Goal: Task Accomplishment & Management: Use online tool/utility

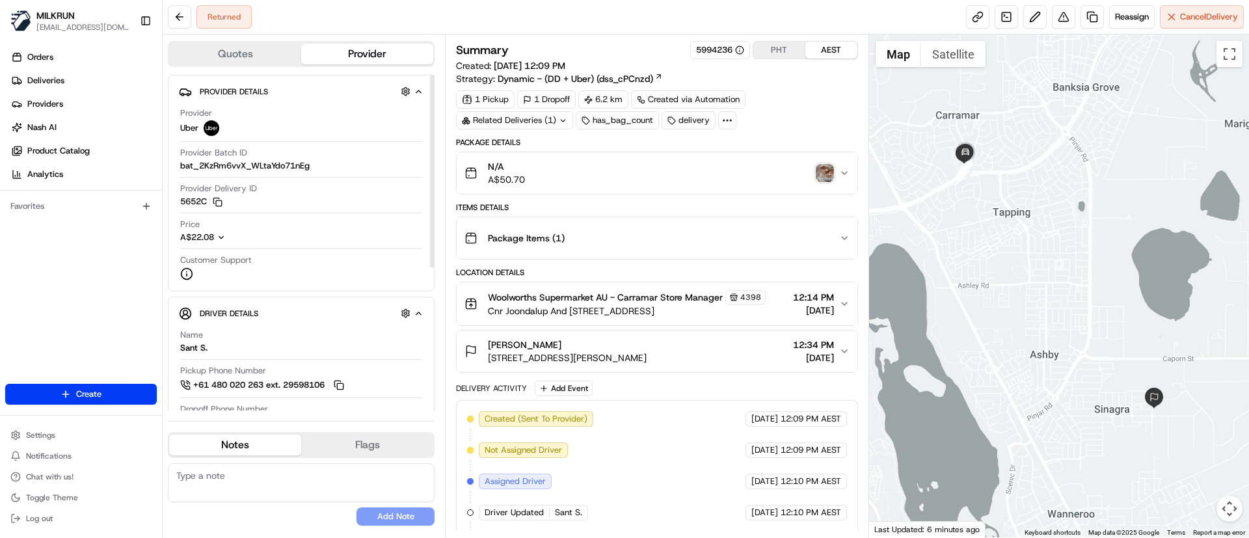
scroll to position [188, 0]
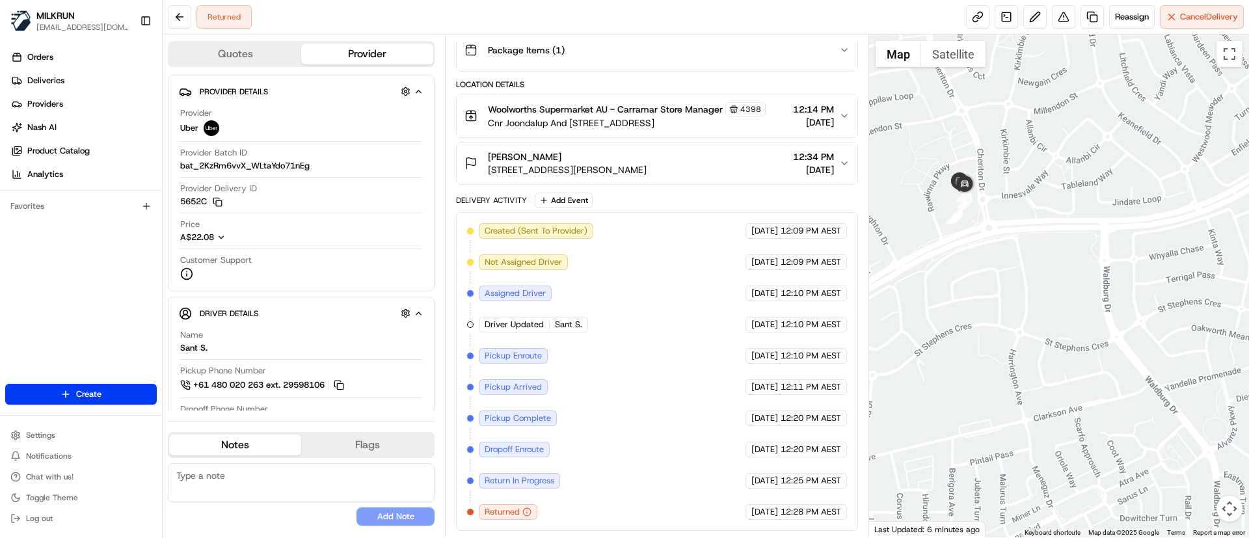
drag, startPoint x: 949, startPoint y: 175, endPoint x: 995, endPoint y: 243, distance: 82.5
click at [995, 243] on div at bounding box center [1059, 285] width 381 height 503
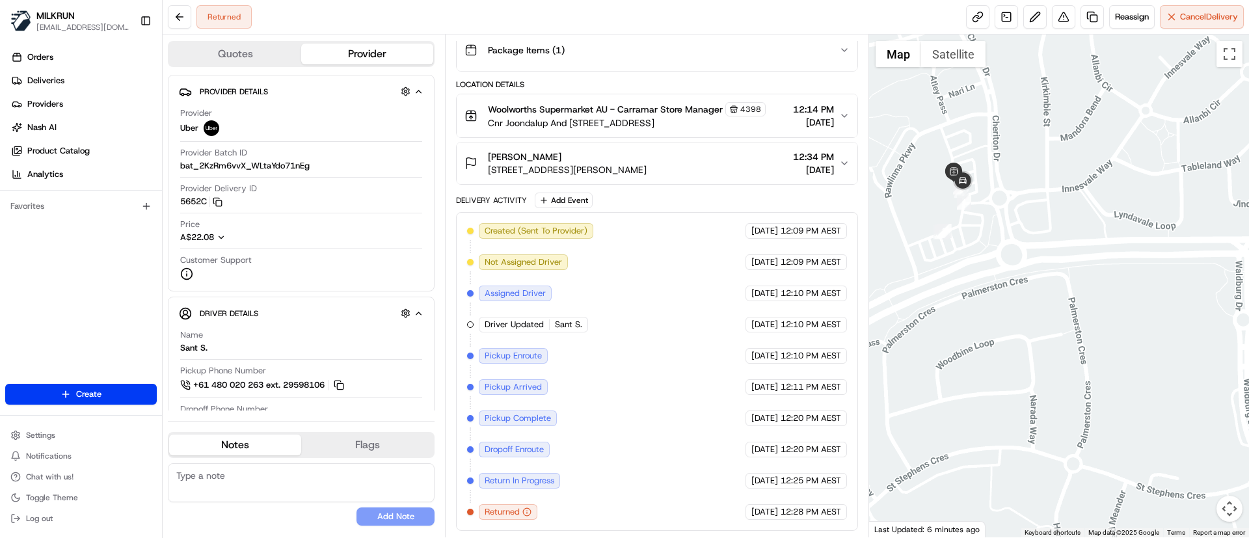
drag, startPoint x: 958, startPoint y: 206, endPoint x: 985, endPoint y: 254, distance: 55.9
click at [985, 254] on div at bounding box center [1059, 285] width 381 height 503
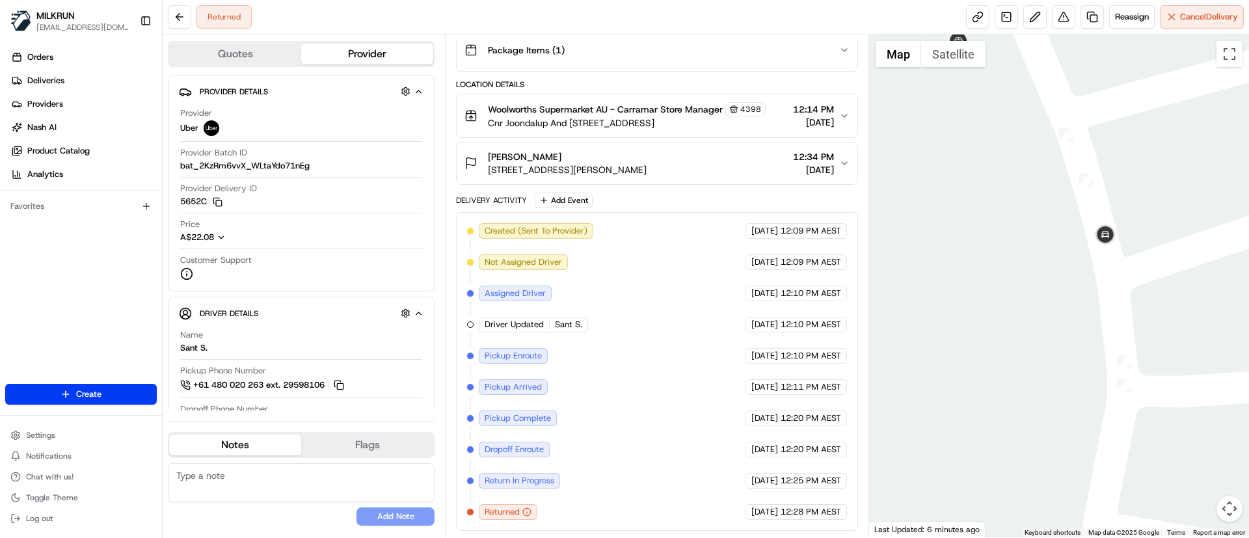
drag, startPoint x: 1048, startPoint y: 224, endPoint x: 1078, endPoint y: 284, distance: 67.5
click at [1078, 284] on div at bounding box center [1059, 285] width 381 height 503
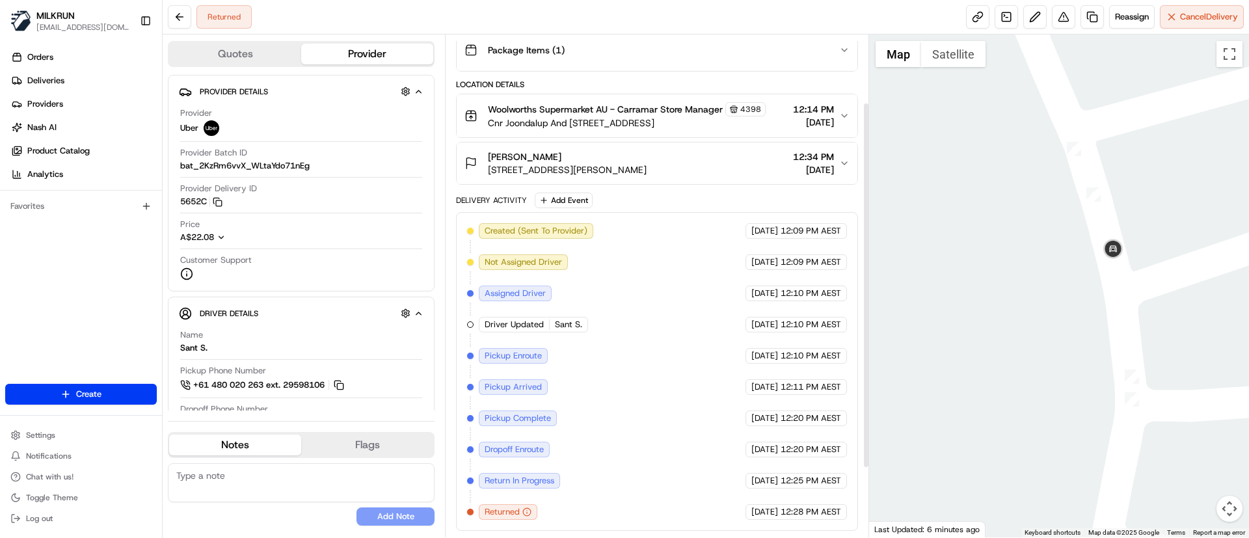
scroll to position [0, 0]
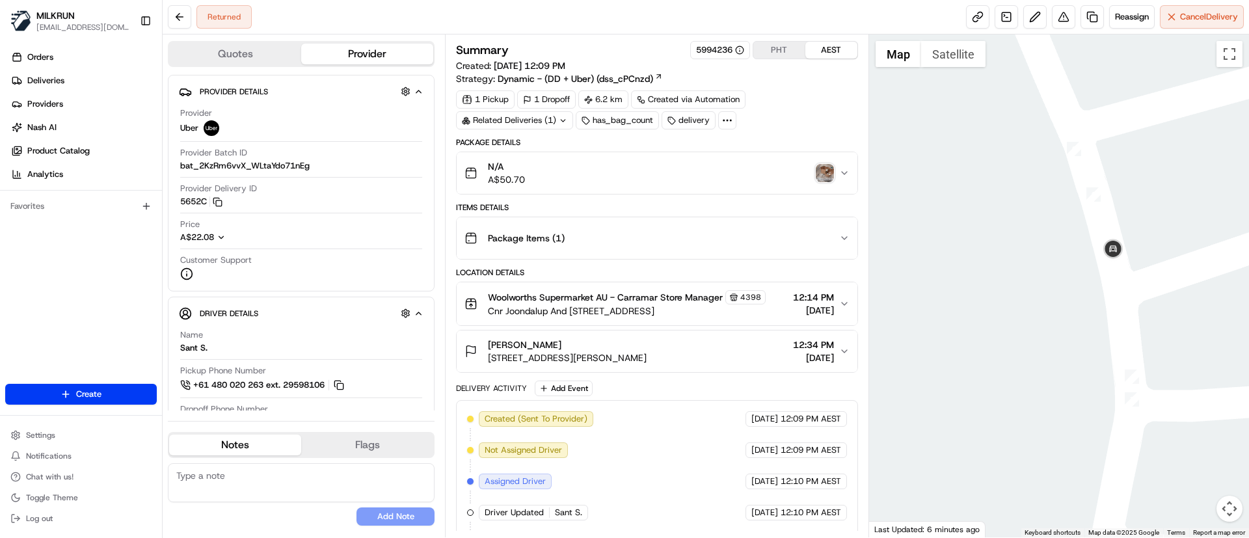
click at [824, 168] on img "button" at bounding box center [825, 173] width 18 height 18
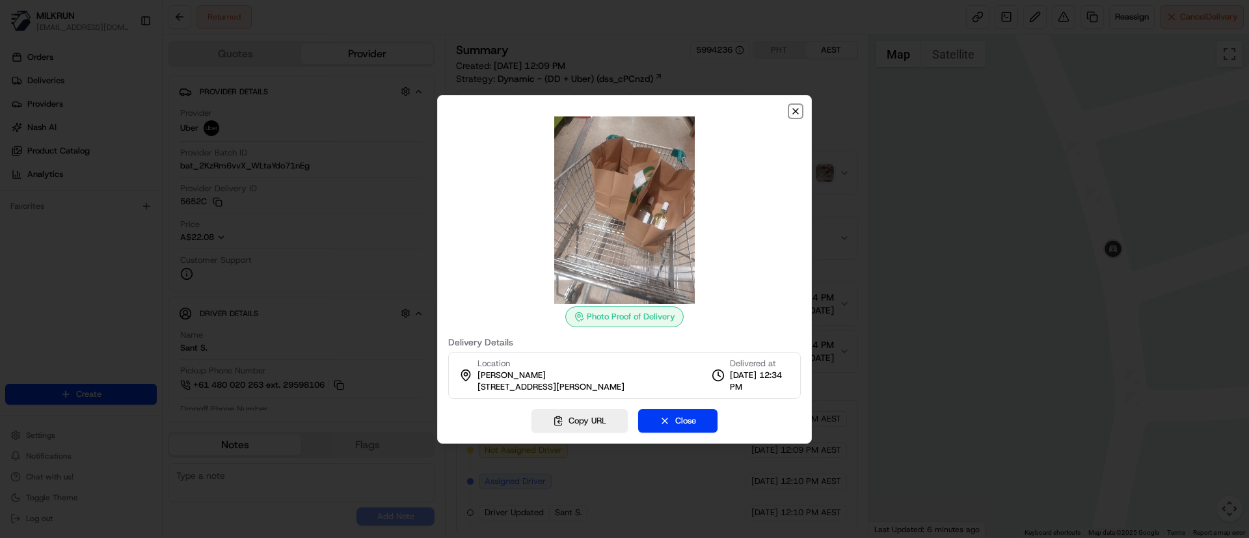
click at [799, 113] on icon "button" at bounding box center [795, 111] width 10 height 10
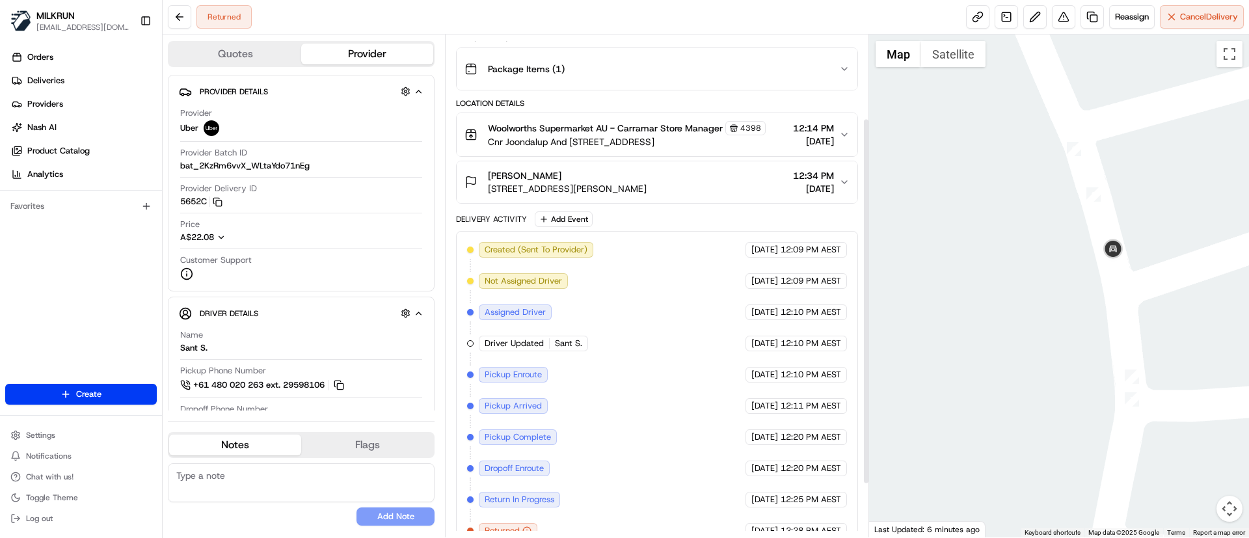
scroll to position [188, 0]
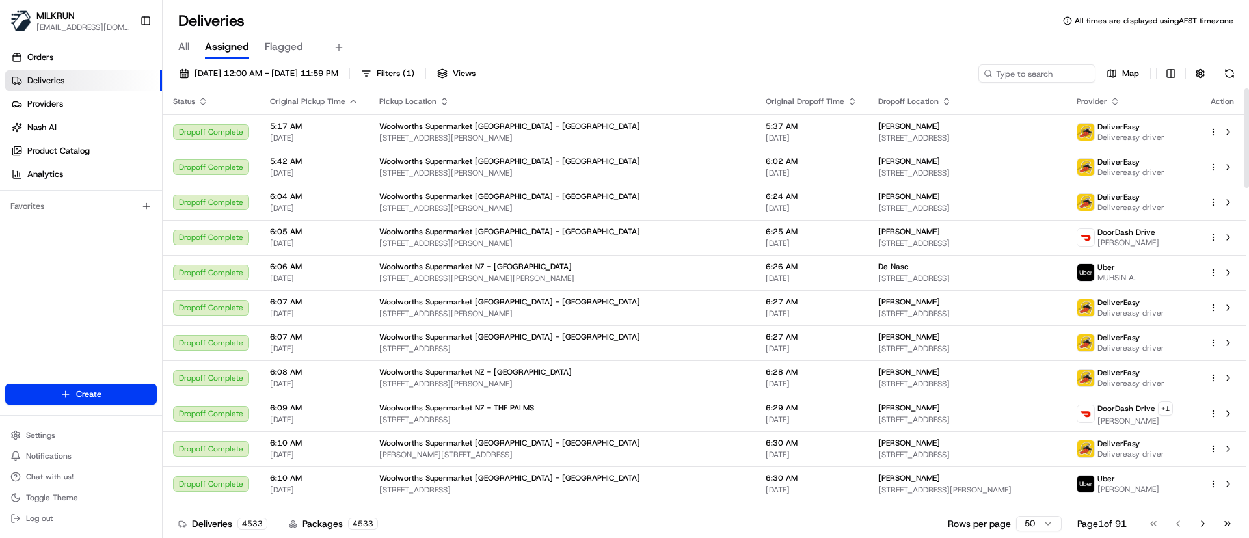
click at [998, 88] on th "Dropoff Location" at bounding box center [967, 101] width 198 height 26
click at [1019, 78] on input at bounding box center [1017, 73] width 156 height 18
paste input "Lizzy Rose Parker"
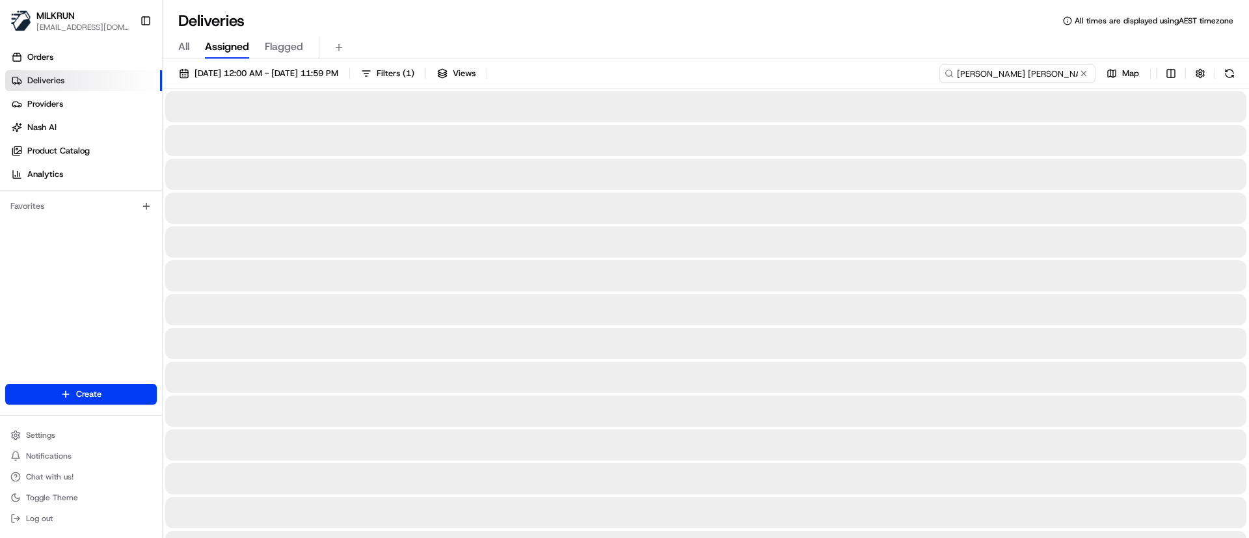
click at [960, 74] on input "Lizzy Rose Parker" at bounding box center [1017, 73] width 156 height 18
type input "Lizzy Rose Parker"
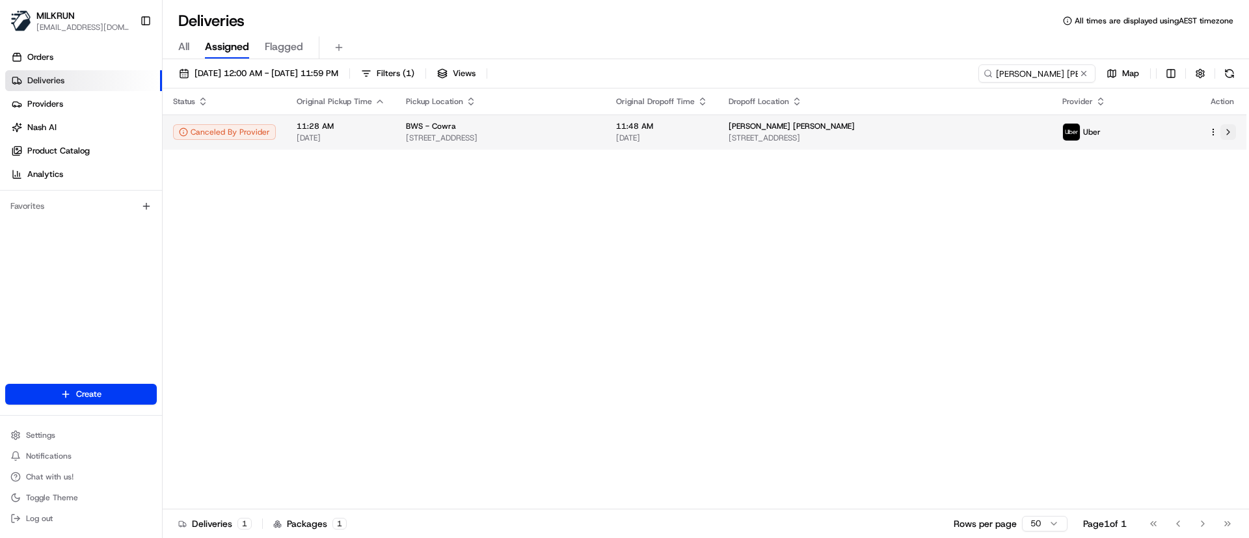
click at [1225, 129] on button at bounding box center [1228, 132] width 16 height 16
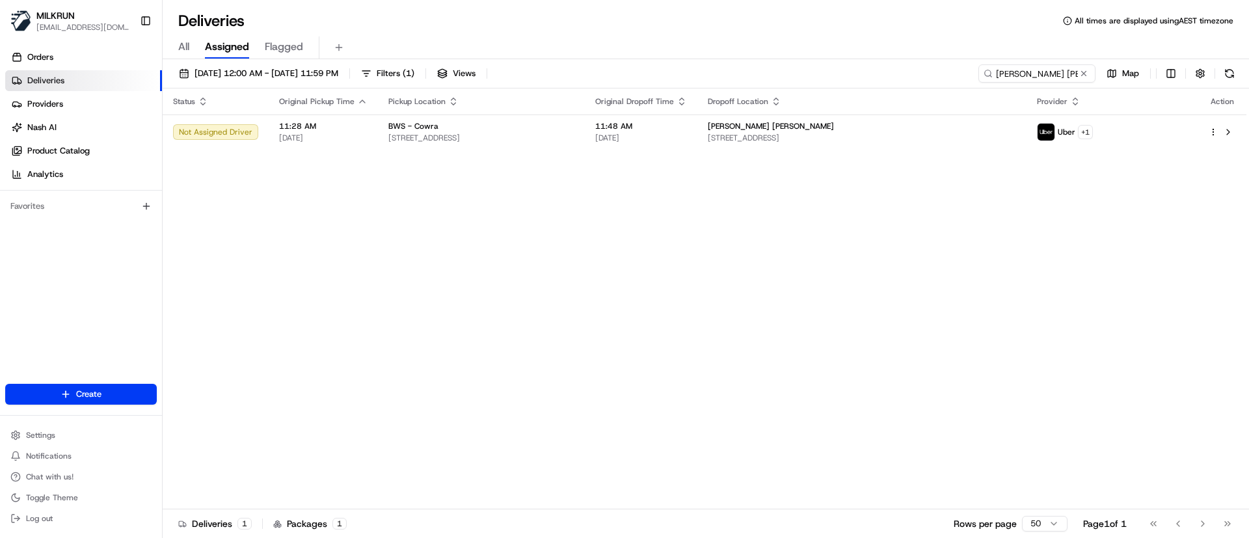
click at [573, 280] on div "Status Original Pickup Time Pickup Location Original Dropoff Time Dropoff Locat…" at bounding box center [705, 298] width 1084 height 421
click at [454, 271] on div "Status Original Pickup Time Pickup Location Original Dropoff Time Dropoff Locat…" at bounding box center [705, 298] width 1084 height 421
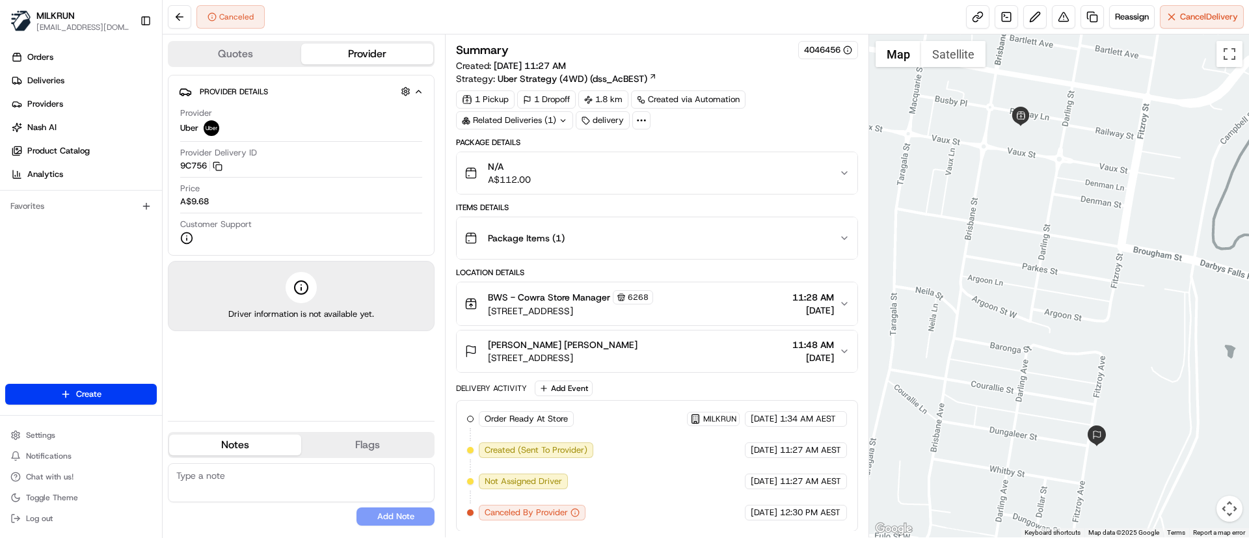
scroll to position [1, 0]
click at [1111, 14] on button "Reassign" at bounding box center [1132, 16] width 46 height 23
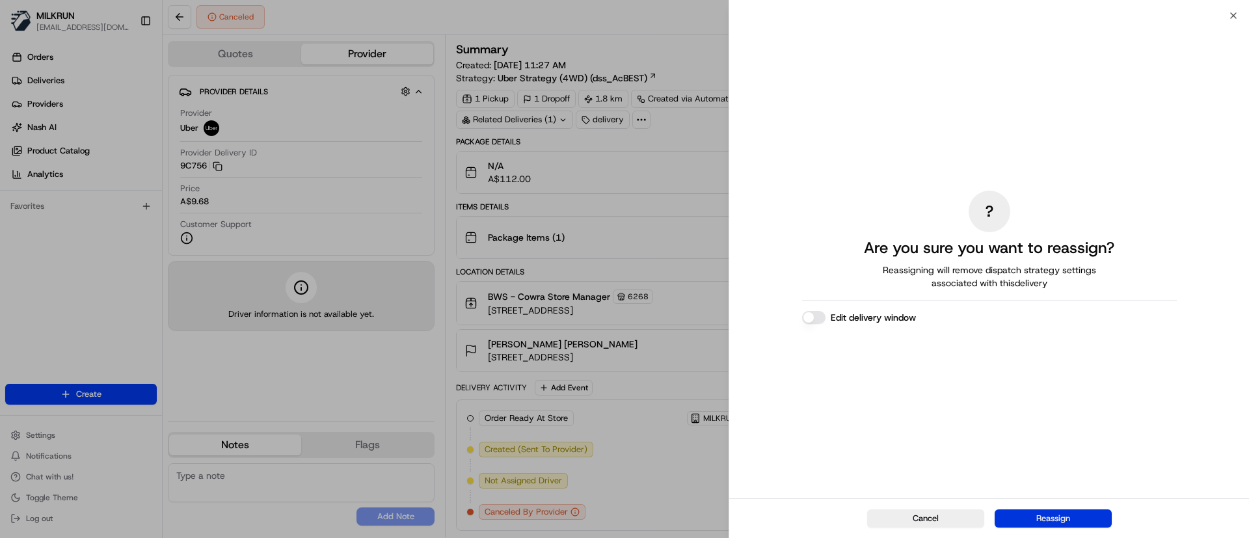
click at [1092, 517] on button "Reassign" at bounding box center [1053, 518] width 117 height 18
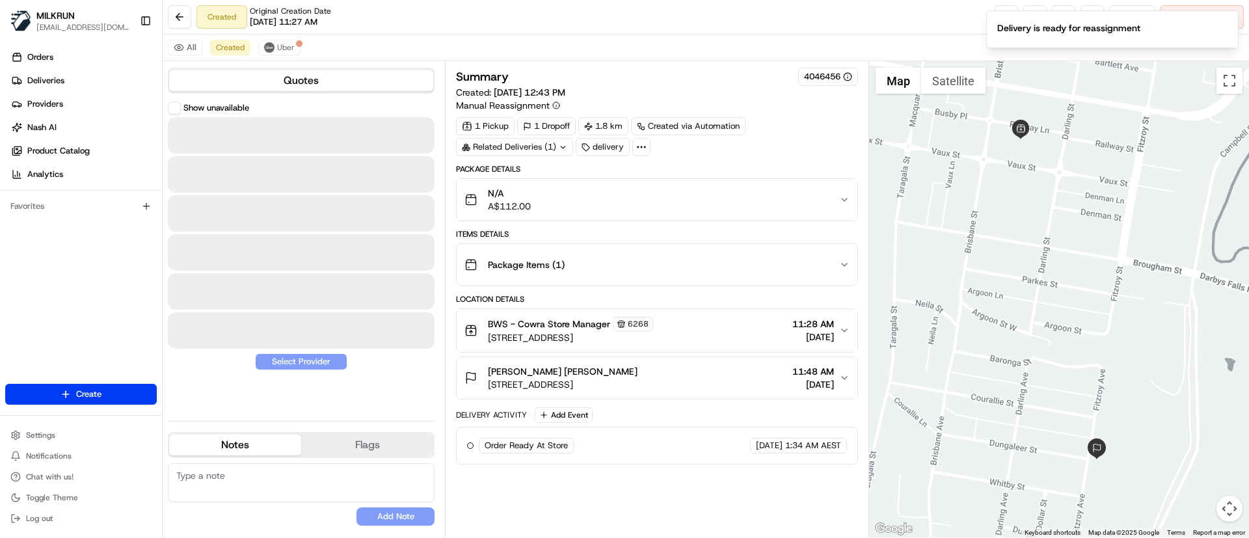
scroll to position [0, 0]
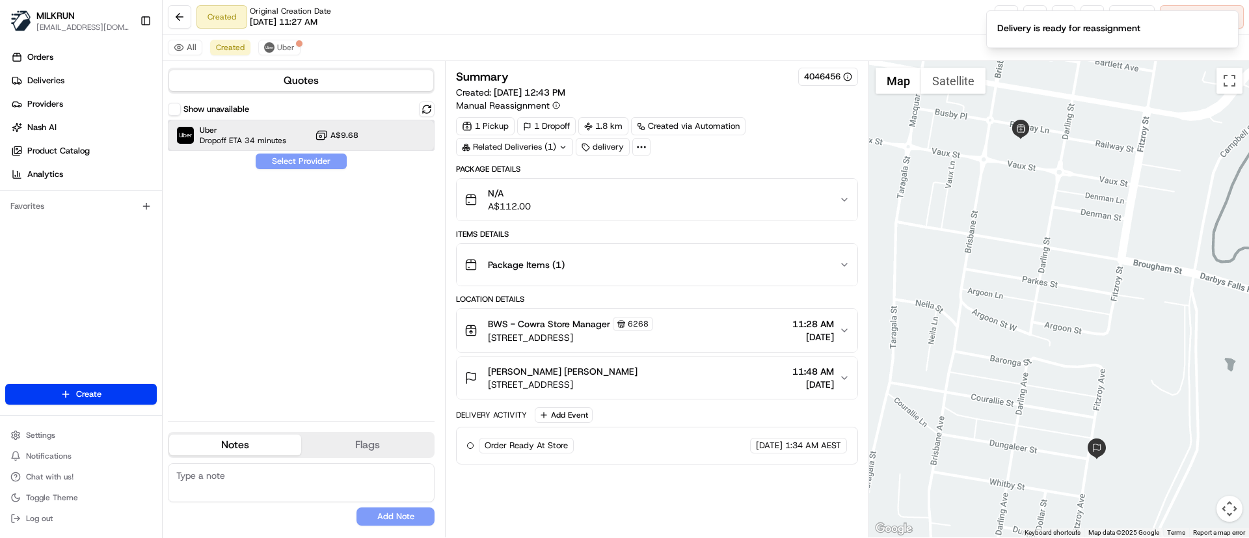
click at [217, 129] on span "Uber" at bounding box center [243, 130] width 87 height 10
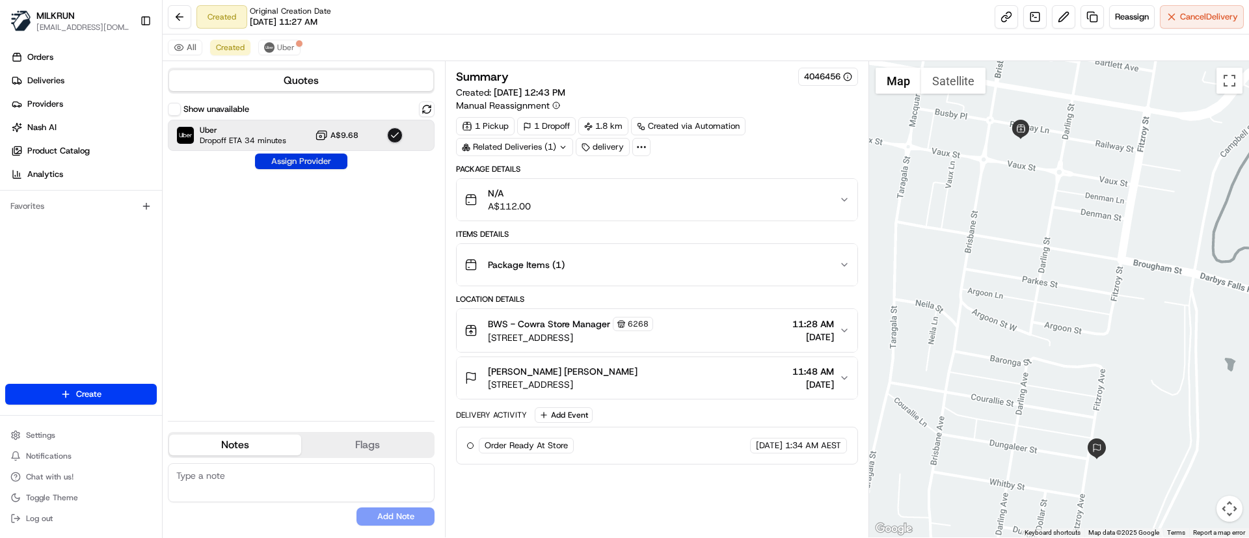
click at [321, 161] on button "Assign Provider" at bounding box center [301, 162] width 92 height 16
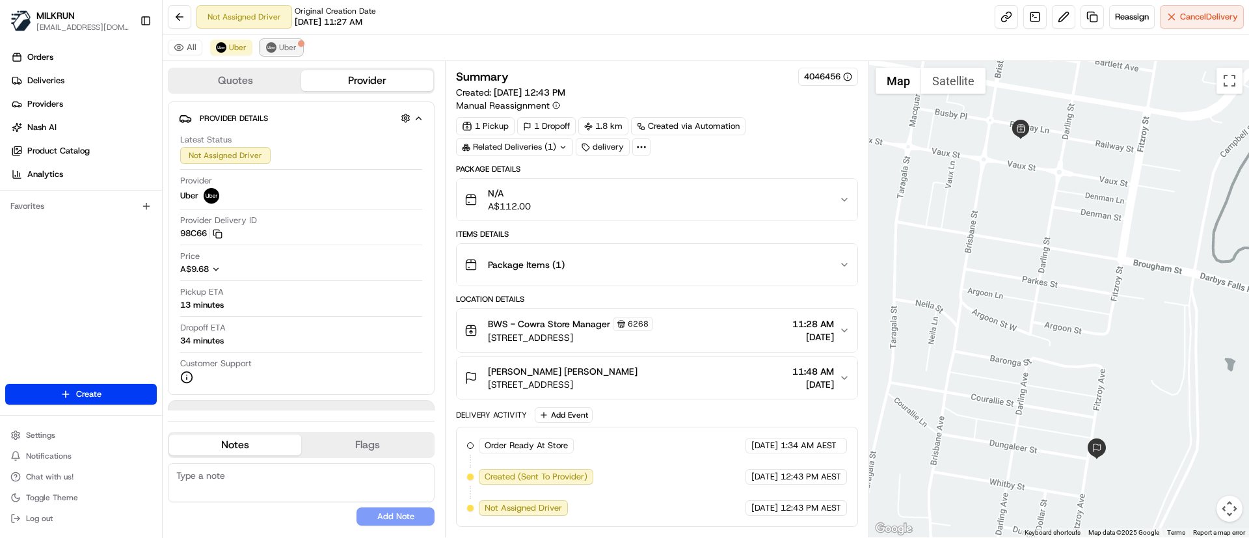
click at [291, 42] on span "Uber" at bounding box center [288, 47] width 18 height 10
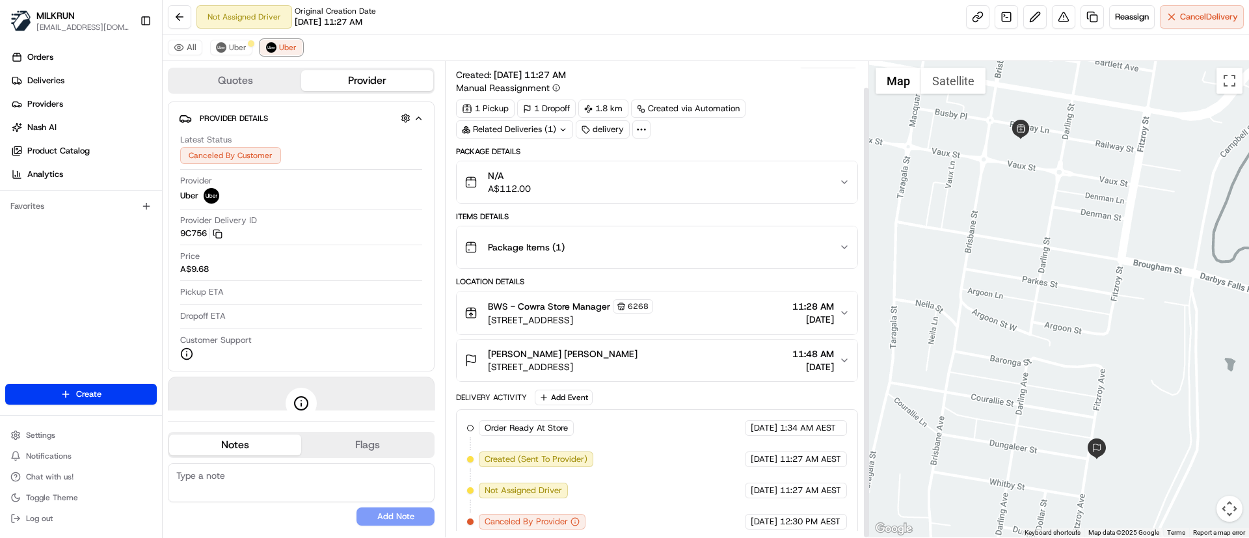
scroll to position [27, 0]
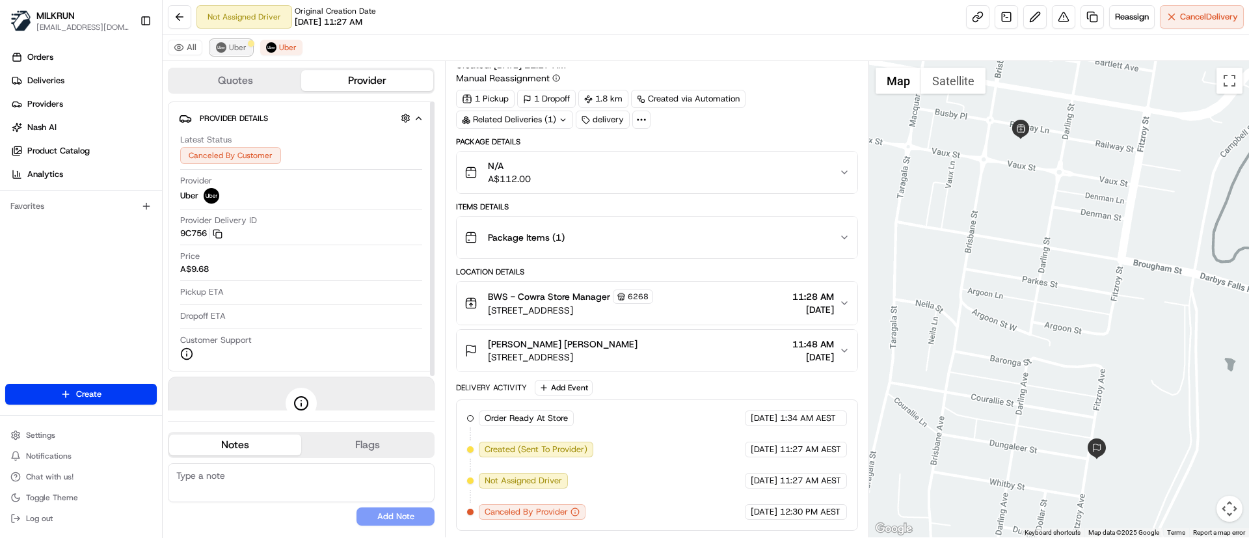
click at [237, 44] on span "Uber" at bounding box center [238, 47] width 18 height 10
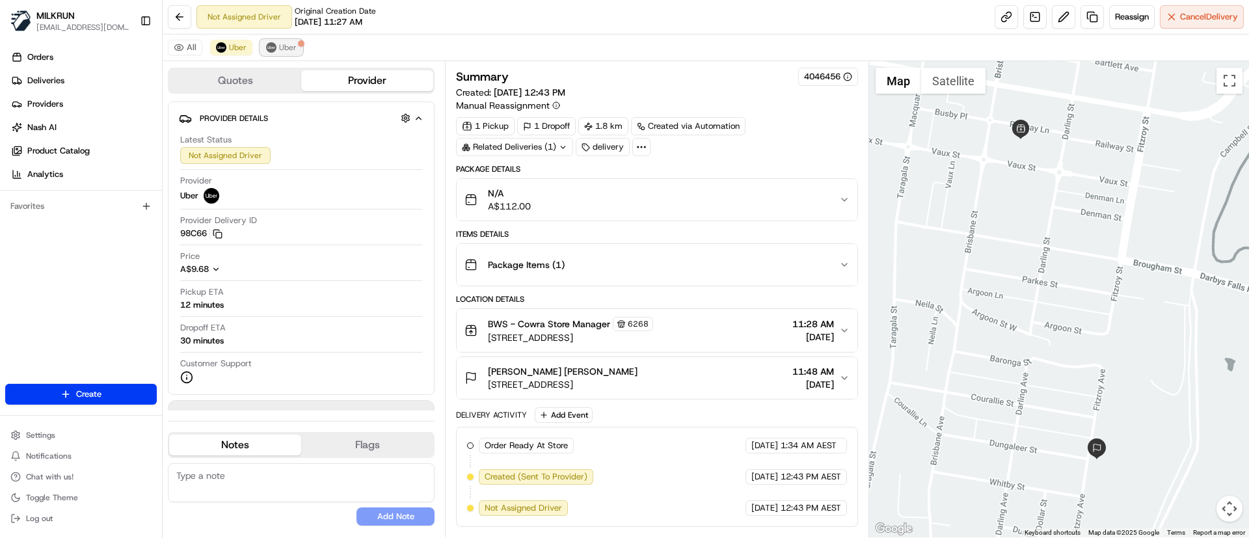
click at [297, 48] on button "Uber" at bounding box center [281, 48] width 42 height 16
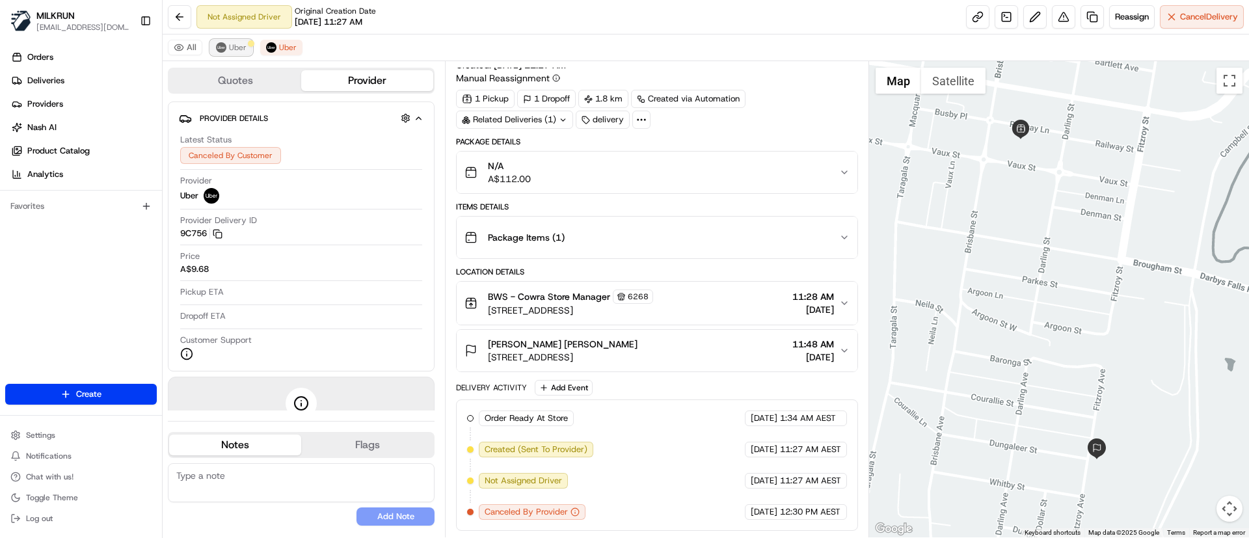
click at [229, 43] on span "Uber" at bounding box center [238, 47] width 18 height 10
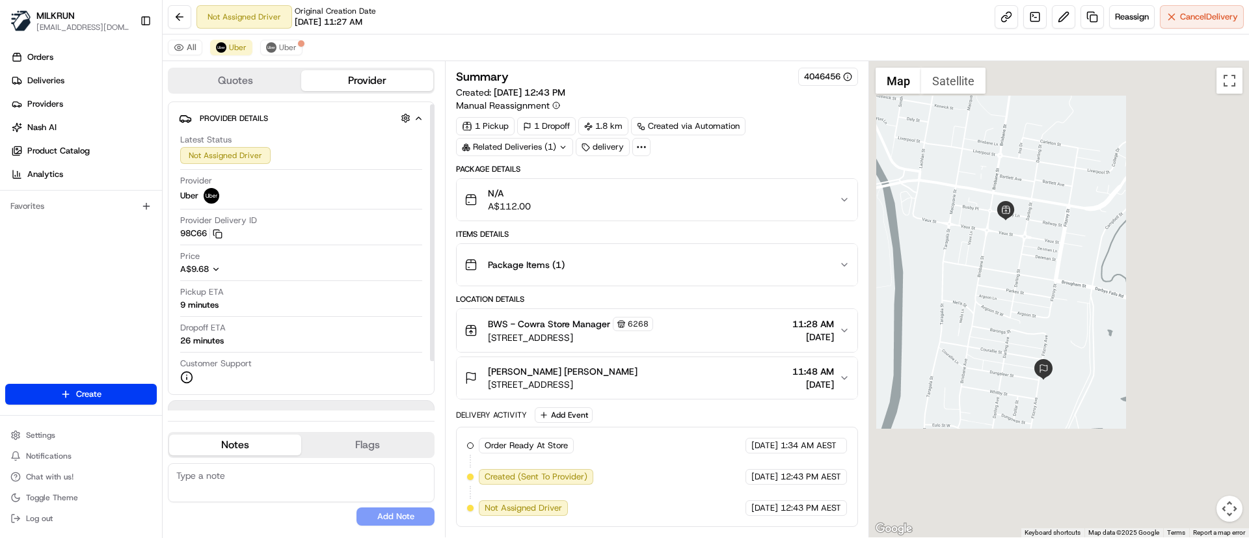
scroll to position [62, 0]
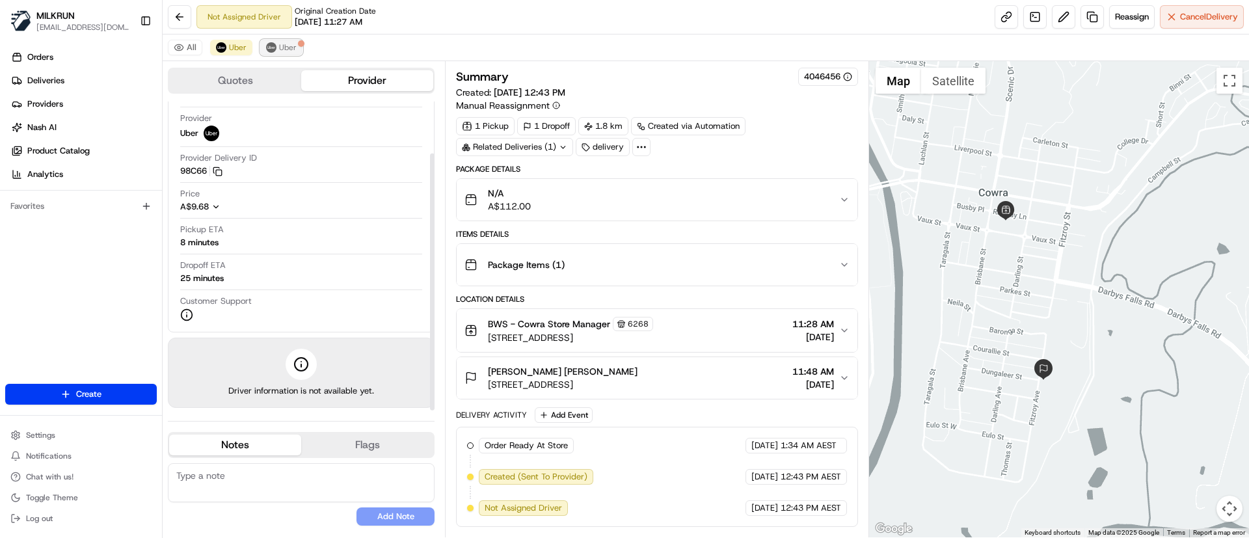
click at [288, 49] on span "Uber" at bounding box center [288, 47] width 18 height 10
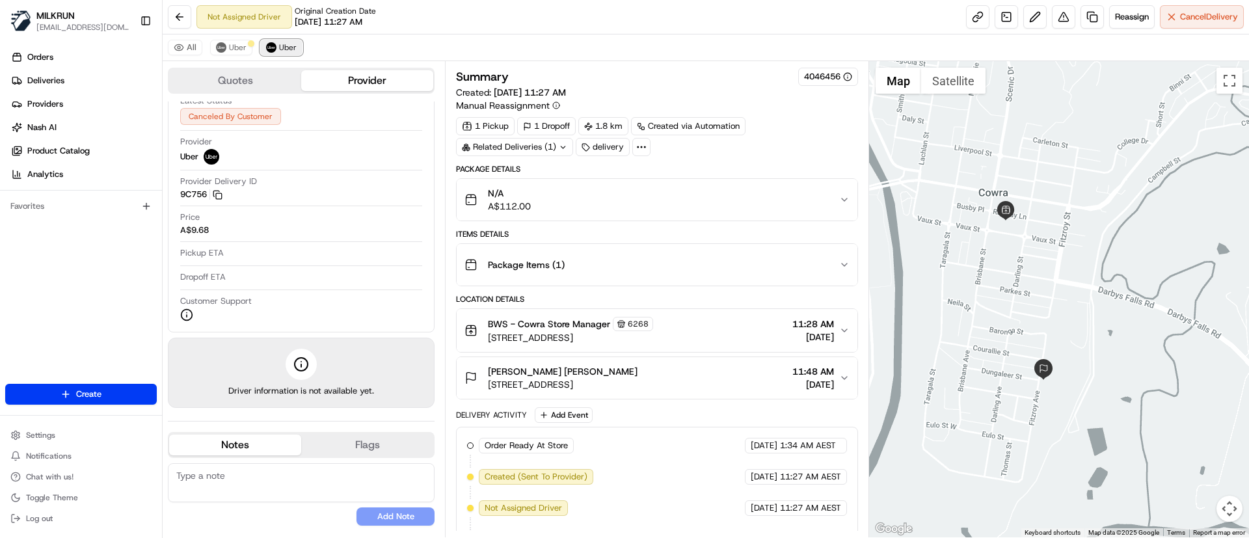
scroll to position [39, 0]
click at [237, 41] on button "Uber" at bounding box center [231, 48] width 42 height 16
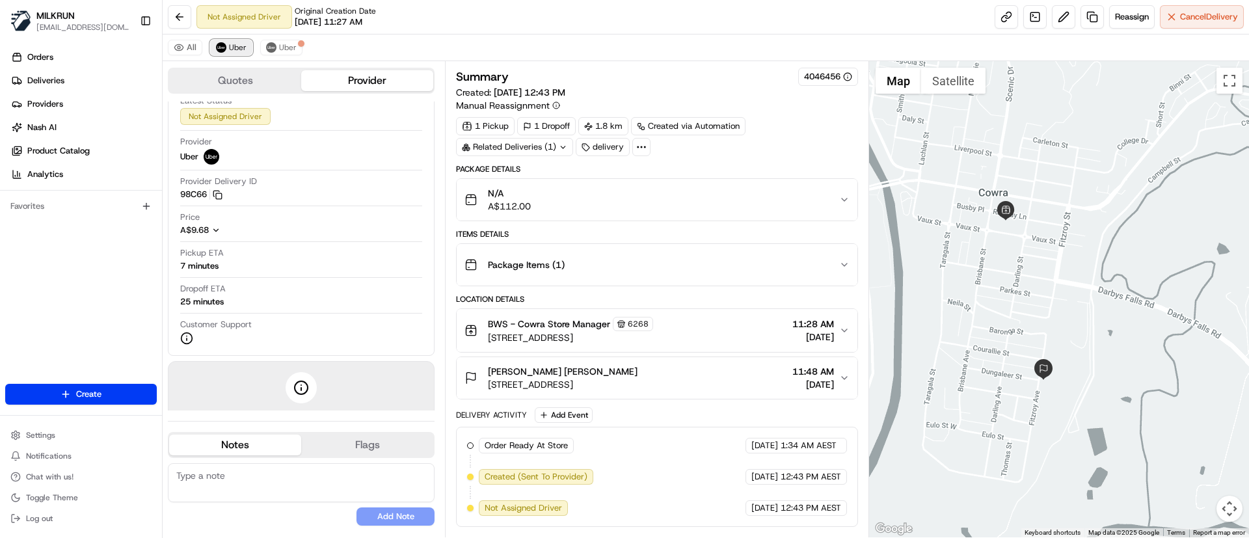
scroll to position [62, 0]
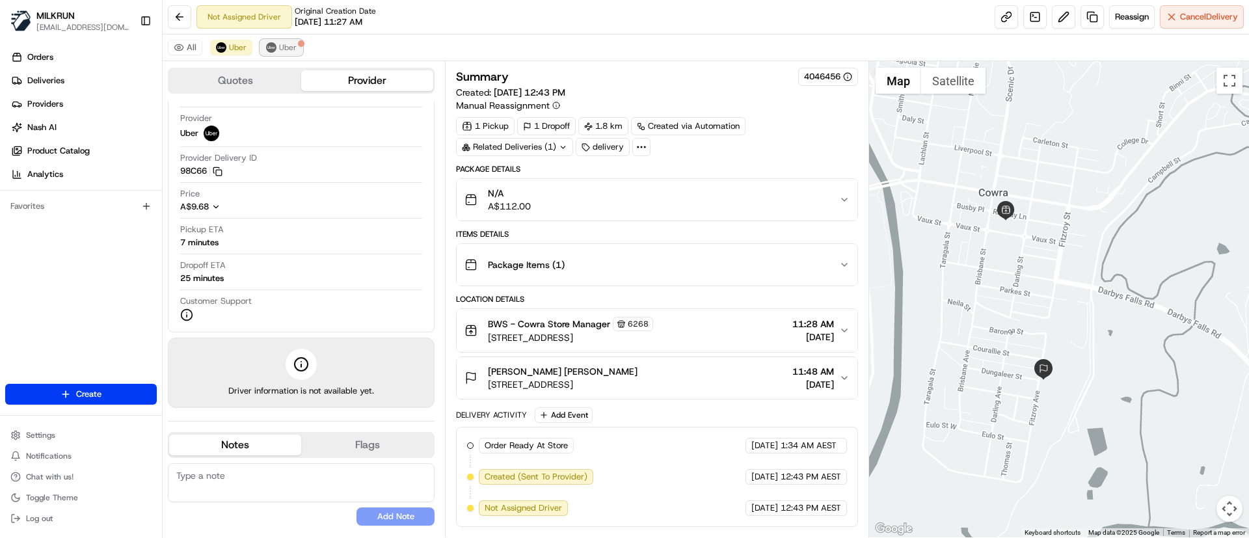
click at [282, 43] on span "Uber" at bounding box center [288, 47] width 18 height 10
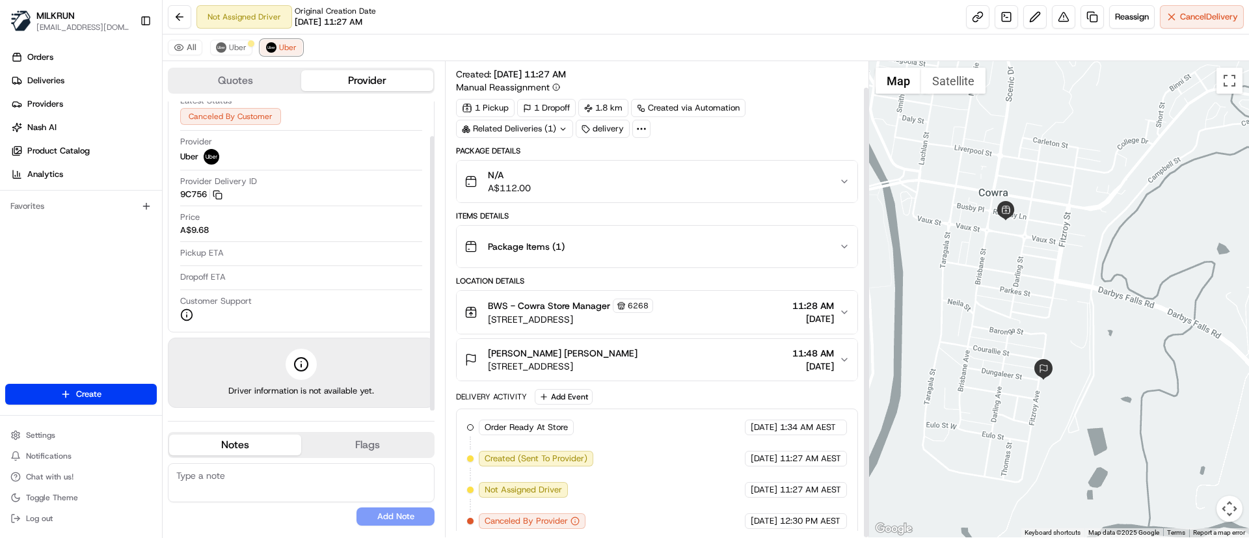
scroll to position [27, 0]
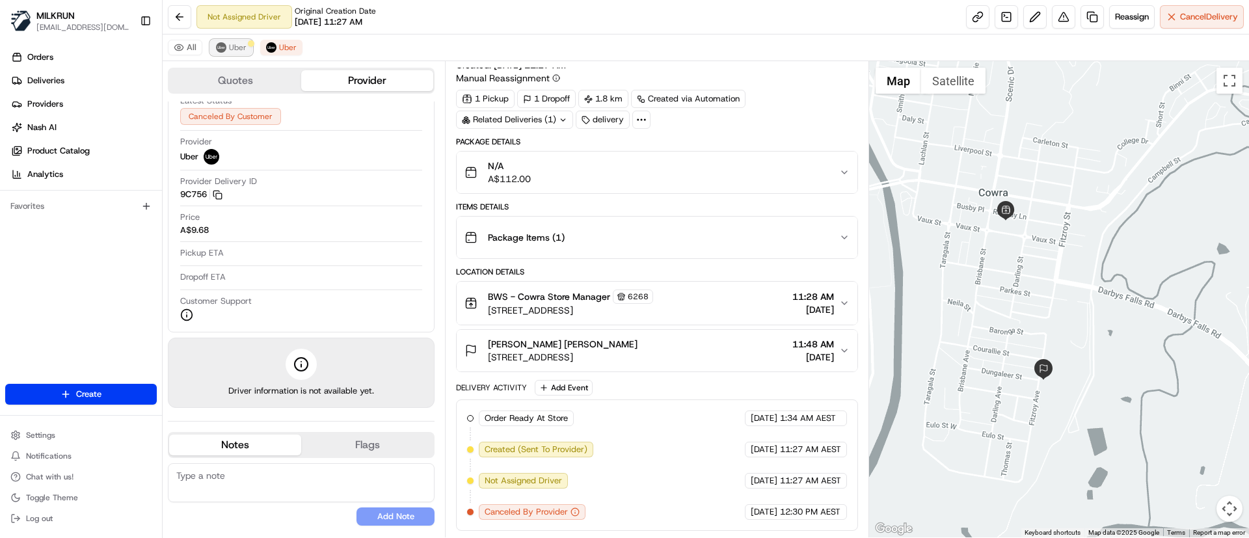
click at [245, 45] on span "Uber" at bounding box center [238, 47] width 18 height 10
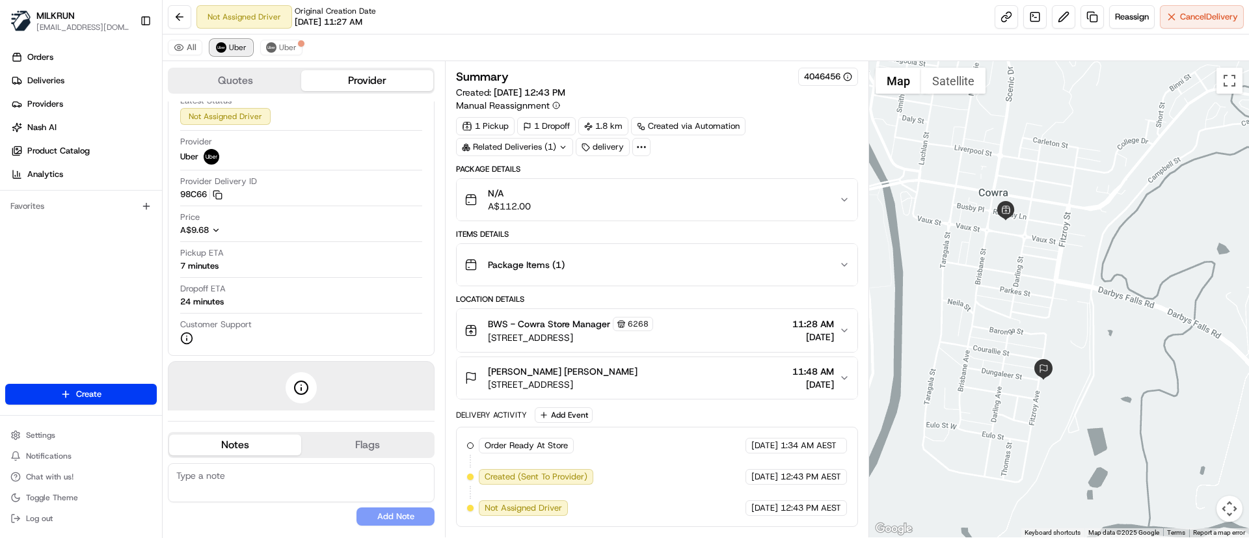
scroll to position [62, 0]
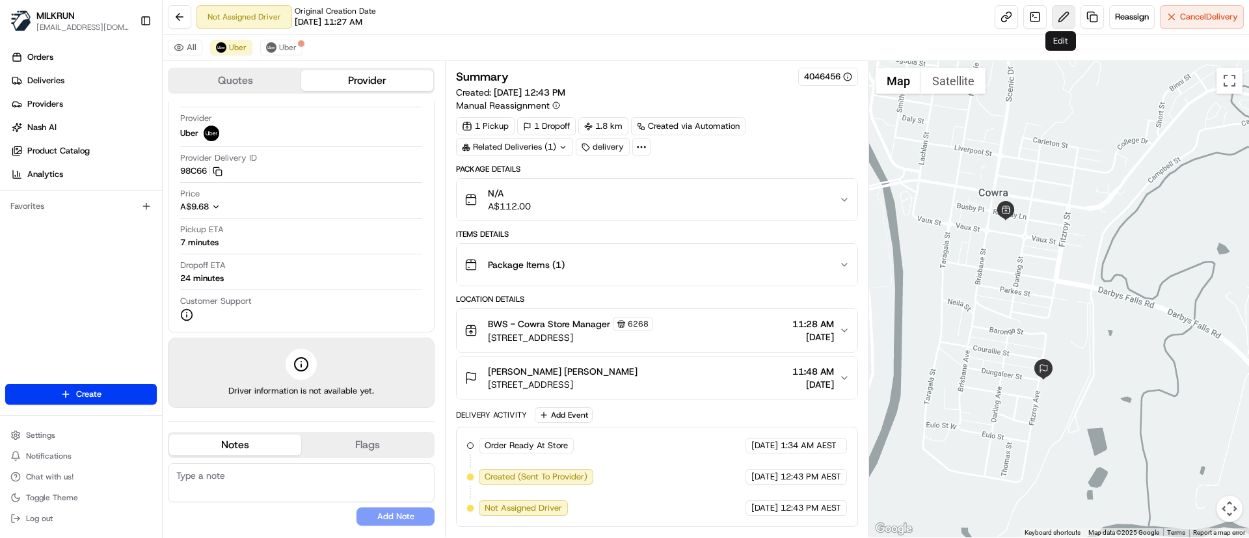
click at [1070, 21] on button at bounding box center [1063, 16] width 23 height 23
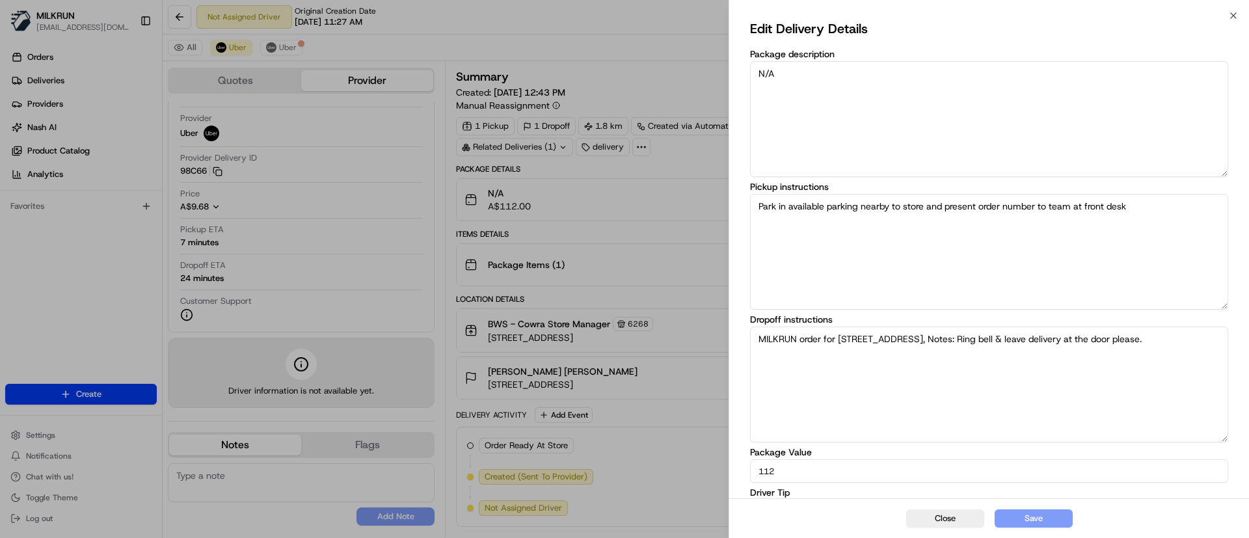
scroll to position [68, 0]
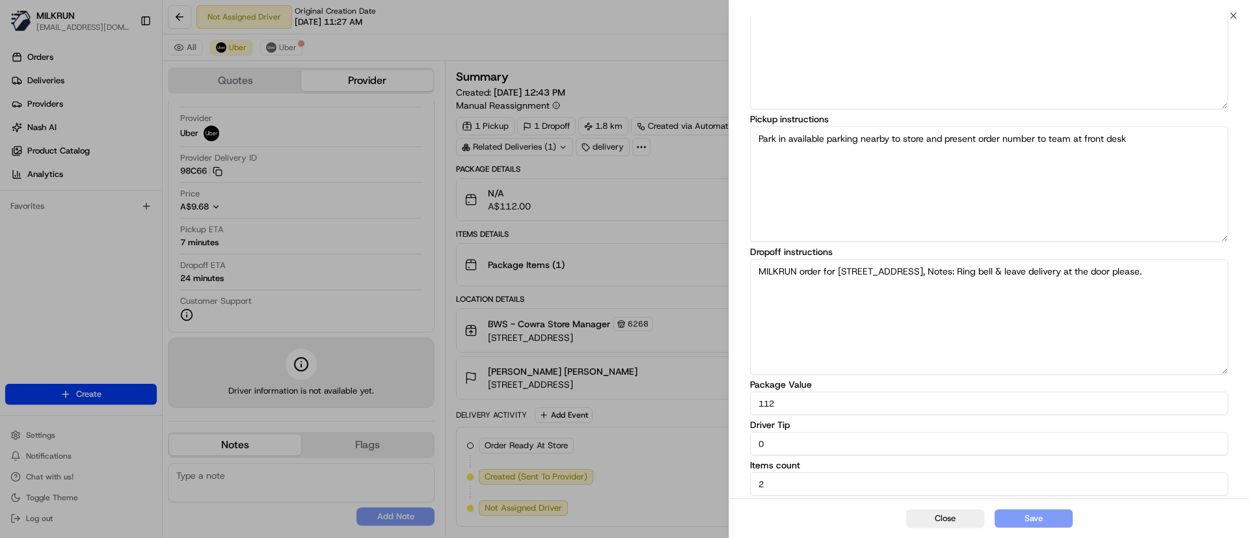
drag, startPoint x: 774, startPoint y: 442, endPoint x: 687, endPoint y: 437, distance: 87.3
click at [687, 437] on body "MILKRUN idiesca@woolworths.com.au Toggle Sidebar Orders Deliveries Providers Na…" at bounding box center [624, 269] width 1249 height 538
type input "5"
click at [1044, 516] on button "Save" at bounding box center [1034, 518] width 78 height 18
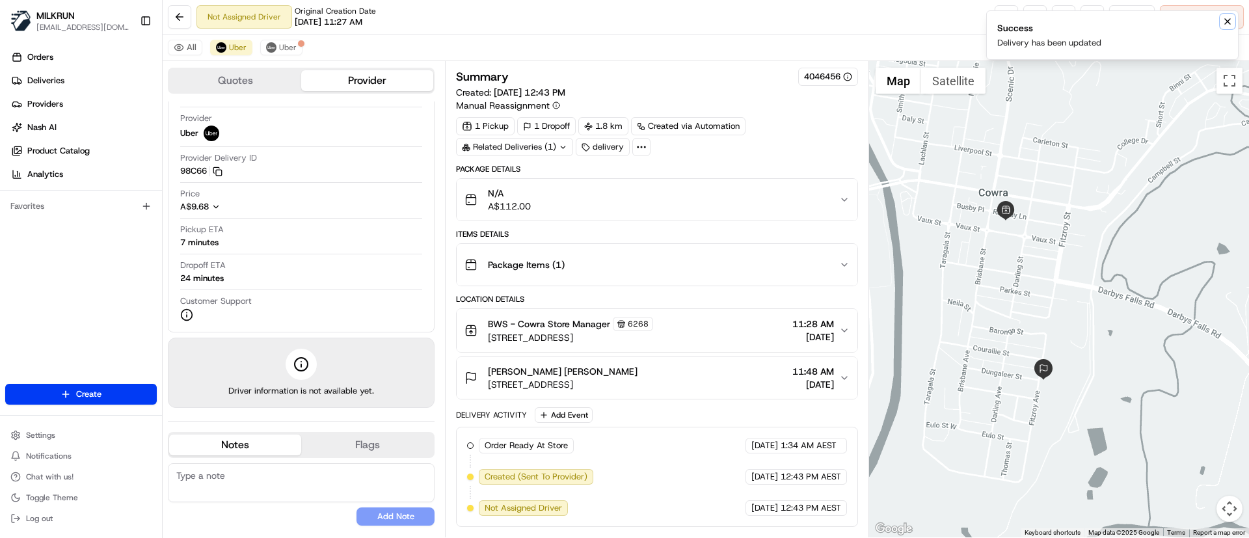
click at [1227, 24] on icon "Notifications (F8)" at bounding box center [1227, 21] width 10 height 10
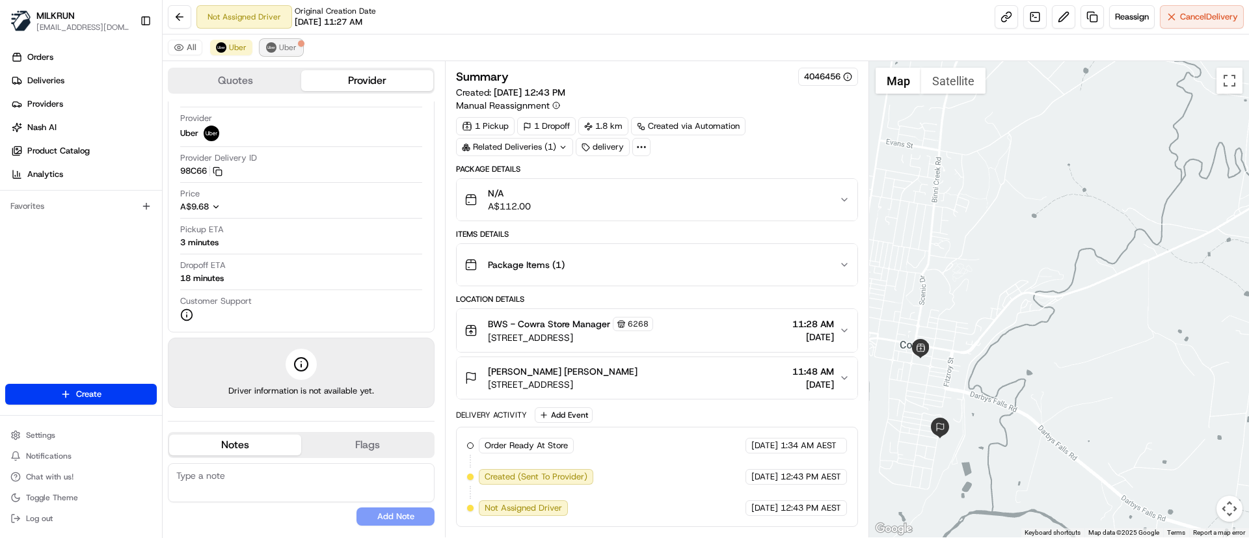
click at [282, 44] on span "Uber" at bounding box center [288, 47] width 18 height 10
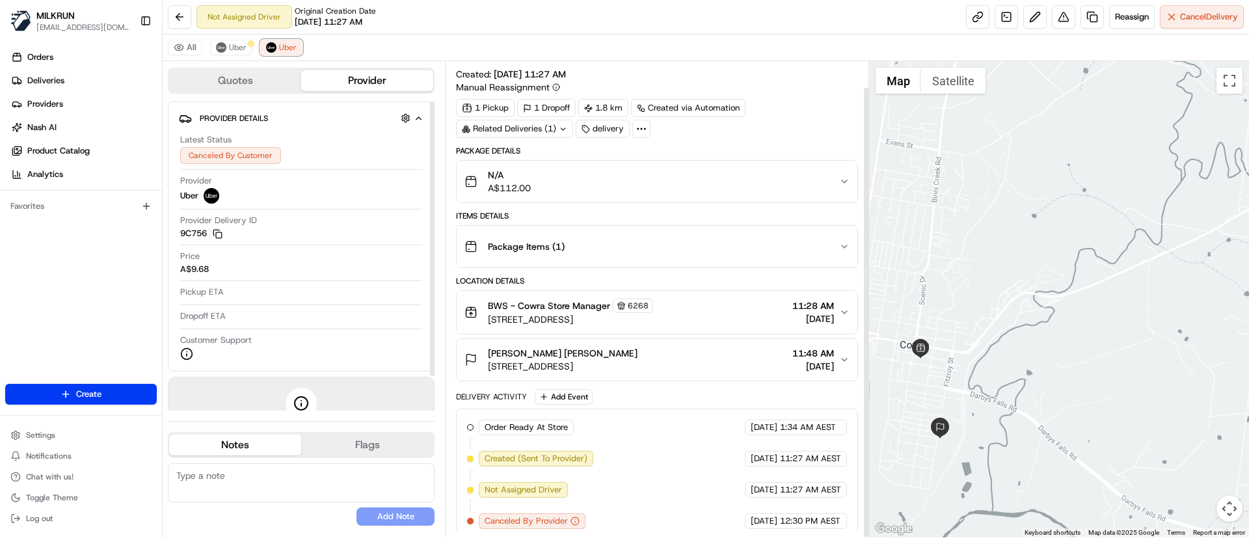
scroll to position [27, 0]
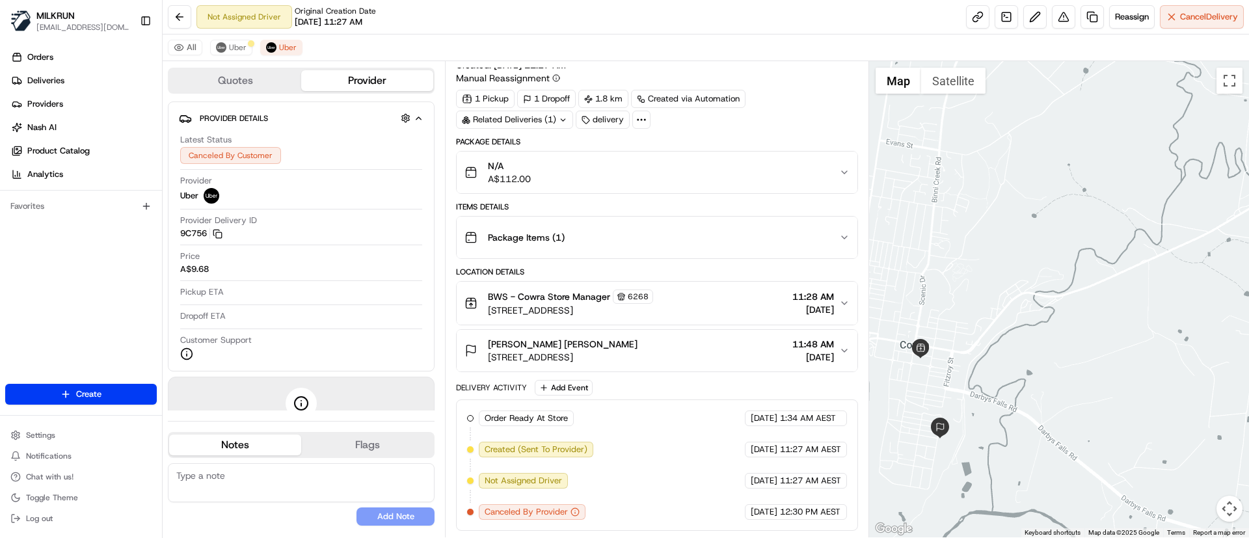
click at [230, 56] on div "All Uber Uber" at bounding box center [706, 47] width 1086 height 27
click at [230, 40] on button "Uber" at bounding box center [231, 48] width 42 height 16
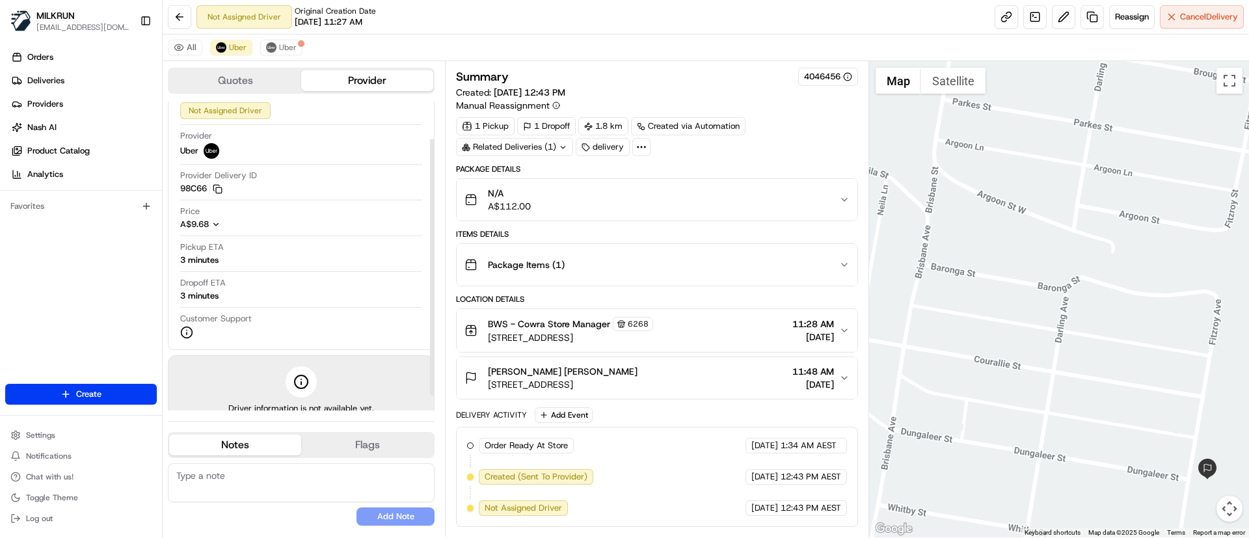
scroll to position [62, 0]
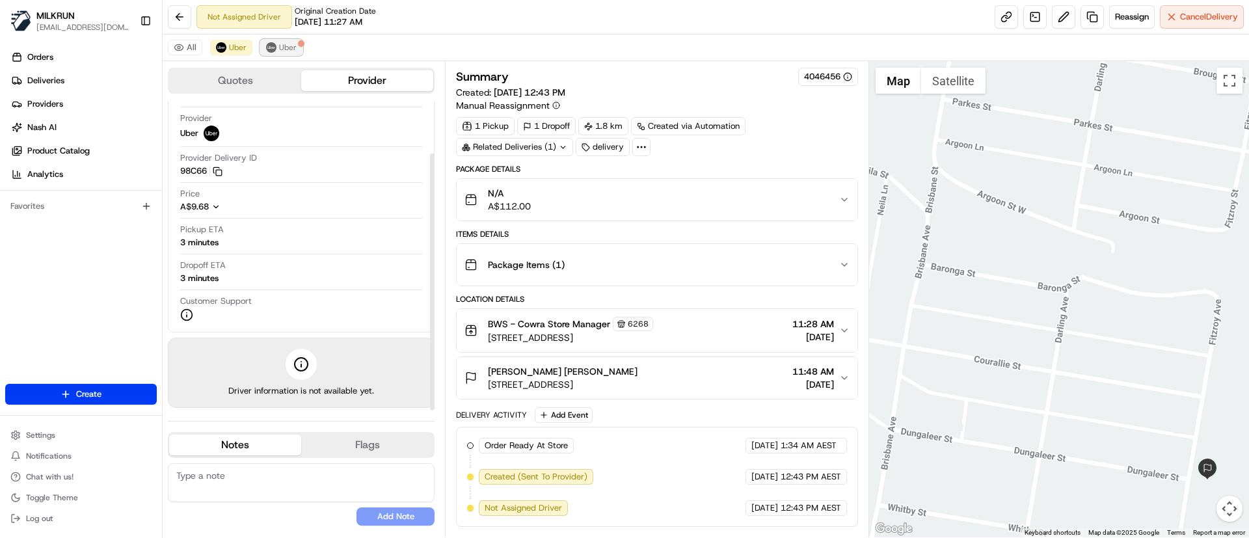
click at [288, 43] on span "Uber" at bounding box center [288, 47] width 18 height 10
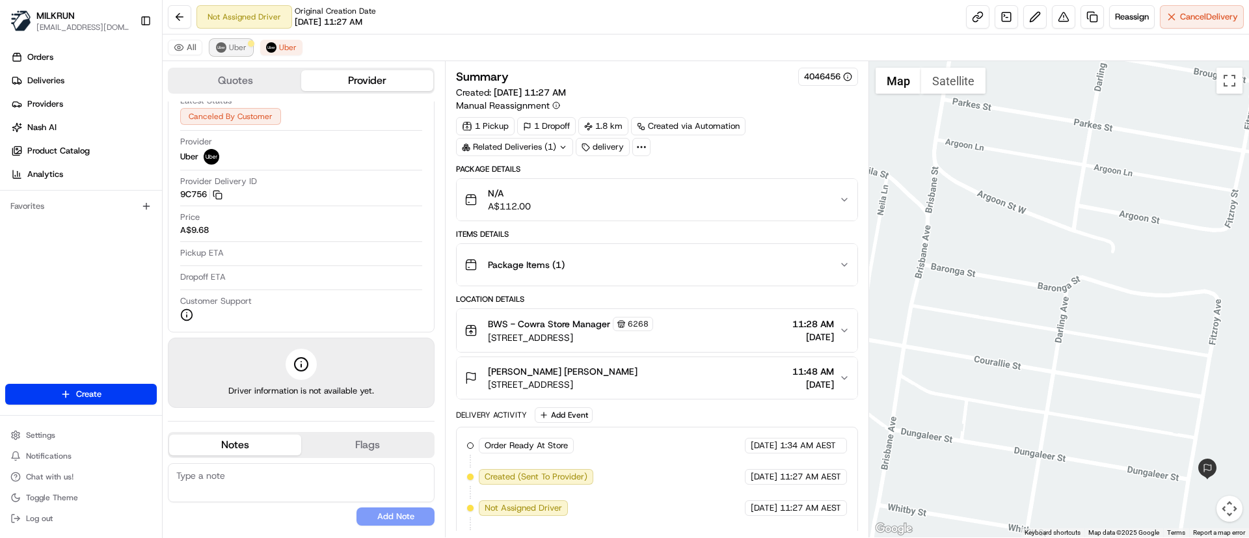
click at [237, 44] on span "Uber" at bounding box center [238, 47] width 18 height 10
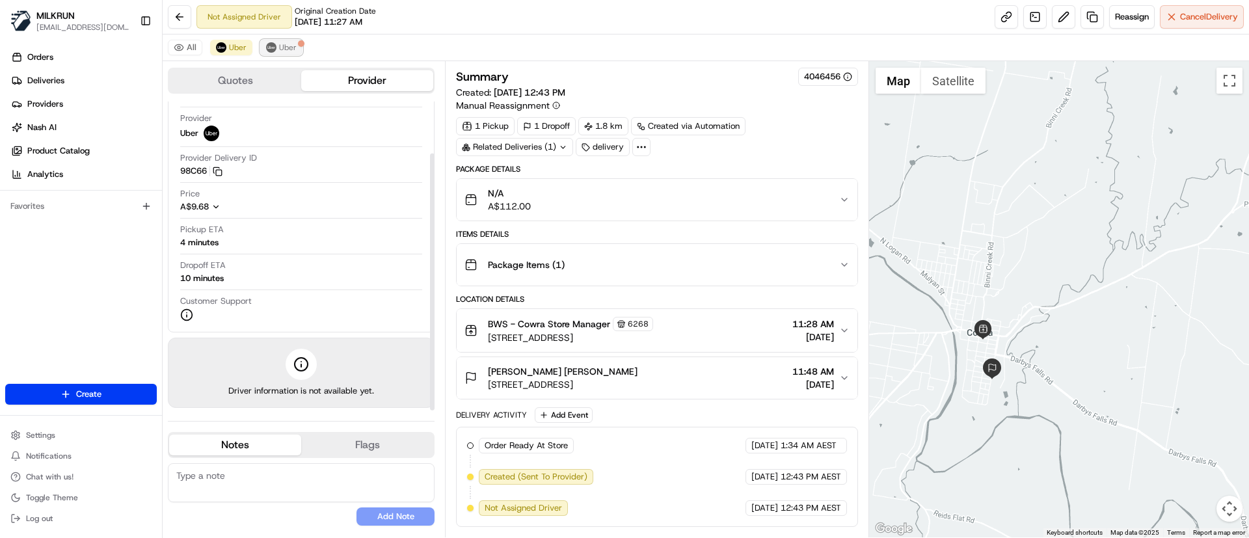
click at [279, 52] on span "Uber" at bounding box center [288, 47] width 18 height 10
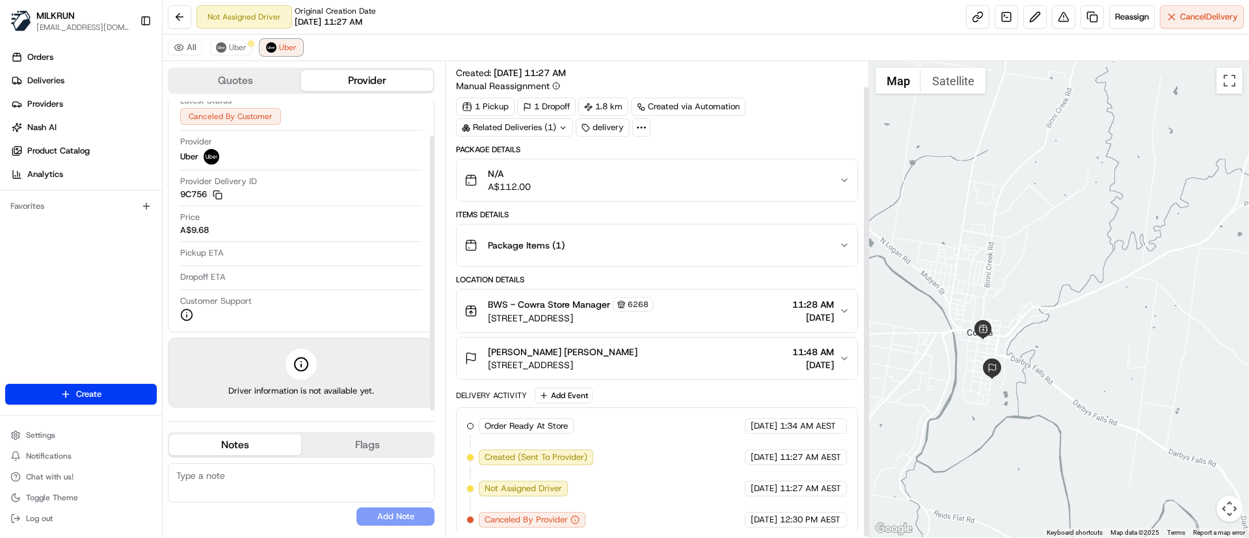
scroll to position [27, 0]
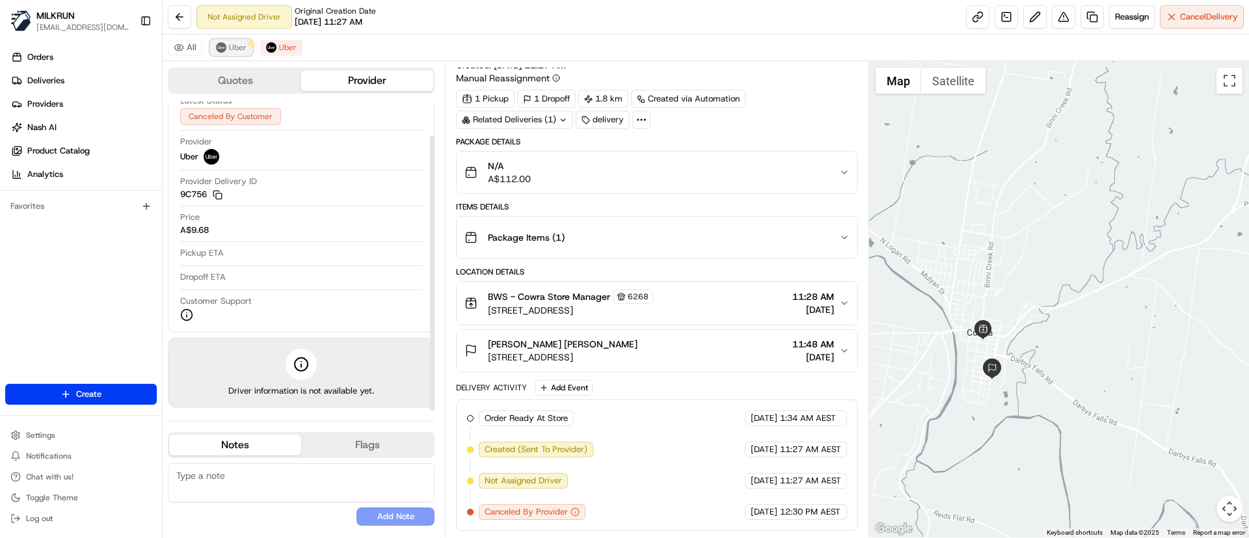
click at [221, 54] on button "Uber" at bounding box center [231, 48] width 42 height 16
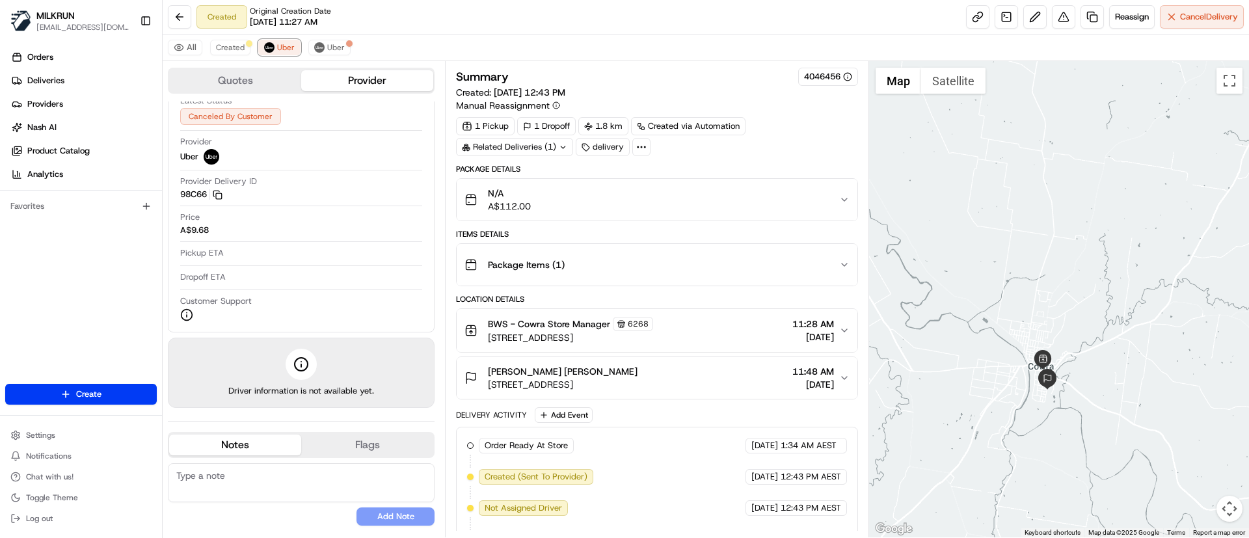
scroll to position [39, 0]
click at [235, 49] on span "Created" at bounding box center [230, 47] width 29 height 10
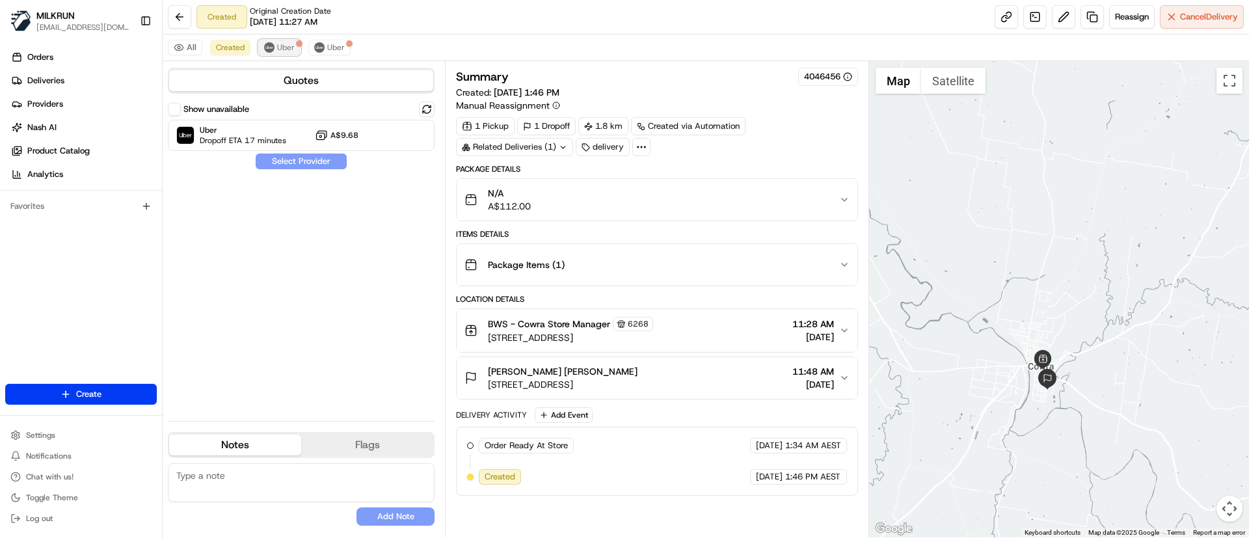
click at [283, 53] on button "Uber" at bounding box center [279, 48] width 42 height 16
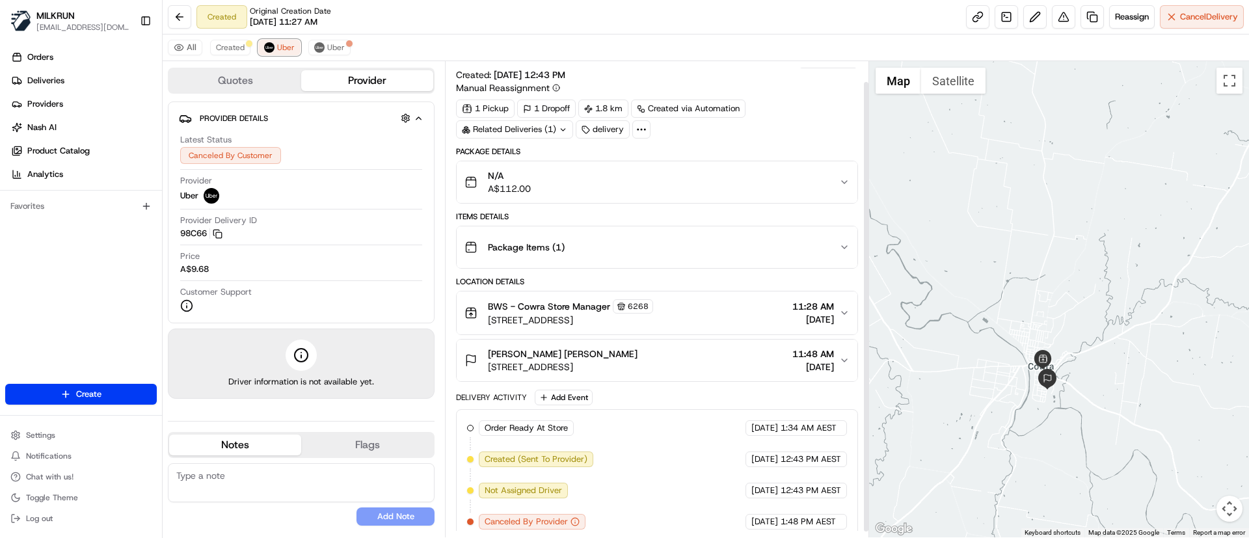
scroll to position [27, 0]
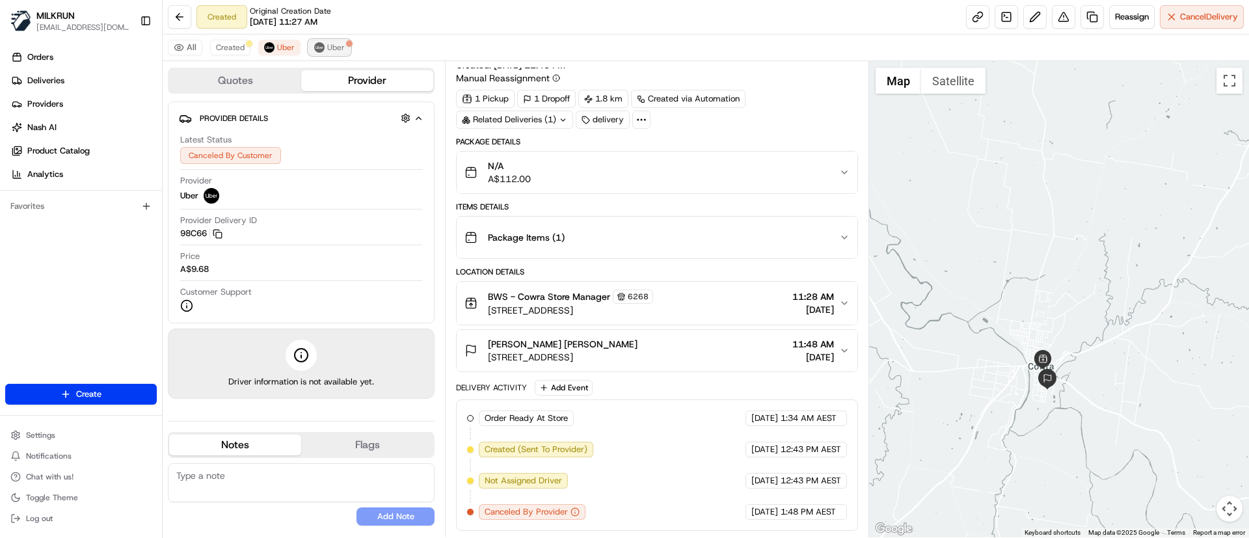
click at [328, 49] on span "Uber" at bounding box center [336, 47] width 18 height 10
click at [236, 42] on span "Created" at bounding box center [230, 47] width 29 height 10
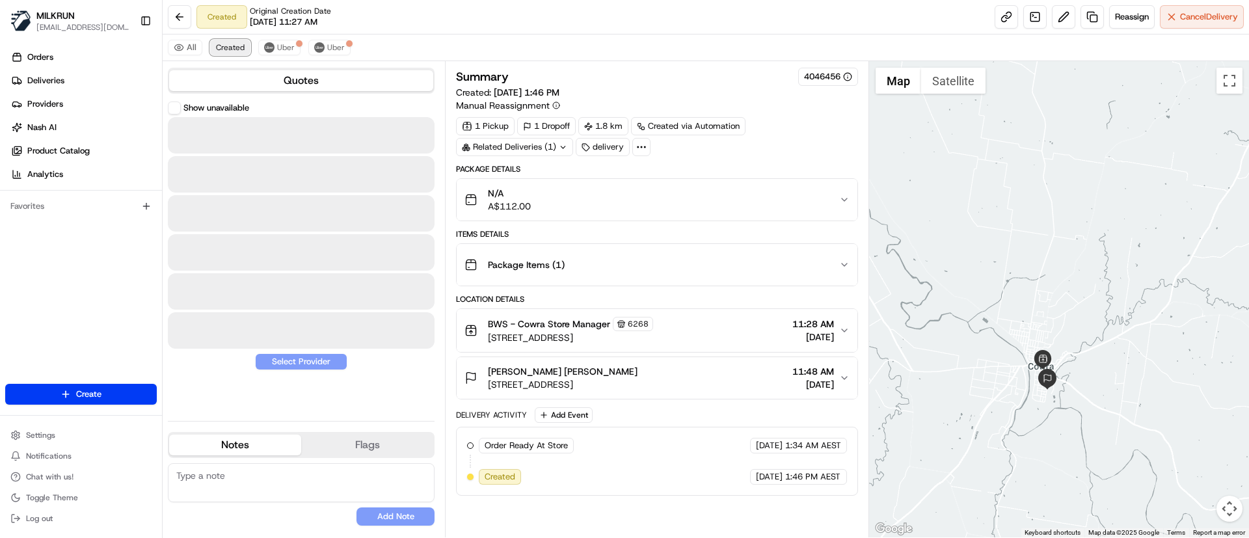
scroll to position [0, 0]
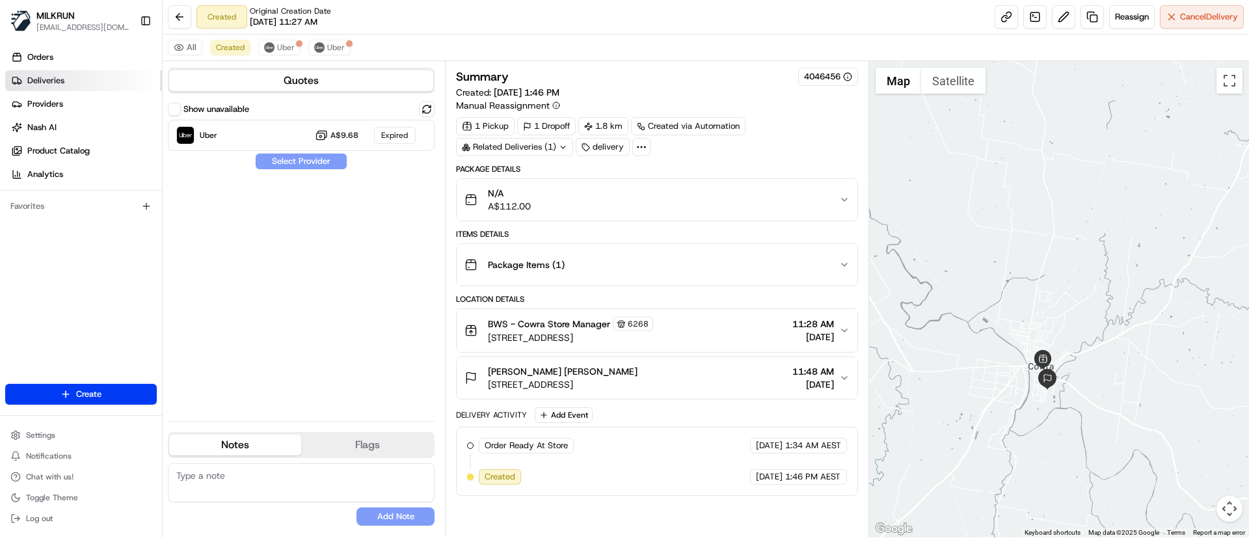
click at [25, 87] on link "Deliveries" at bounding box center [83, 80] width 157 height 21
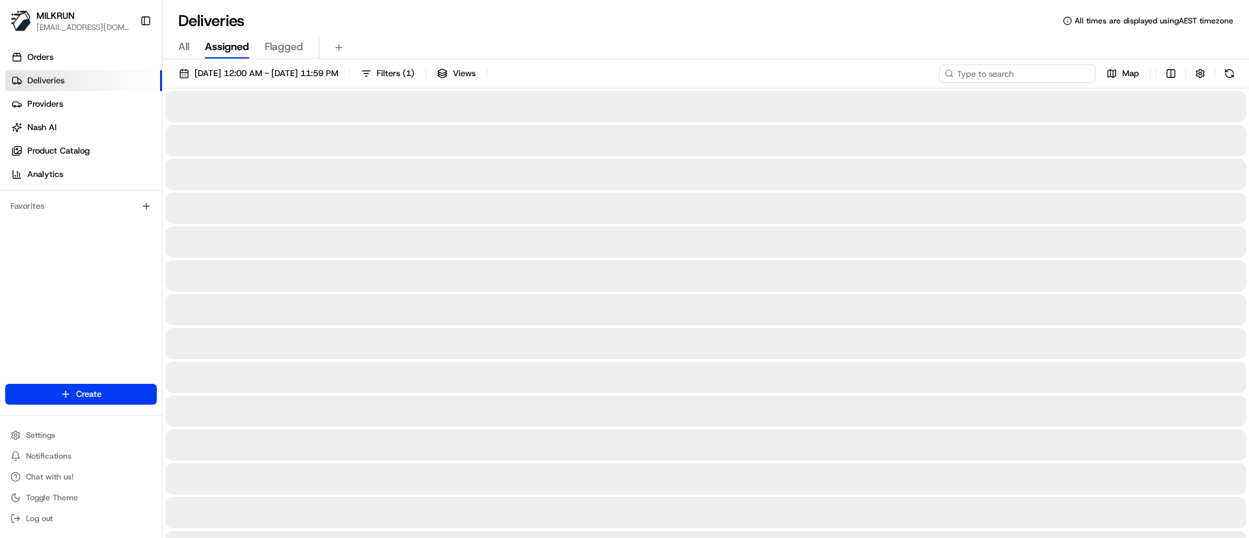
click at [1029, 74] on input at bounding box center [1017, 73] width 156 height 18
paste input "[PERSON_NAME]"
click at [956, 75] on input "[PERSON_NAME]" at bounding box center [1017, 73] width 156 height 18
type input "[PERSON_NAME]"
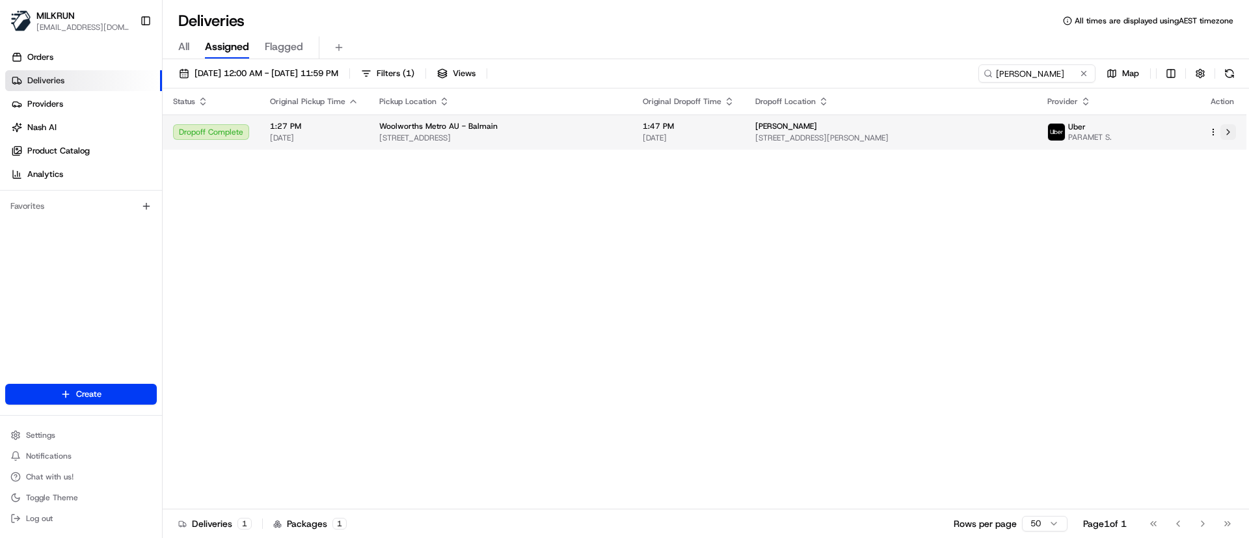
click at [1231, 133] on button at bounding box center [1228, 132] width 16 height 16
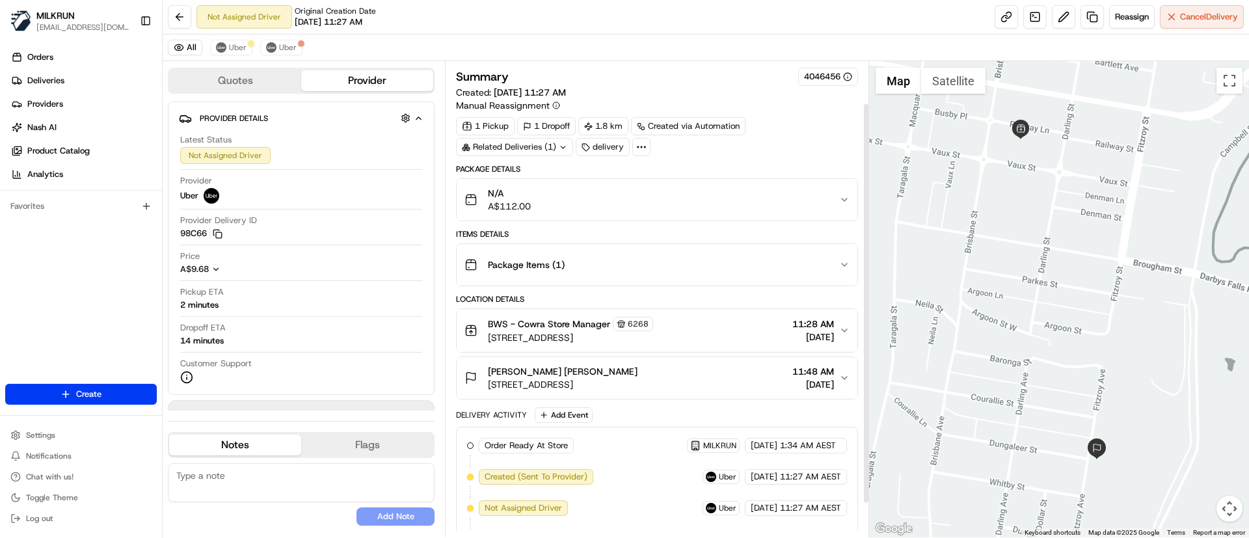
scroll to position [90, 0]
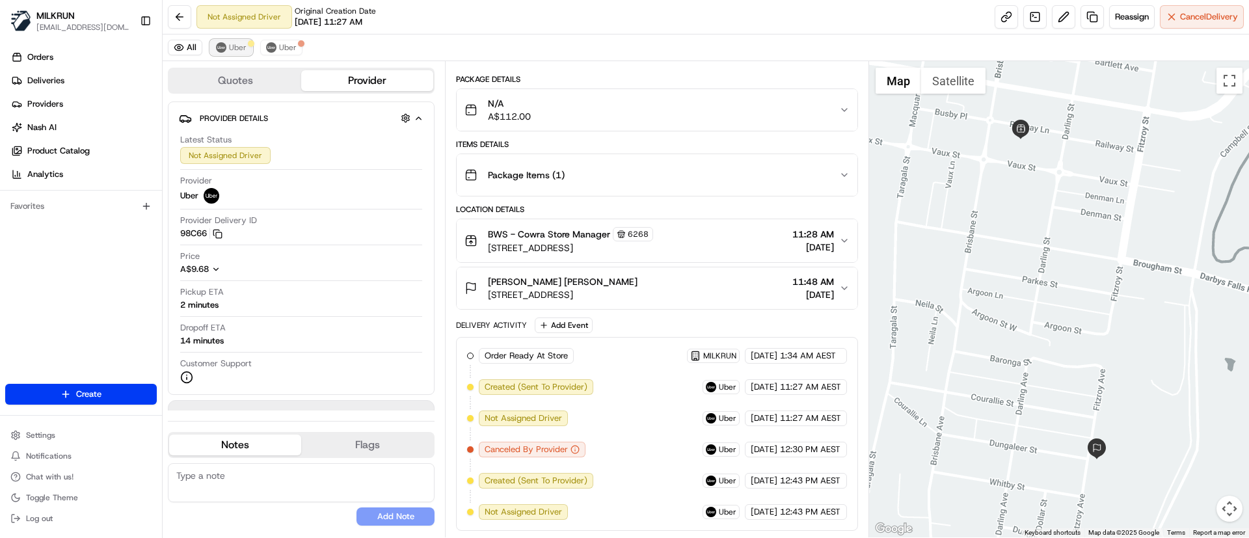
click at [234, 49] on span "Uber" at bounding box center [238, 47] width 18 height 10
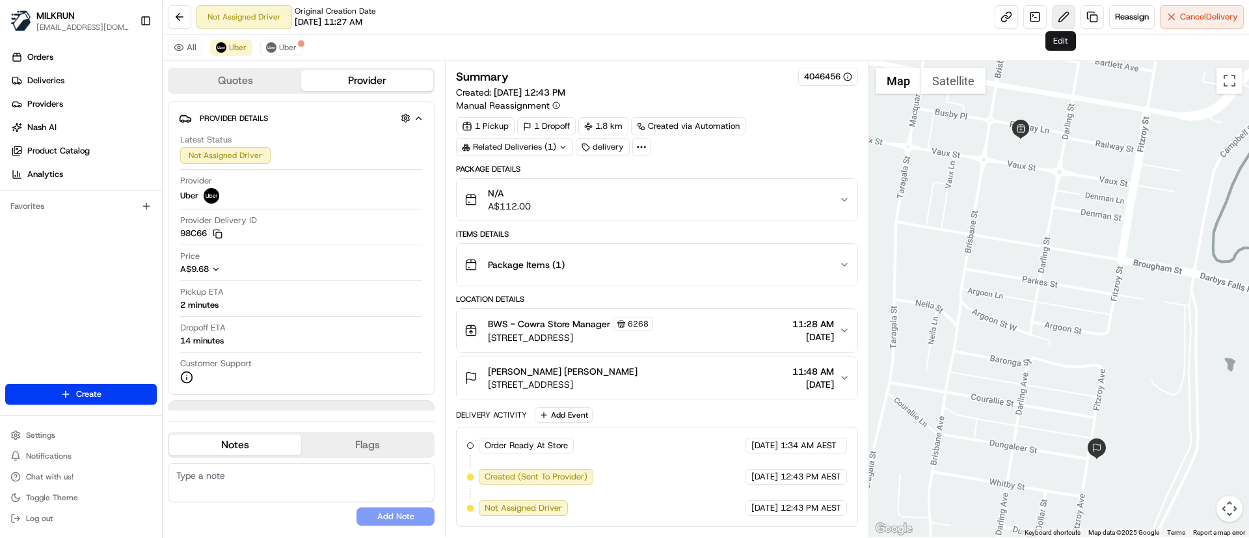
click at [1060, 9] on button at bounding box center [1063, 16] width 23 height 23
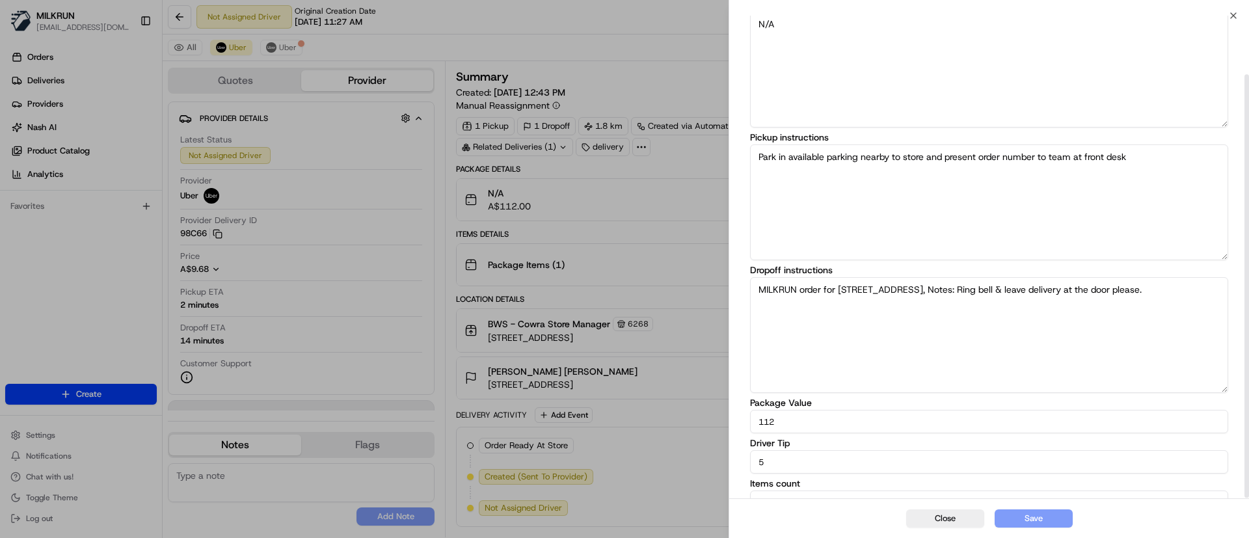
scroll to position [68, 0]
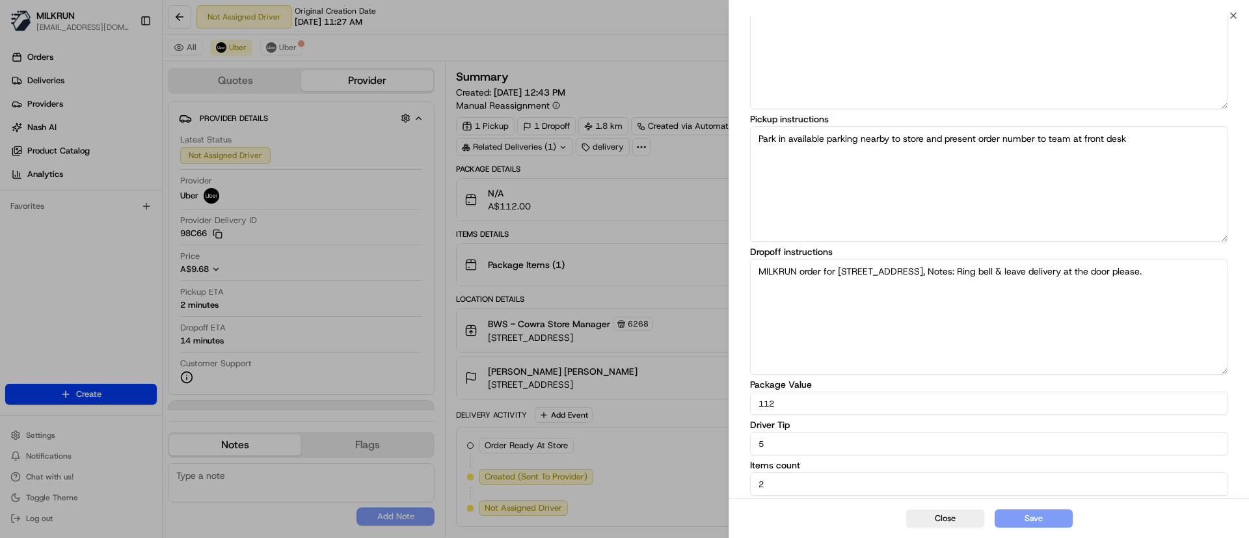
drag, startPoint x: 785, startPoint y: 450, endPoint x: 693, endPoint y: 433, distance: 93.3
click at [693, 433] on body "MILKRUN idiesca@woolworths.com.au Toggle Sidebar Orders Deliveries Providers Na…" at bounding box center [624, 269] width 1249 height 538
type input "10"
click at [1056, 517] on button "Save" at bounding box center [1034, 518] width 78 height 18
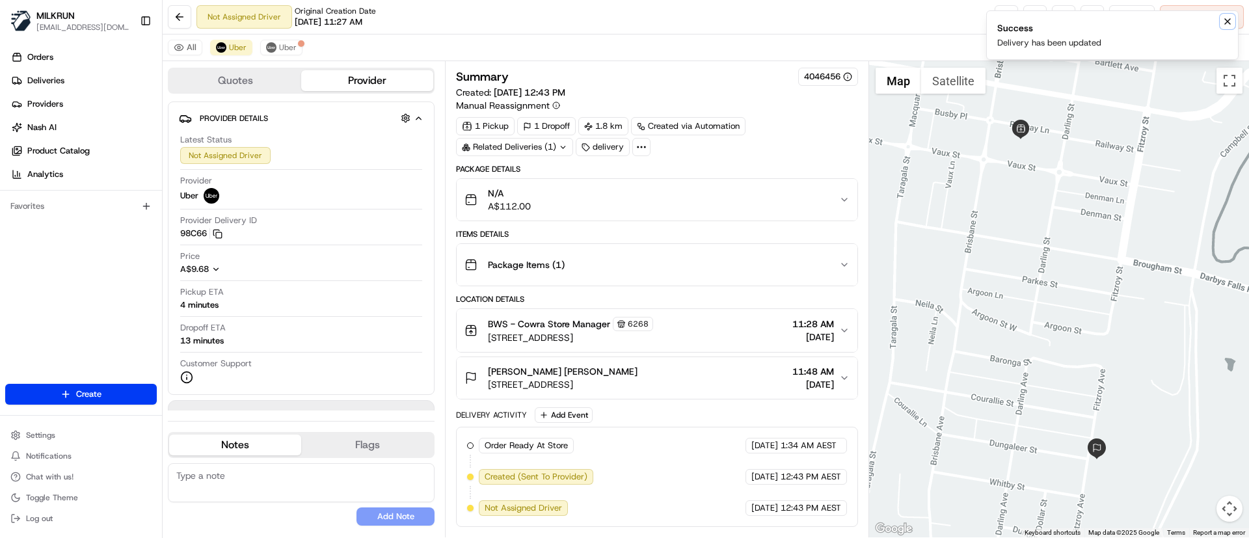
click at [1227, 25] on icon "Notifications (F8)" at bounding box center [1227, 21] width 10 height 10
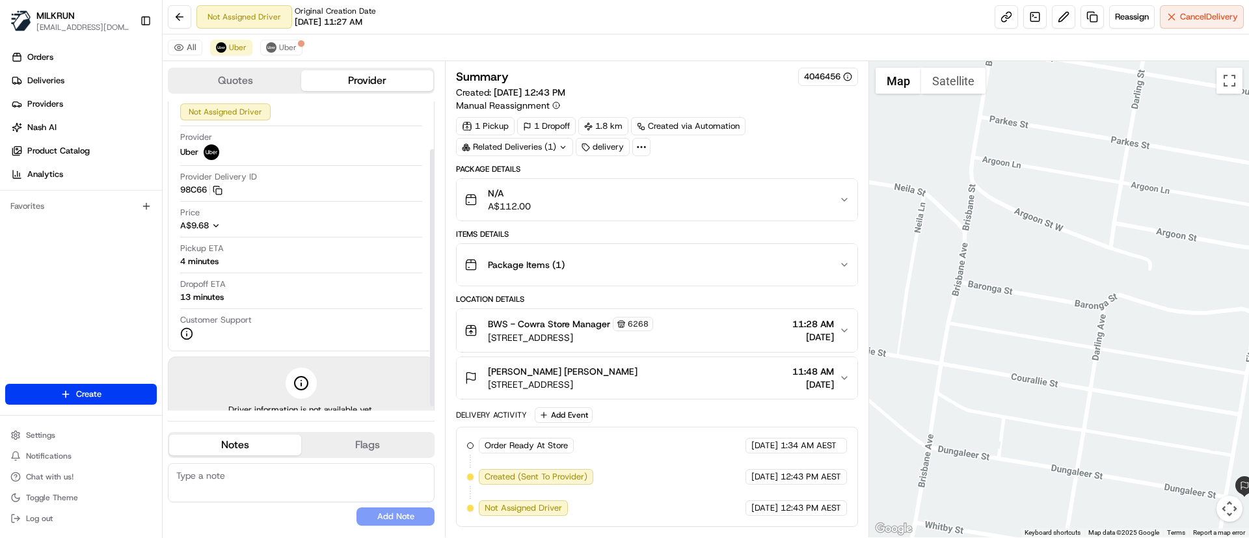
scroll to position [62, 0]
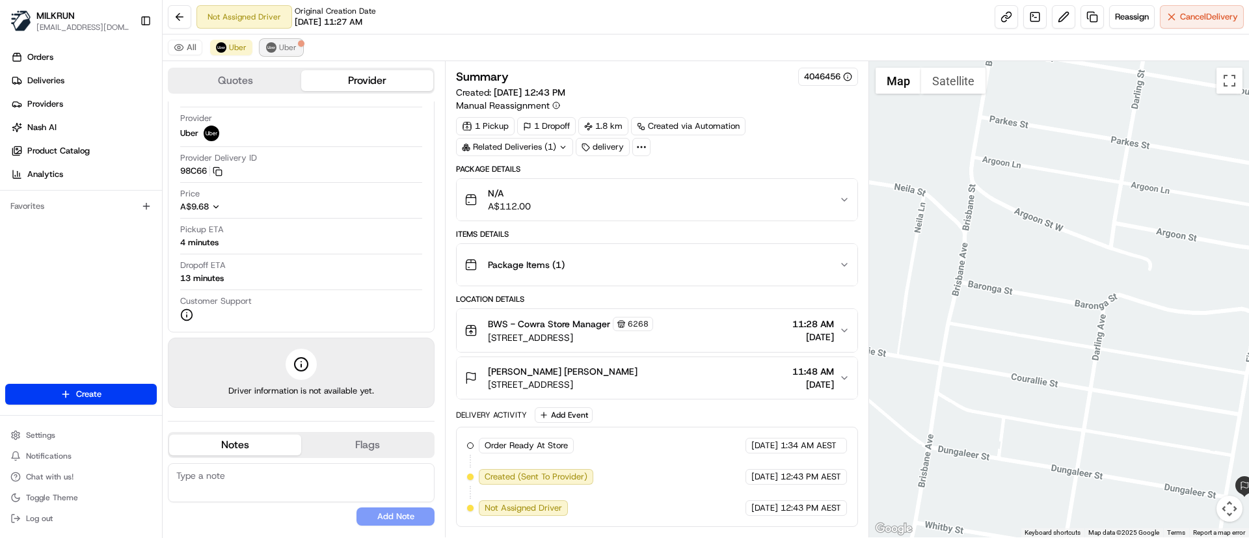
click at [284, 49] on span "Uber" at bounding box center [288, 47] width 18 height 10
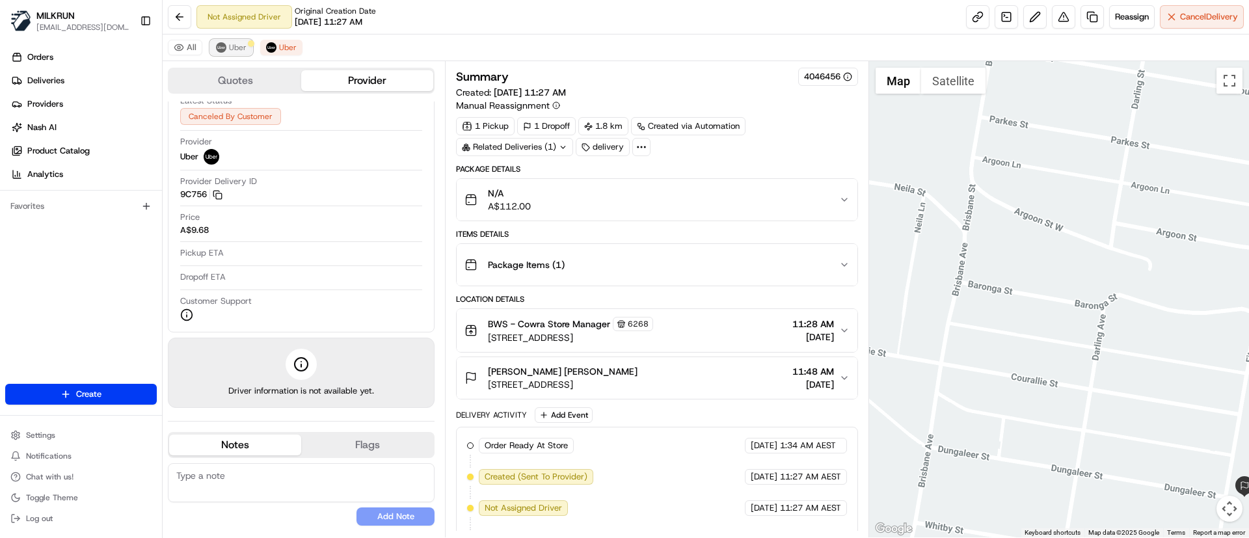
click at [232, 53] on button "Uber" at bounding box center [231, 48] width 42 height 16
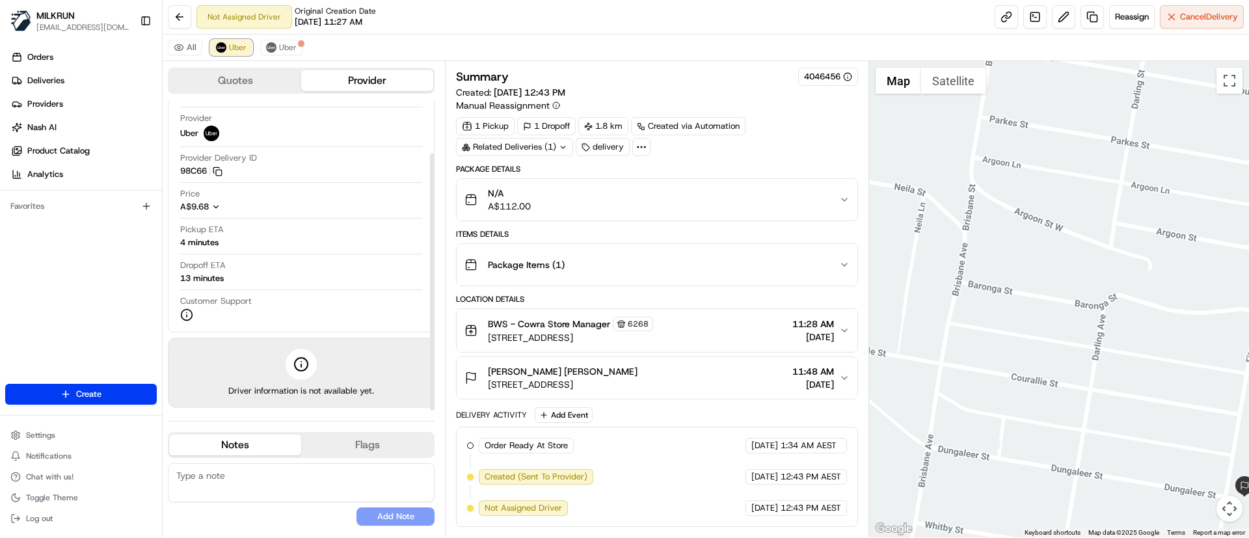
scroll to position [0, 0]
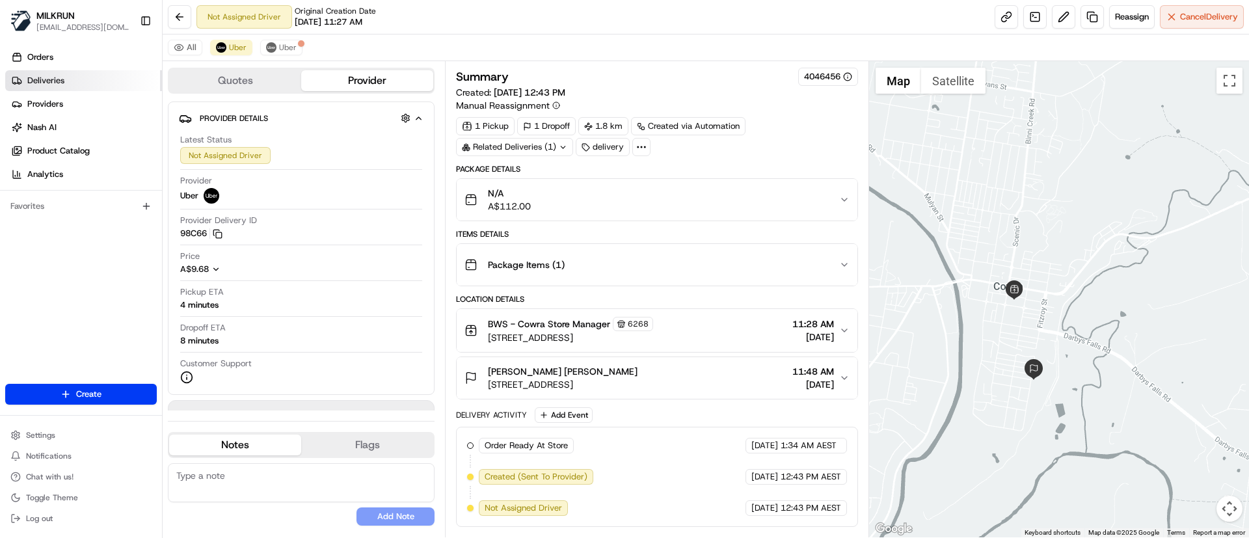
click at [51, 80] on span "Deliveries" at bounding box center [45, 81] width 37 height 12
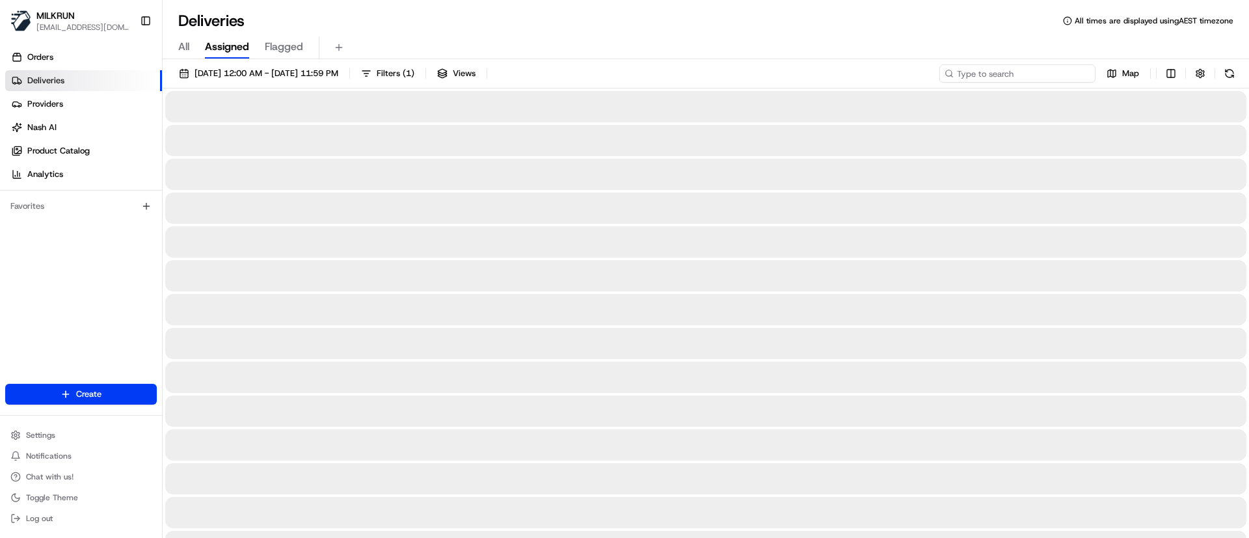
click at [1009, 71] on input at bounding box center [1017, 73] width 156 height 18
paste input "amneh may"
click at [1002, 68] on input "amneh may" at bounding box center [1017, 73] width 156 height 18
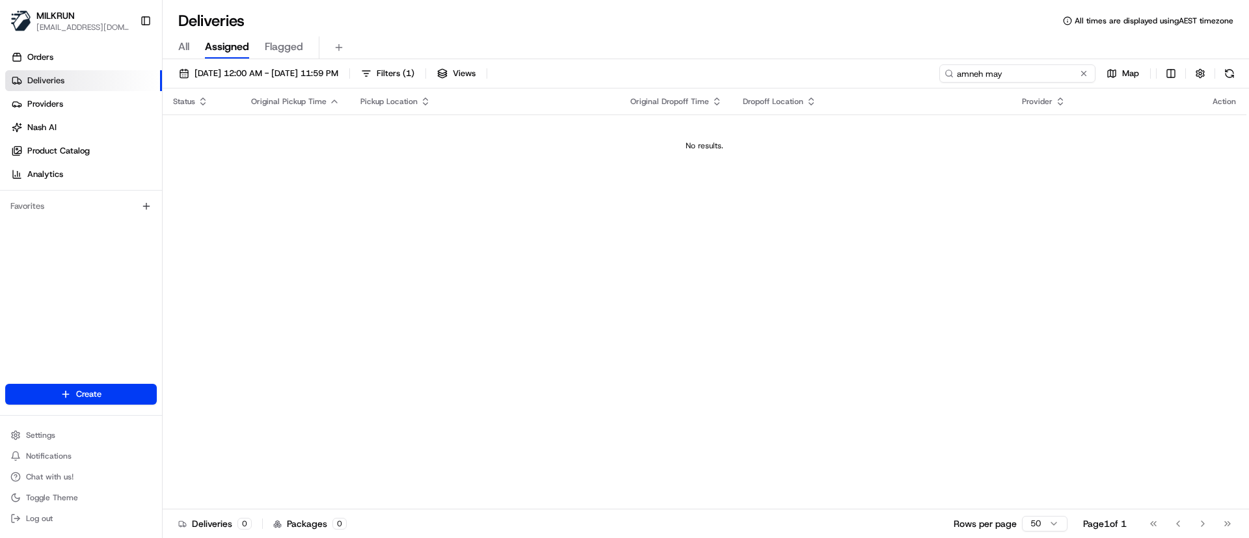
type input "amneh may"
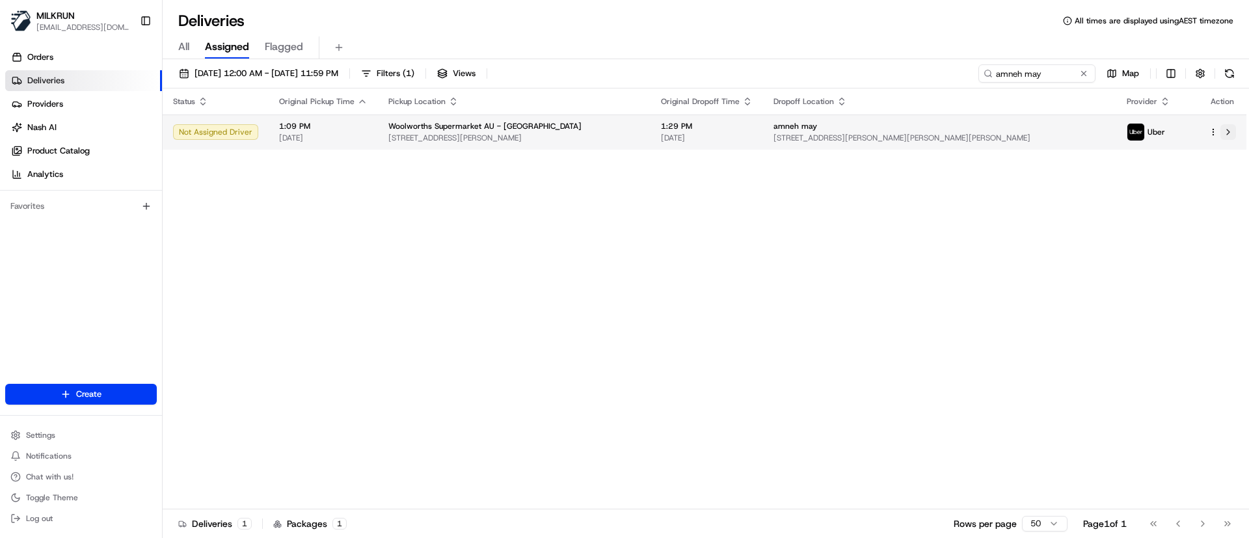
click at [1226, 127] on button at bounding box center [1228, 132] width 16 height 16
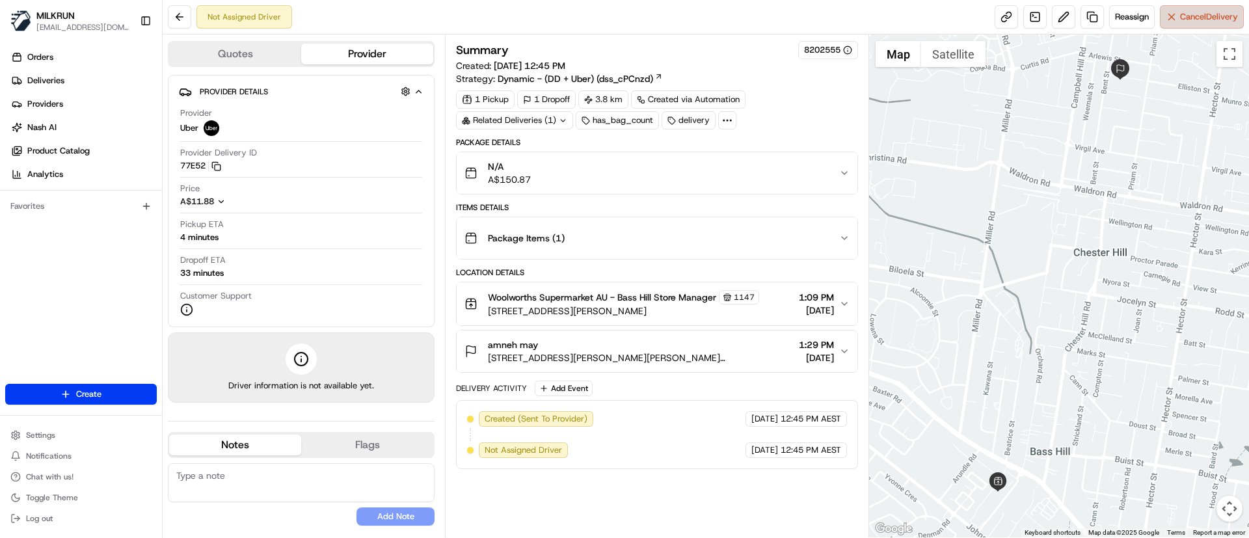
click at [1175, 20] on button "Cancel Delivery" at bounding box center [1202, 16] width 84 height 23
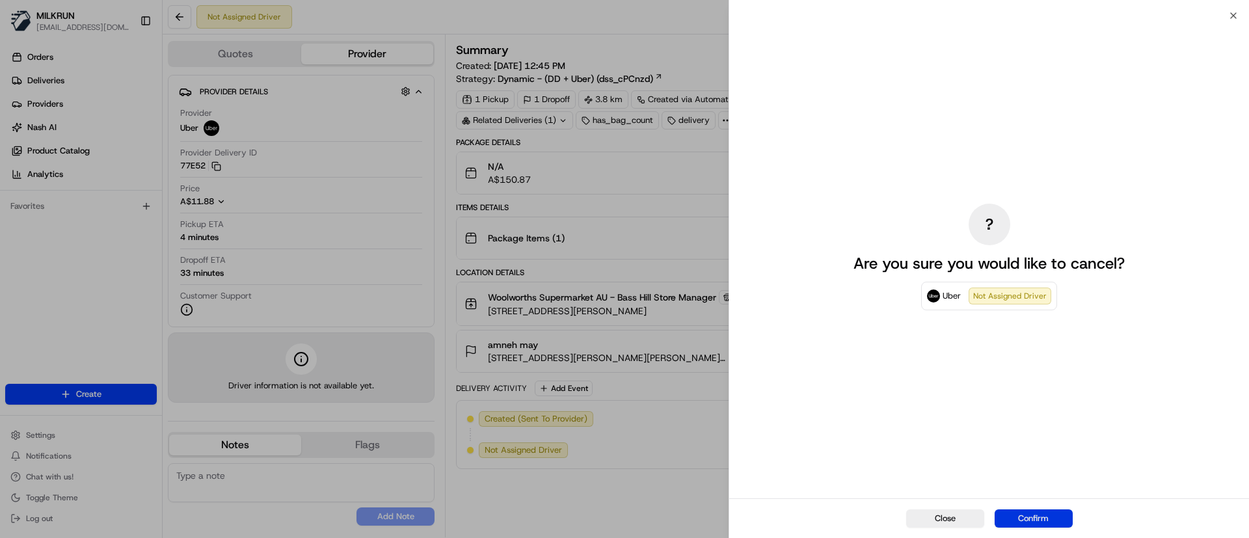
click at [1047, 514] on button "Confirm" at bounding box center [1034, 518] width 78 height 18
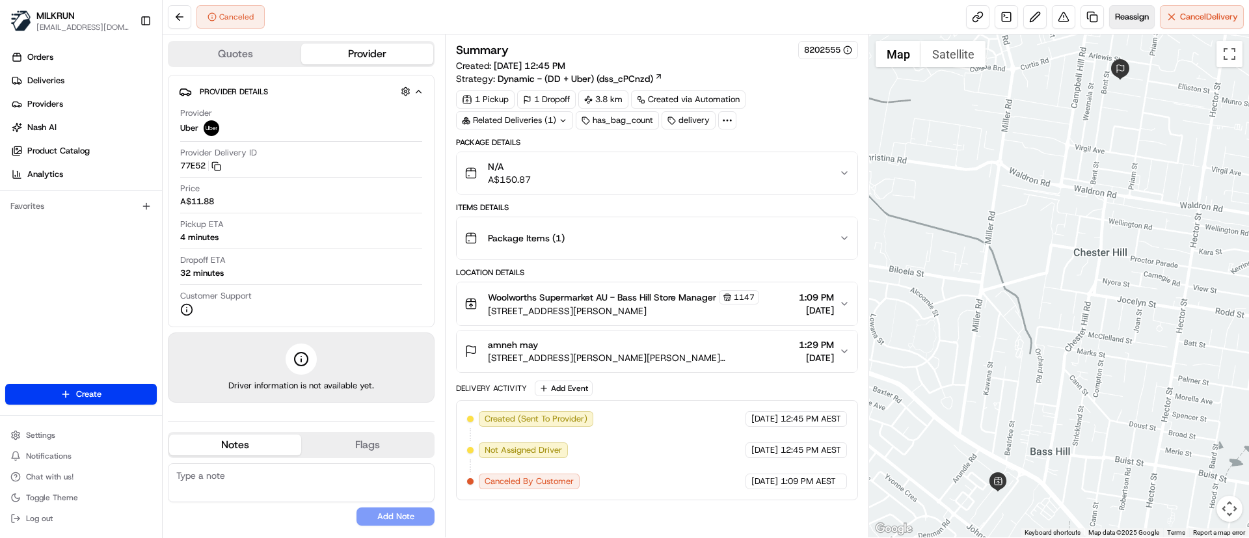
click at [1122, 16] on span "Reassign" at bounding box center [1132, 17] width 34 height 12
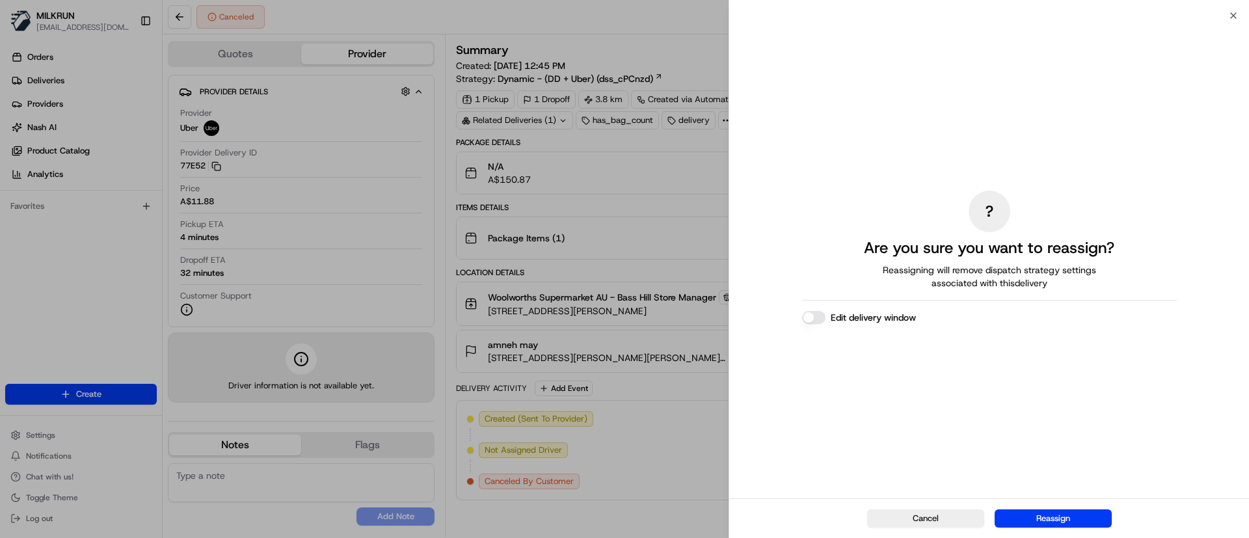
click at [816, 314] on button "Edit delivery window" at bounding box center [813, 317] width 23 height 13
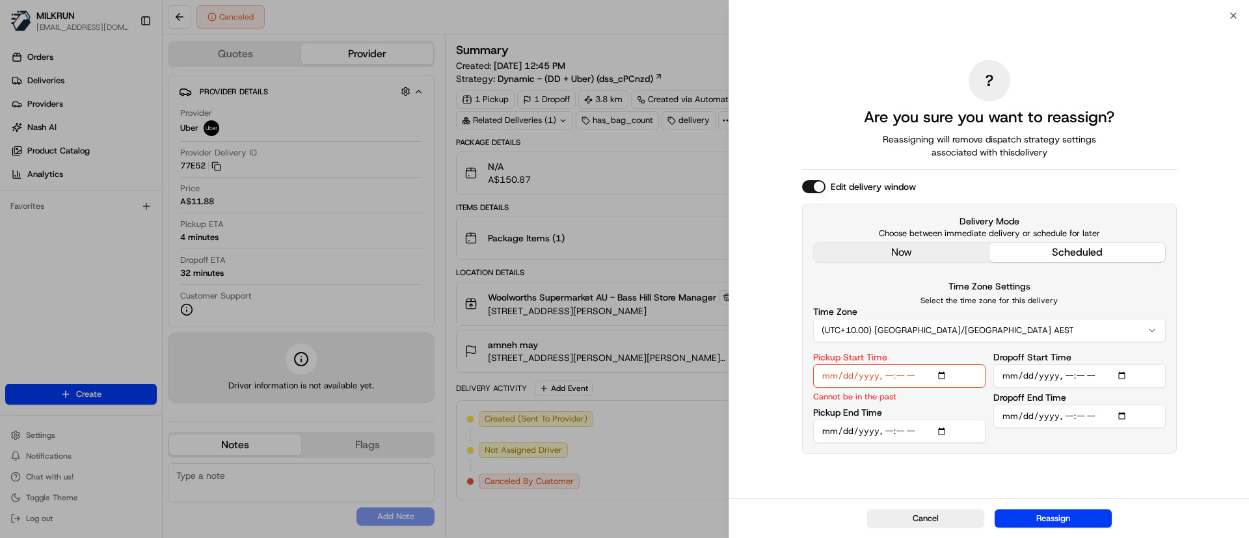
click at [900, 380] on input "Pickup Start Time" at bounding box center [899, 375] width 172 height 23
type input "[DATE]T13:40"
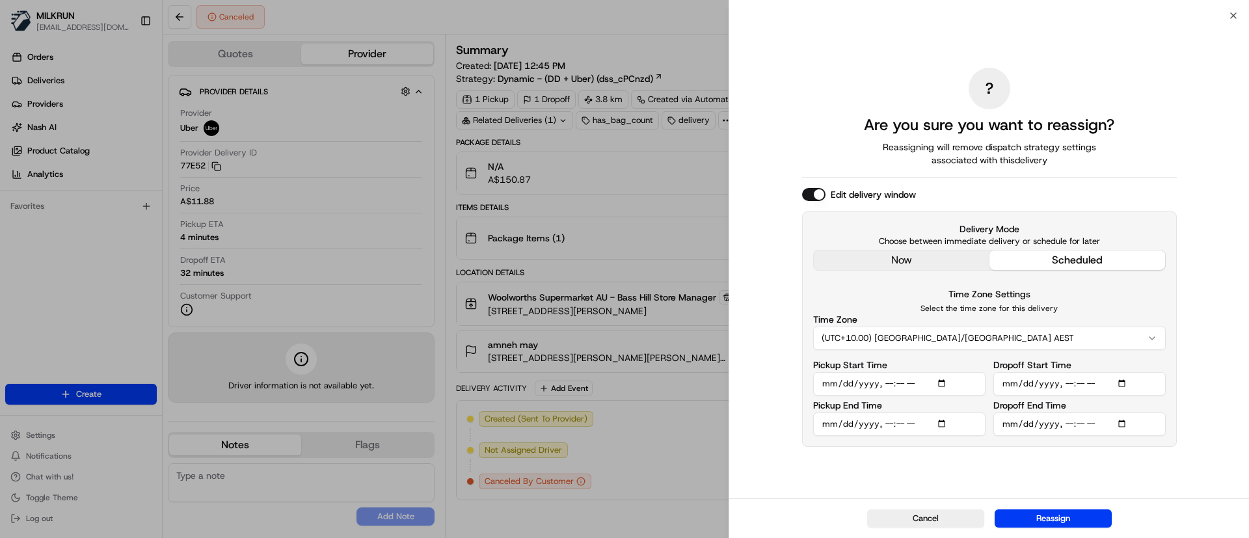
click at [945, 421] on input "Pickup End Time" at bounding box center [899, 423] width 172 height 23
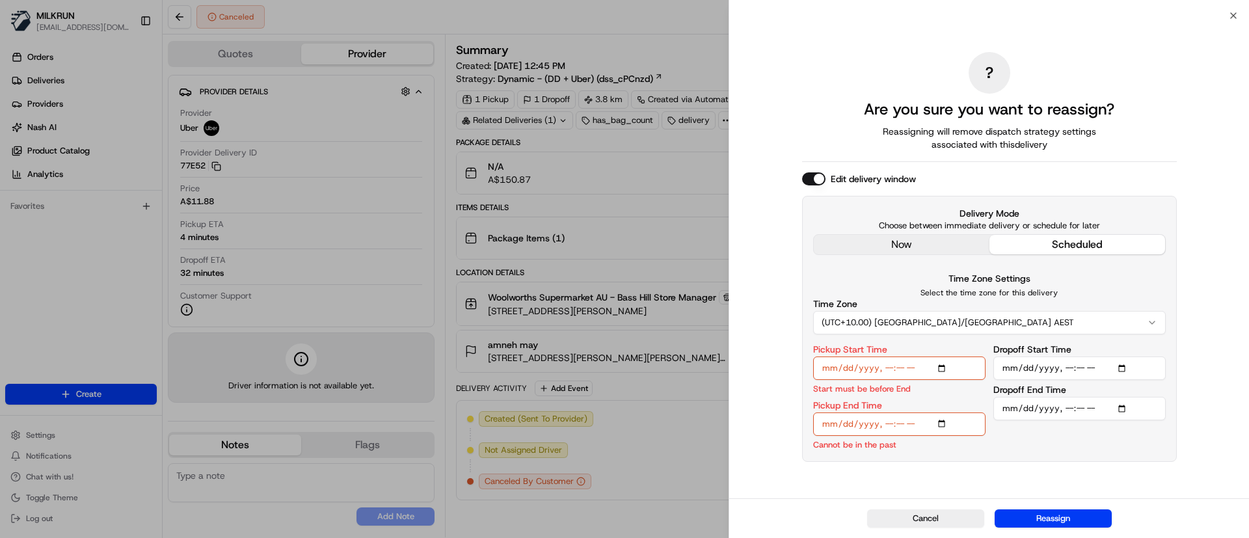
click at [902, 467] on div "? Are you sure you want to reassign? Reassigning will remove dispatch strategy …" at bounding box center [989, 257] width 375 height 478
click at [902, 421] on input "Pickup End Time" at bounding box center [899, 423] width 172 height 23
type input "[DATE]T13:45"
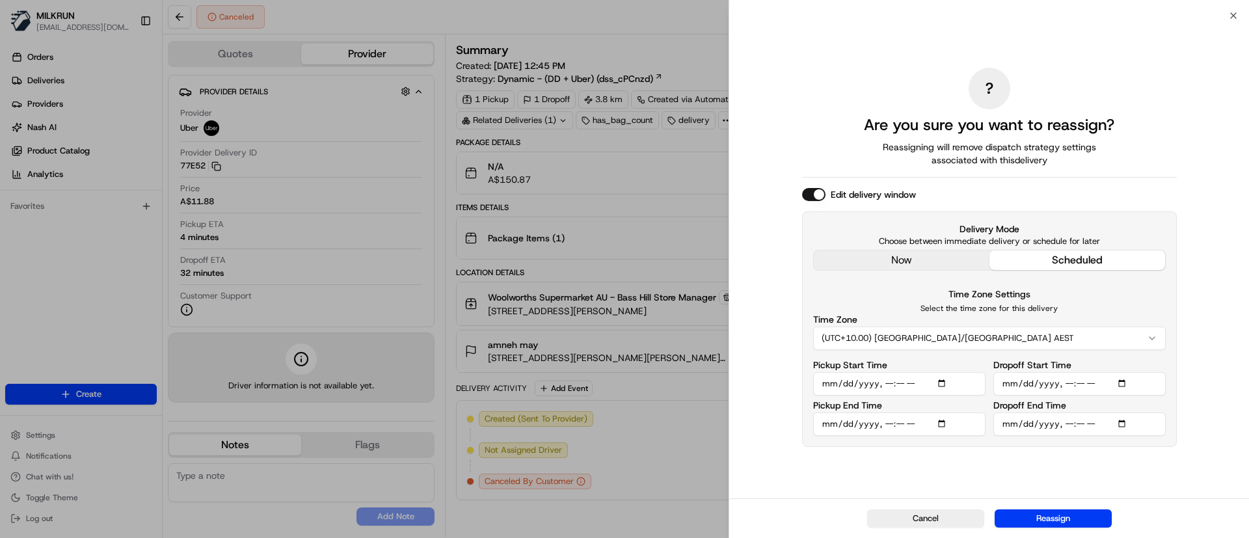
click at [1125, 383] on input "Dropoff Start Time" at bounding box center [1079, 383] width 172 height 23
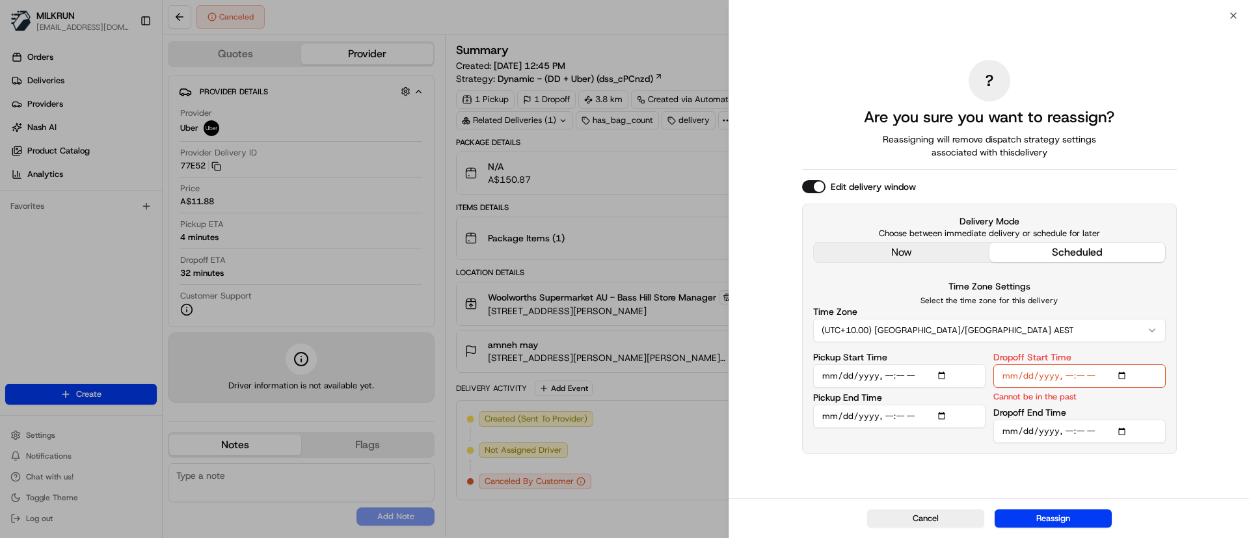
type input "[DATE]T13:09"
click at [1043, 468] on div "? Are you sure you want to reassign? Reassigning will remove dispatch strategy …" at bounding box center [989, 257] width 375 height 478
click at [1065, 372] on input "Dropoff Start Time" at bounding box center [1079, 375] width 172 height 23
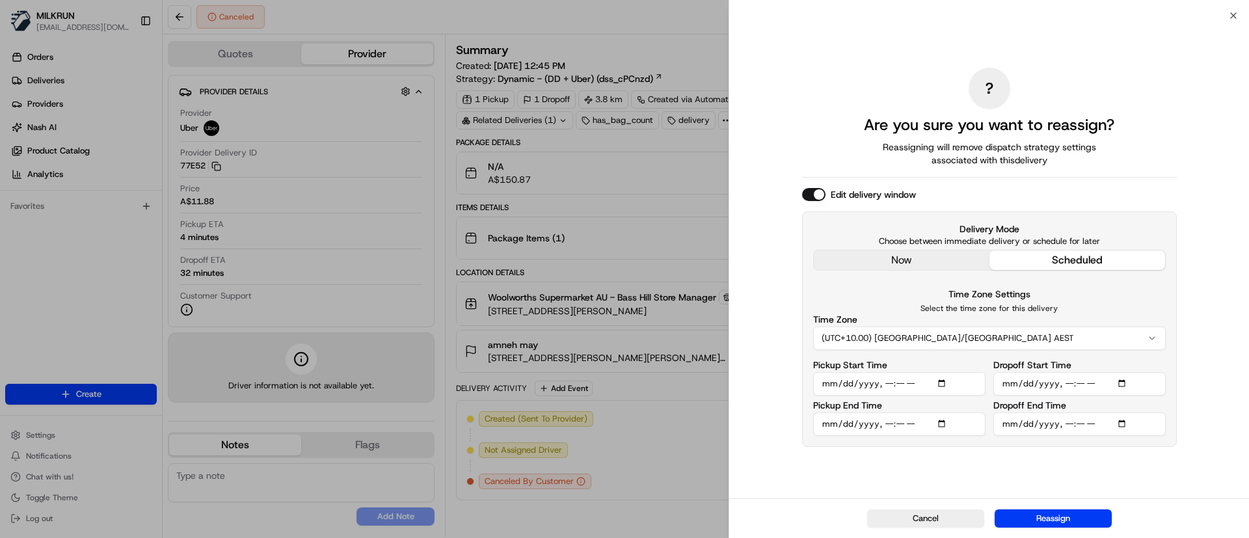
type input "[DATE]T14:05"
click at [1001, 466] on div "? Are you sure you want to reassign? Reassigning will remove dispatch strategy …" at bounding box center [989, 257] width 375 height 478
click at [1084, 424] on input "Dropoff End Time" at bounding box center [1079, 423] width 172 height 23
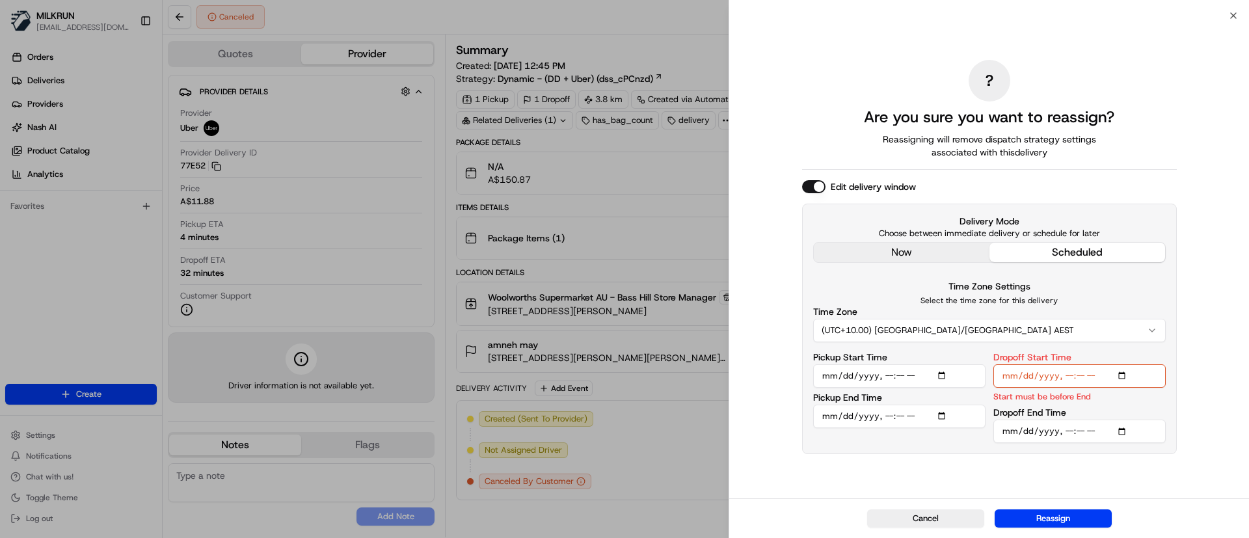
type input "[DATE]T14:10"
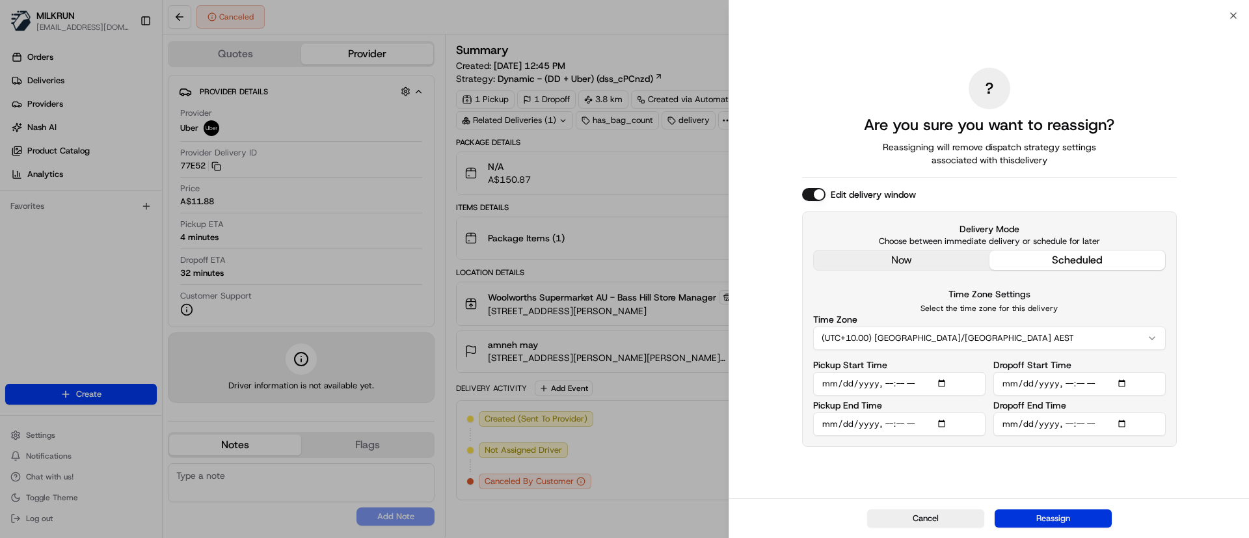
click at [1084, 520] on button "Reassign" at bounding box center [1053, 518] width 117 height 18
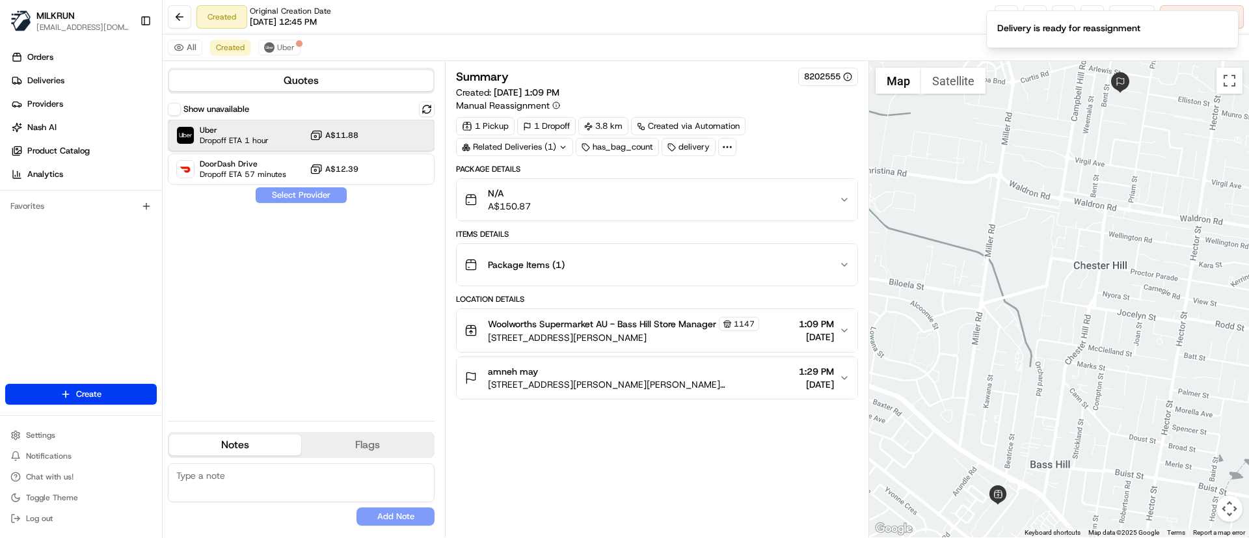
click at [237, 132] on span "Uber" at bounding box center [234, 130] width 69 height 10
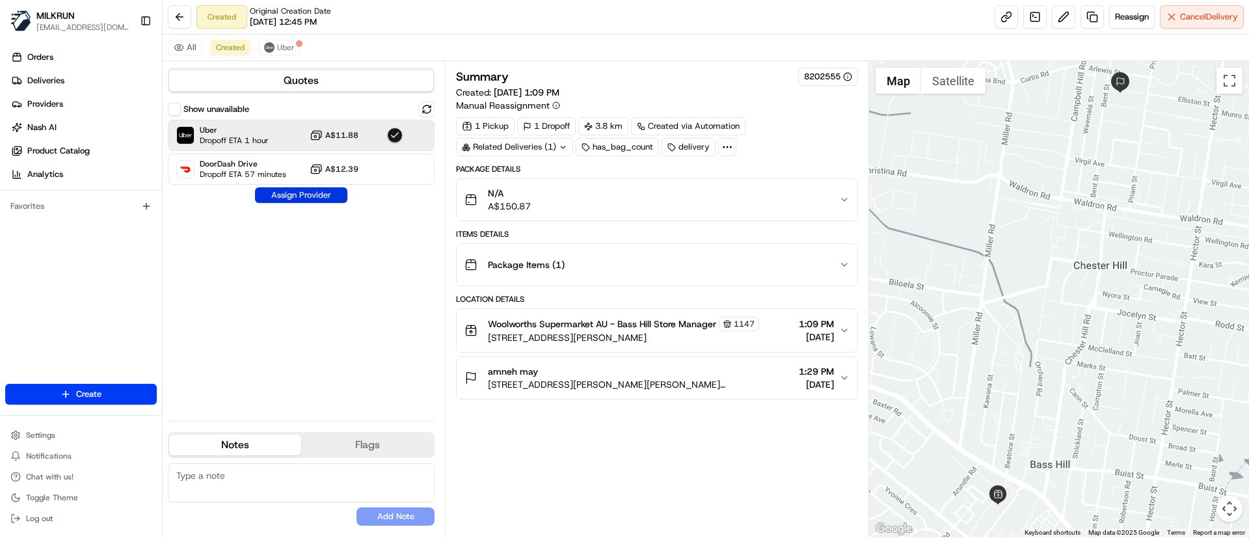
click at [306, 195] on button "Assign Provider" at bounding box center [301, 195] width 92 height 16
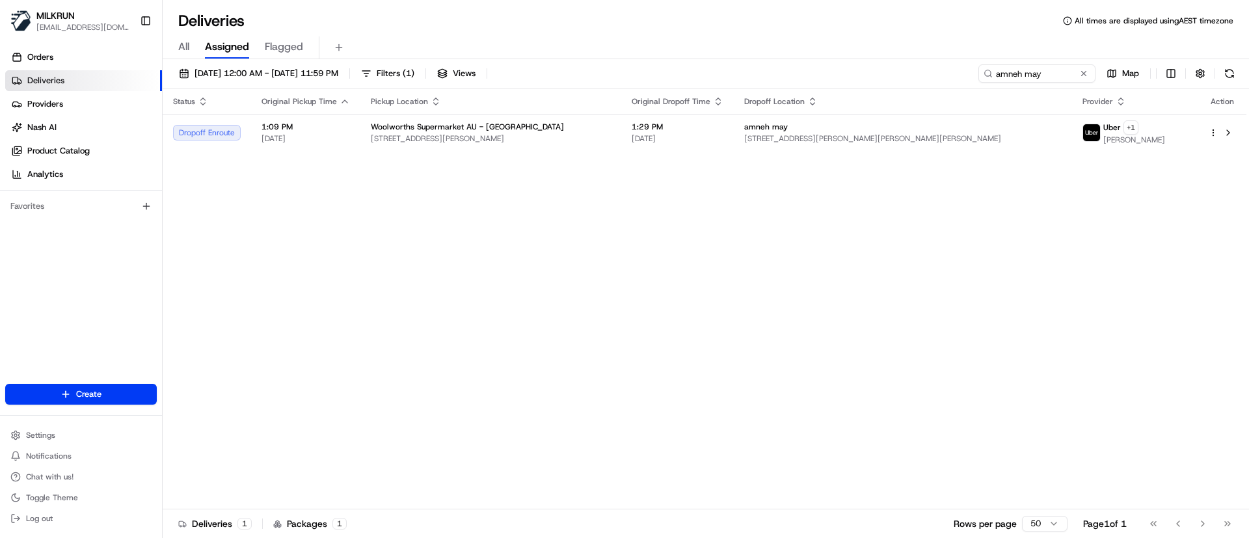
click at [790, 74] on div "[DATE] 12:00 AM - [DATE] 11:59 PM Filters ( 1 ) Views amneh may Map" at bounding box center [706, 76] width 1086 height 24
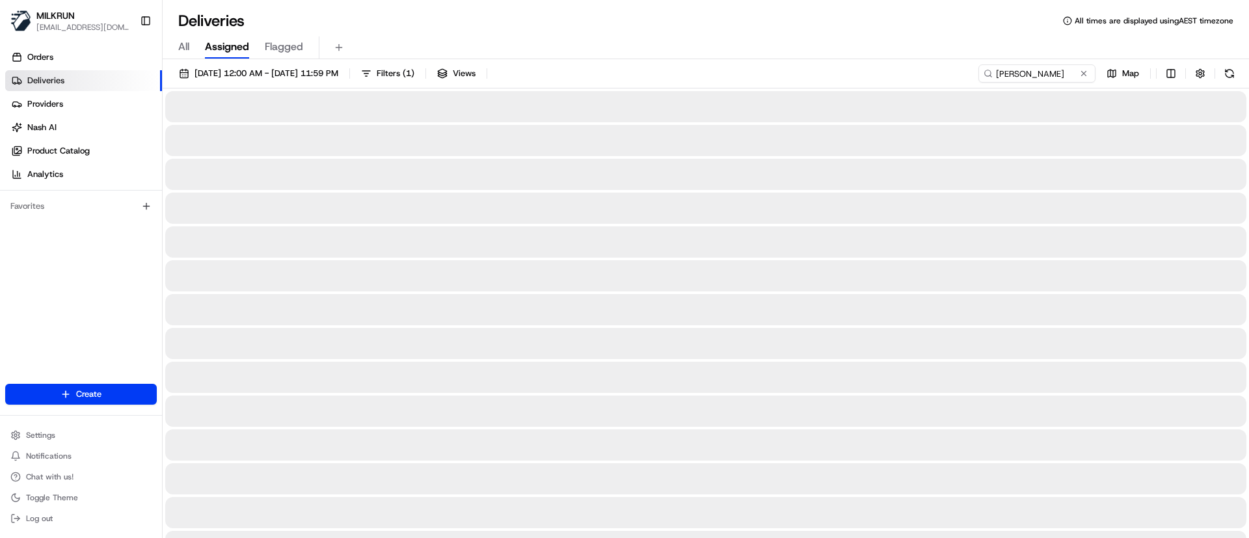
click at [978, 68] on input "[PERSON_NAME]" at bounding box center [1036, 73] width 117 height 18
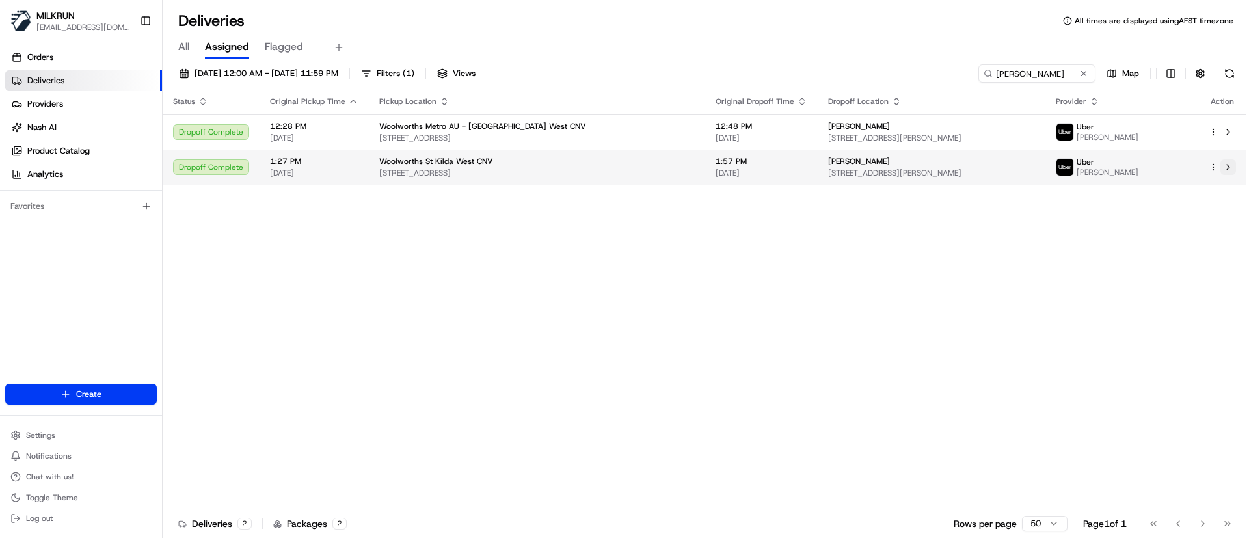
click at [1224, 170] on button at bounding box center [1228, 167] width 16 height 16
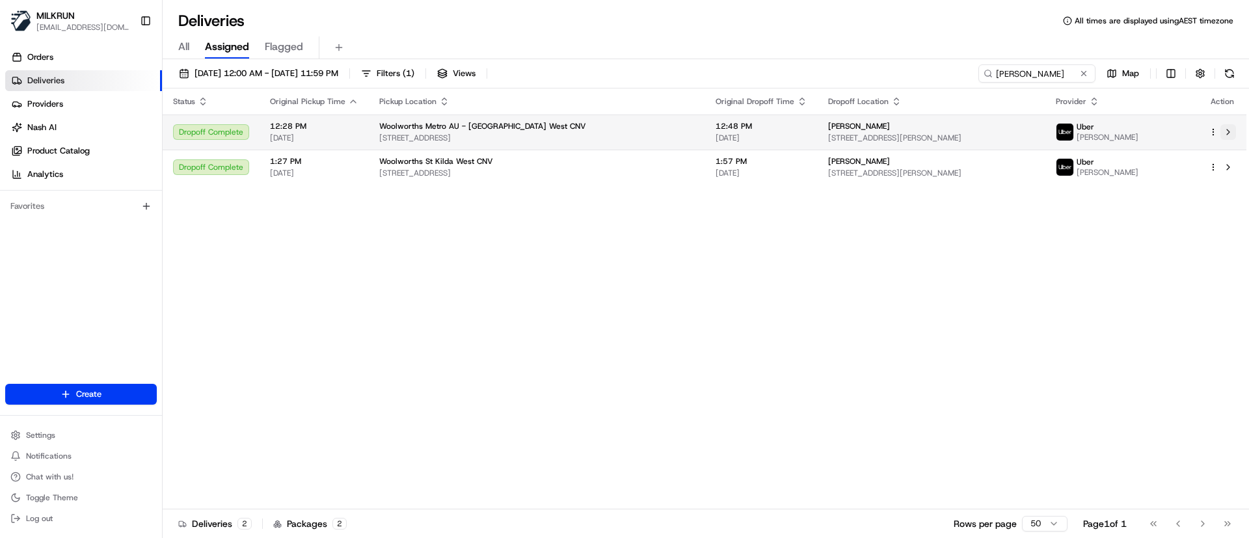
click at [1222, 129] on button at bounding box center [1228, 132] width 16 height 16
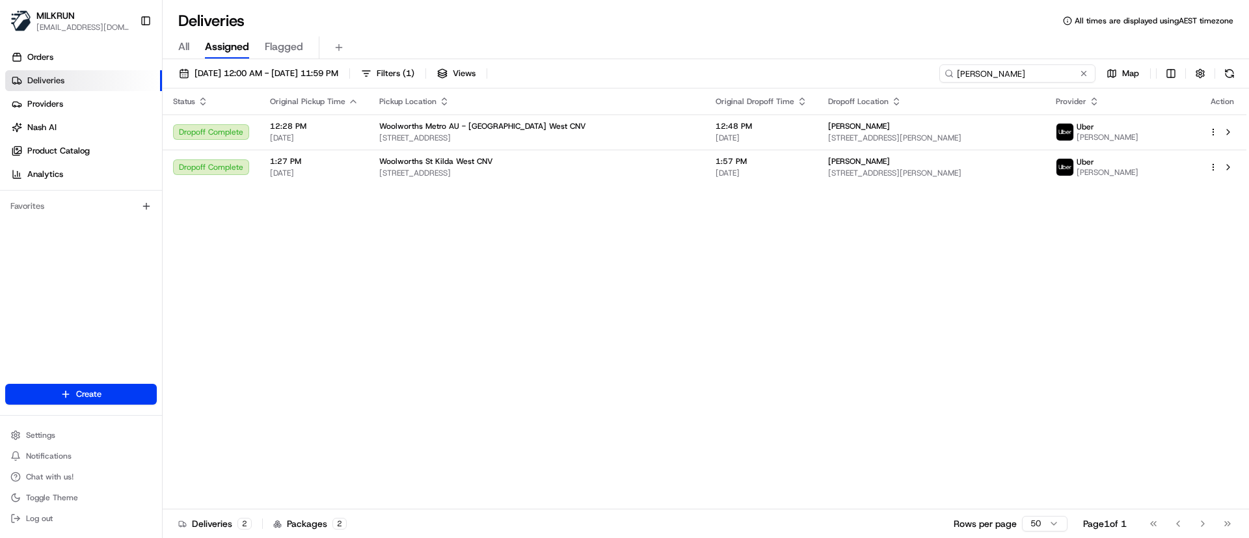
drag, startPoint x: 1061, startPoint y: 70, endPoint x: 831, endPoint y: 63, distance: 229.8
click at [831, 63] on div "22/08/2025 12:00 AM - 22/08/2025 11:59 PM Filters ( 1 ) Views Sadaf Sagheer Map…" at bounding box center [706, 299] width 1086 height 481
paste input "victoria drama"
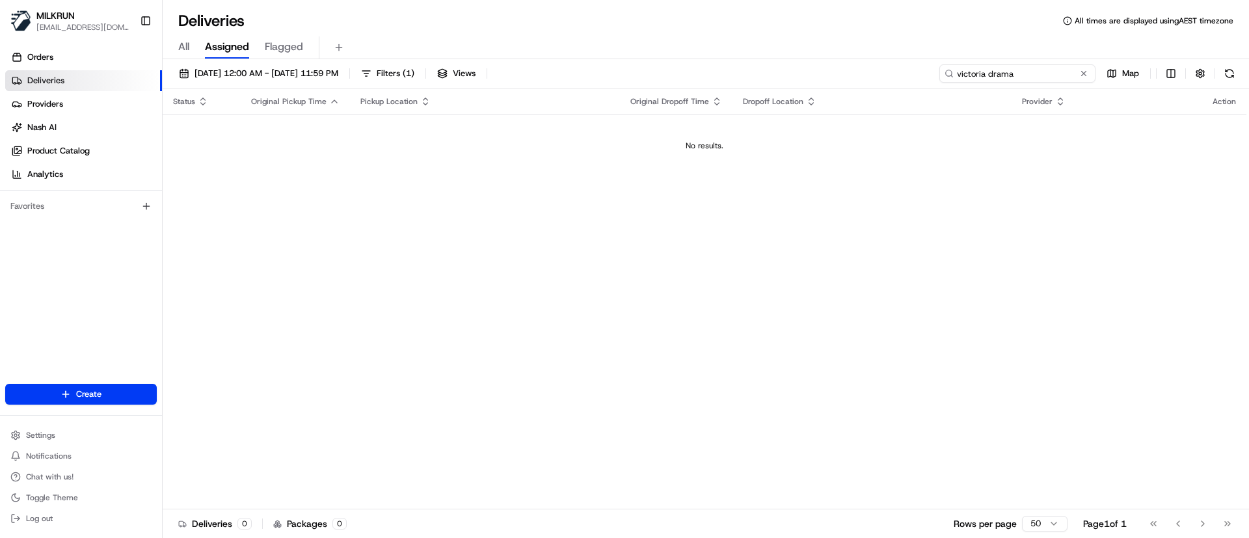
click at [956, 71] on input "victoria drama" at bounding box center [1017, 73] width 156 height 18
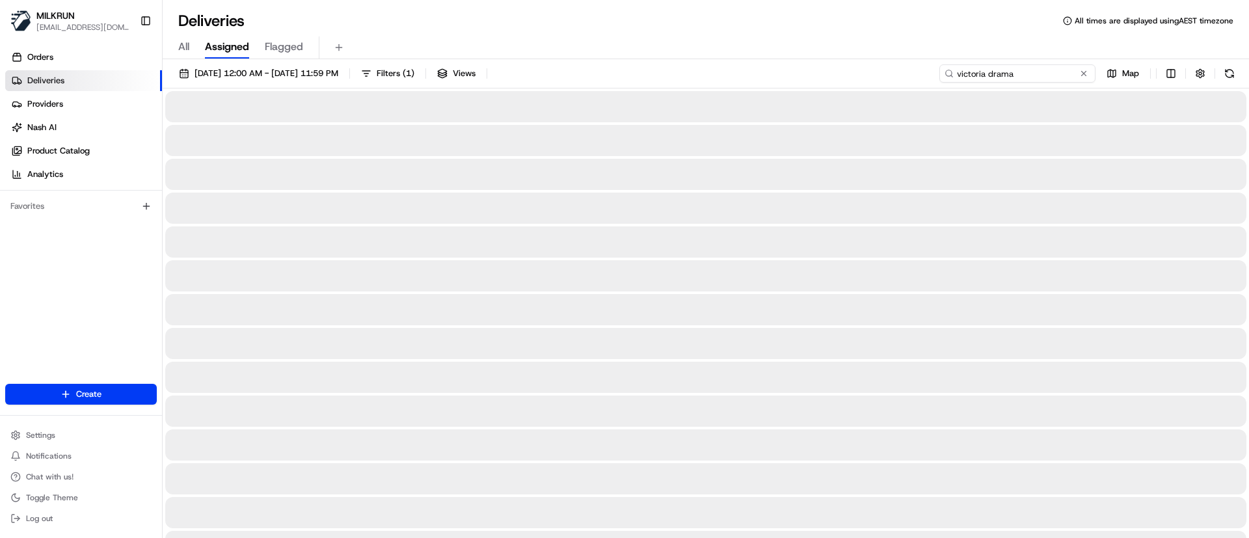
type input "victoria drama"
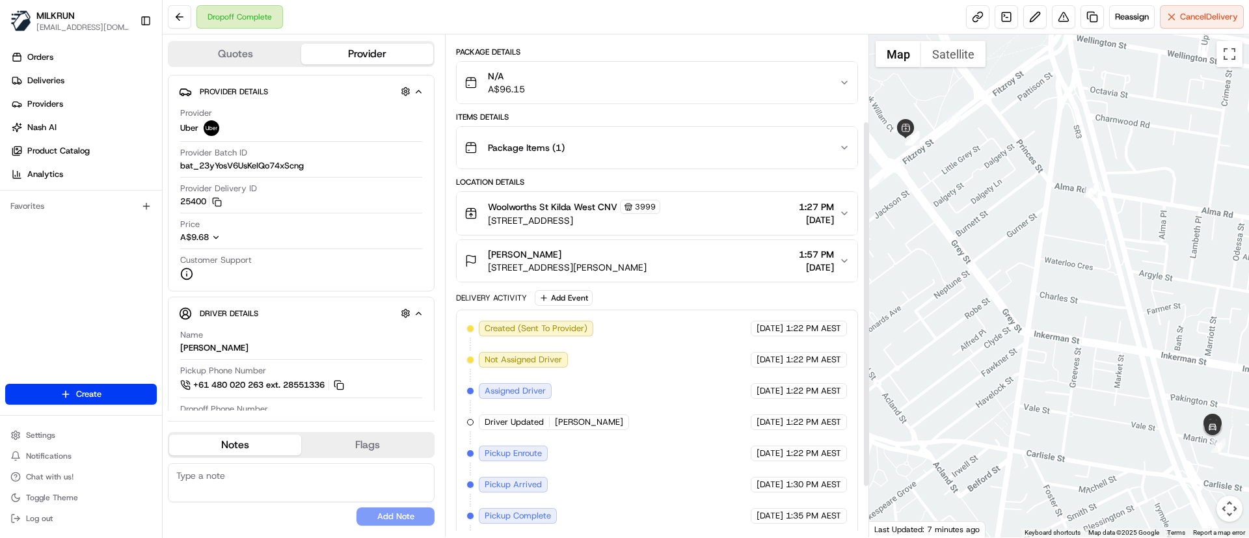
scroll to position [188, 0]
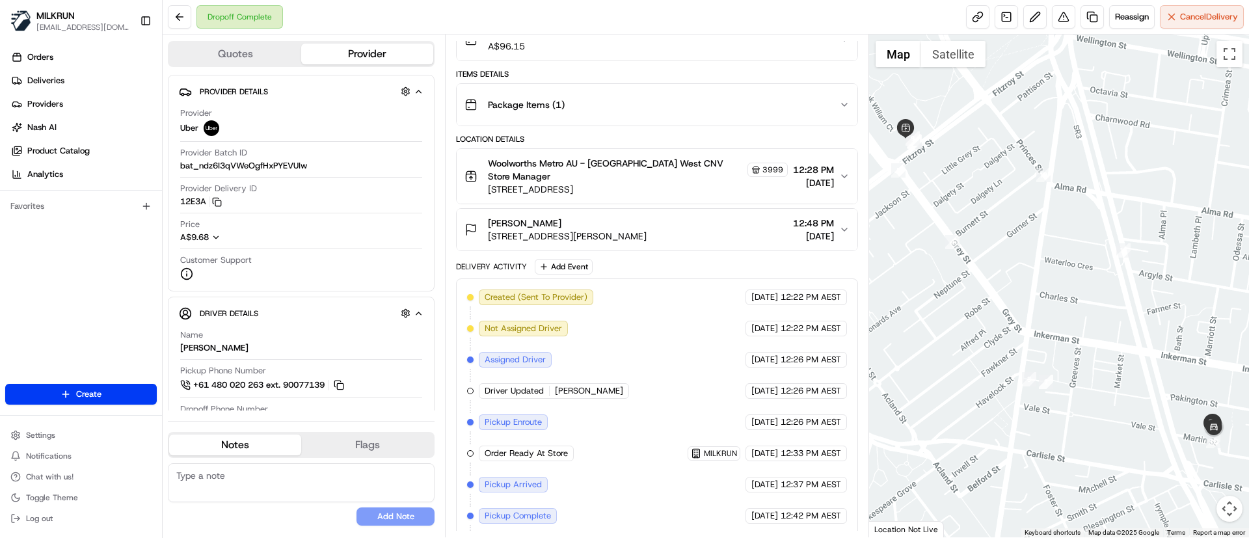
scroll to position [231, 0]
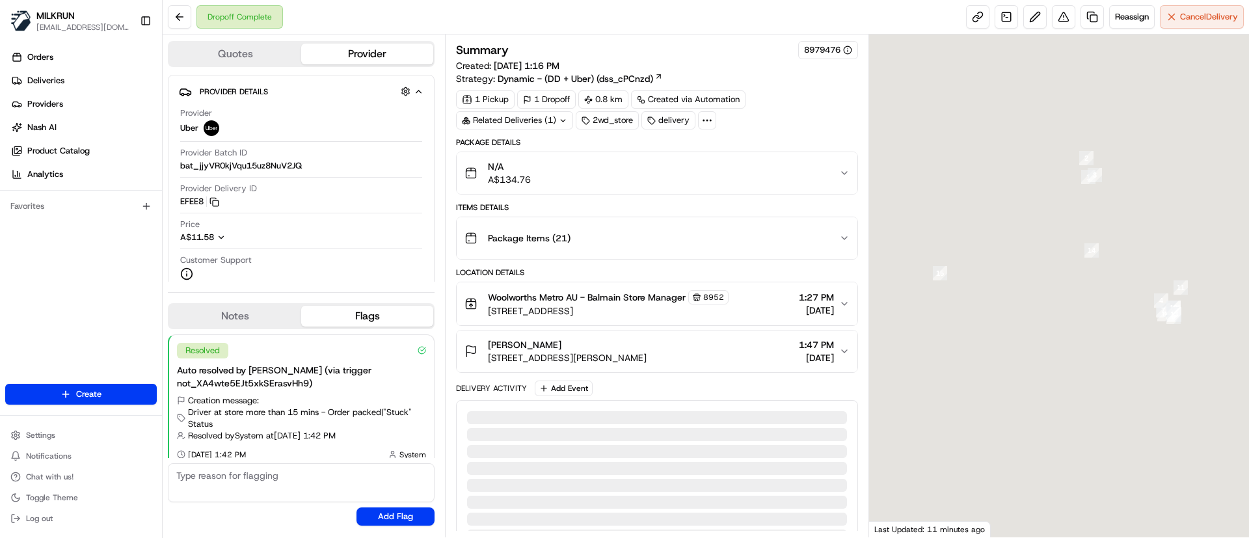
scroll to position [10, 0]
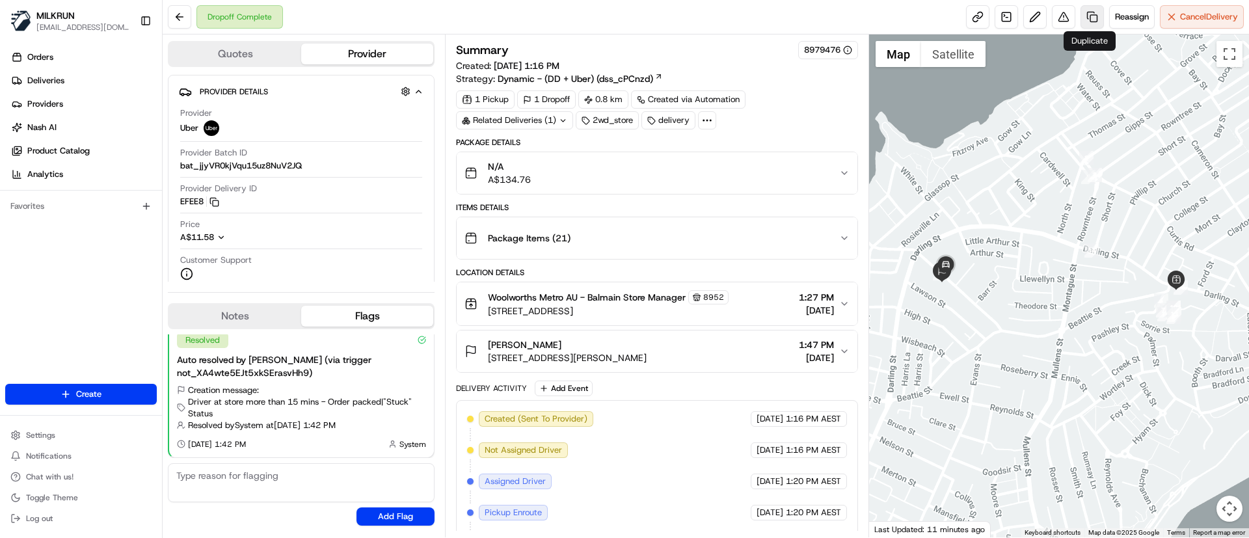
click at [1090, 15] on link at bounding box center [1092, 16] width 23 height 23
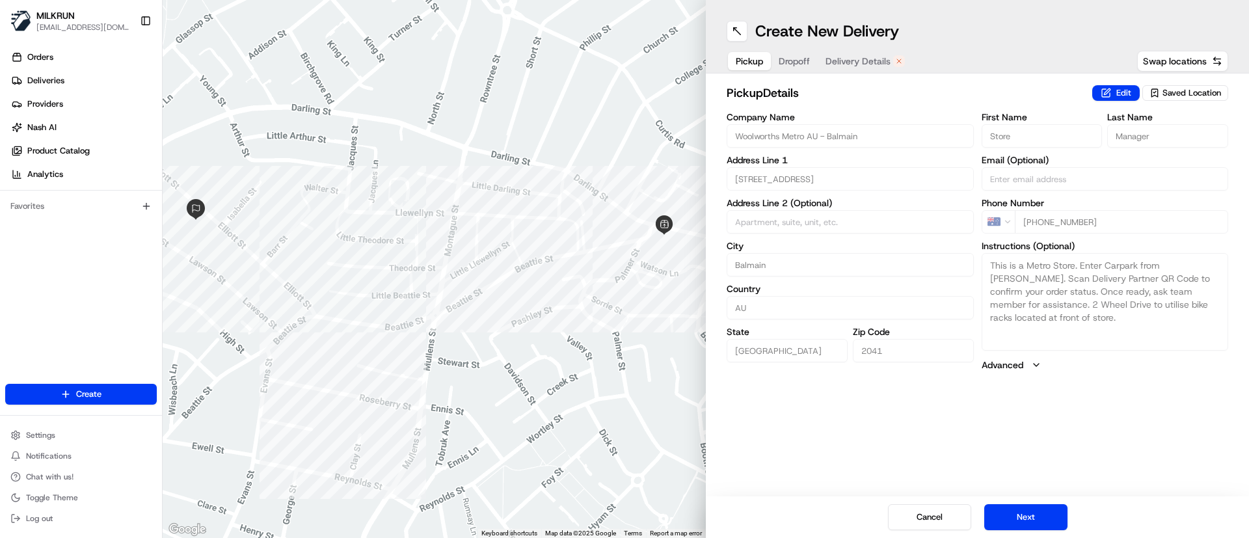
click at [870, 57] on span "Delivery Details" at bounding box center [858, 61] width 65 height 13
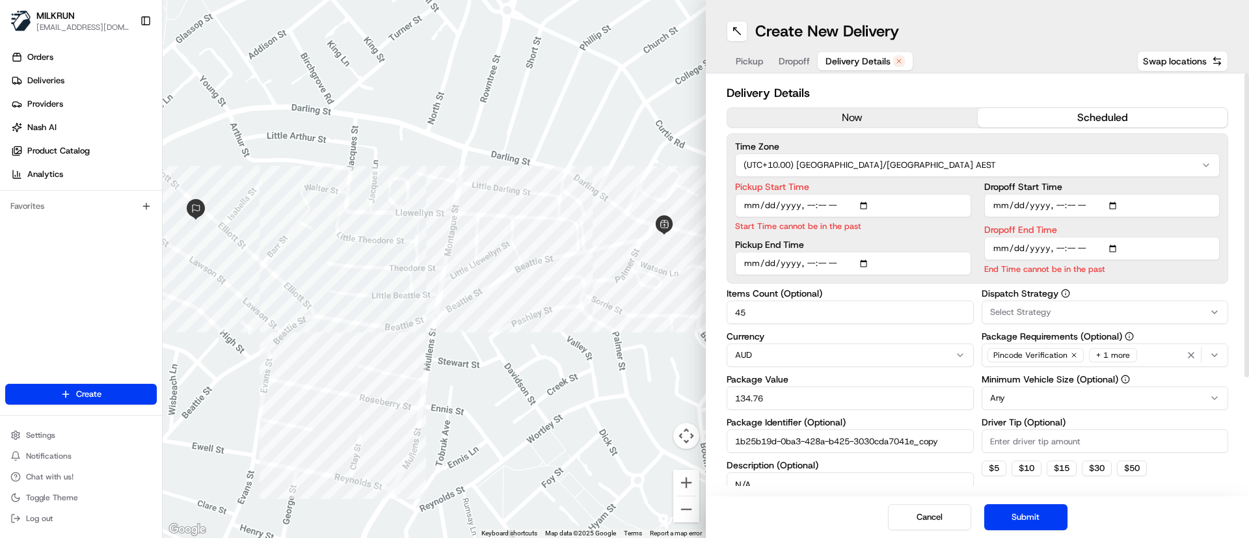
click at [875, 111] on button "now" at bounding box center [852, 118] width 250 height 20
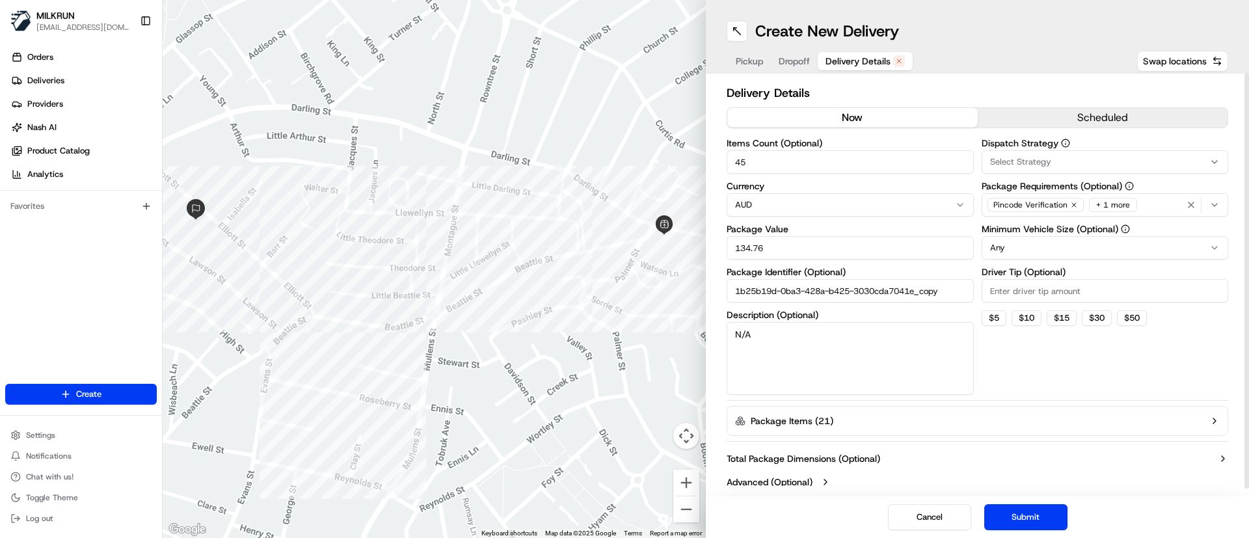
click at [1038, 531] on div "Cancel Submit" at bounding box center [977, 517] width 543 height 42
click at [1038, 518] on button "Submit" at bounding box center [1025, 517] width 83 height 26
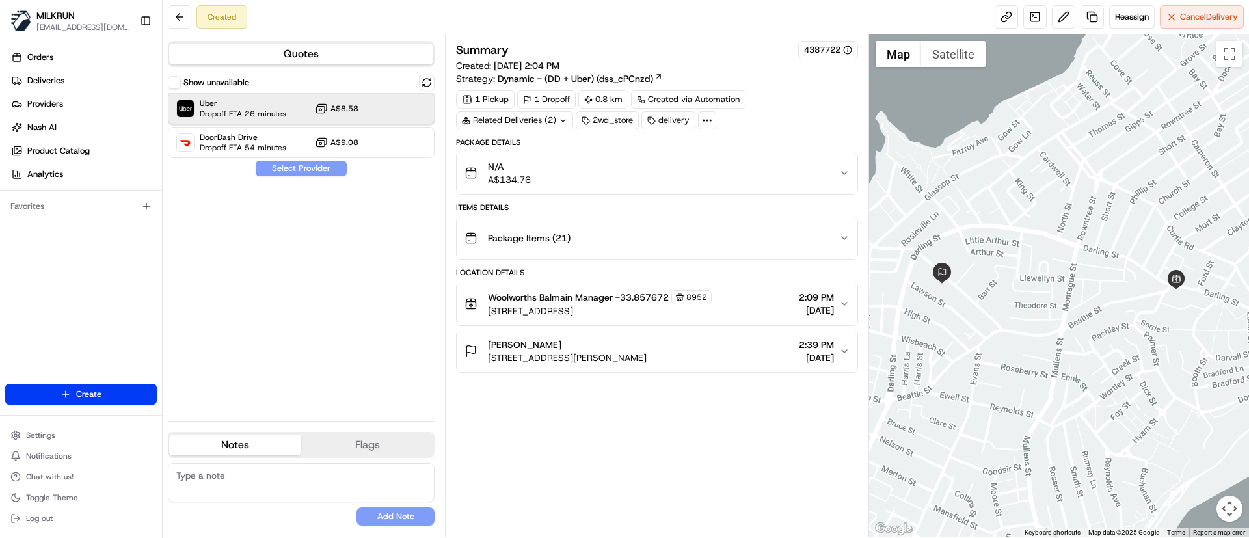
click at [241, 100] on span "Uber" at bounding box center [243, 103] width 87 height 10
click at [290, 173] on button "Assign Provider" at bounding box center [301, 169] width 92 height 16
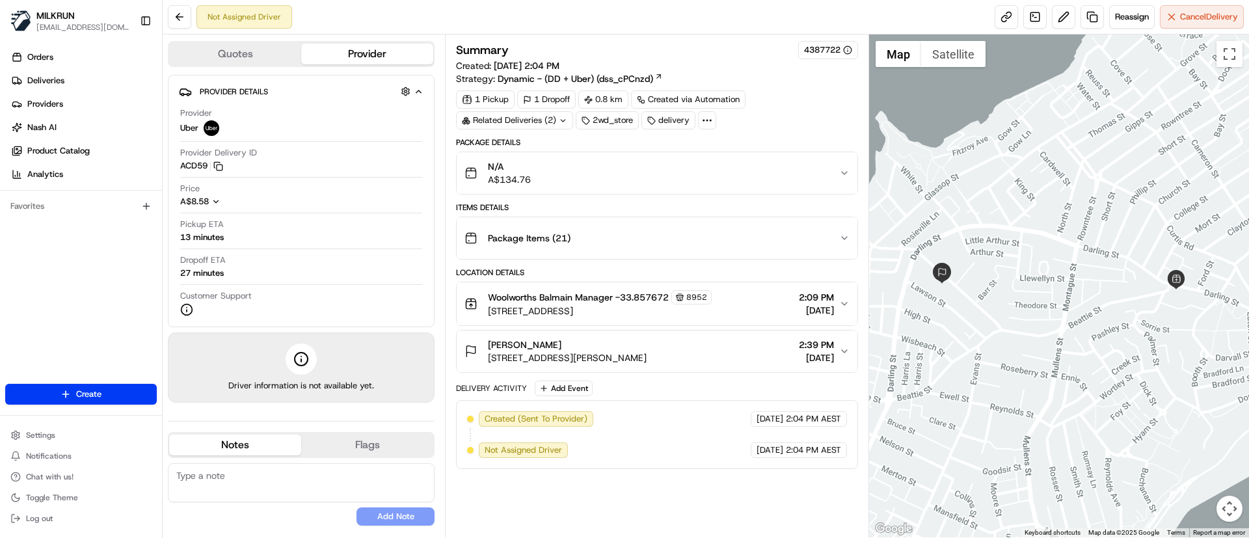
click at [1003, 3] on div "Not Assigned Driver Reassign Cancel Delivery" at bounding box center [706, 17] width 1086 height 34
click at [1002, 18] on link at bounding box center [1006, 16] width 23 height 23
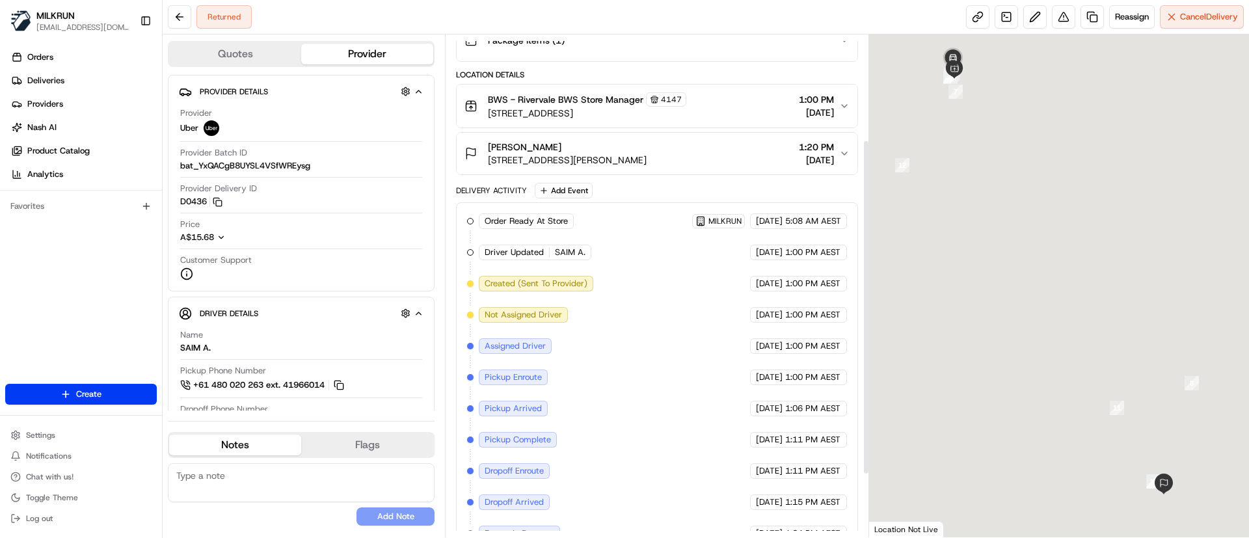
scroll to position [250, 0]
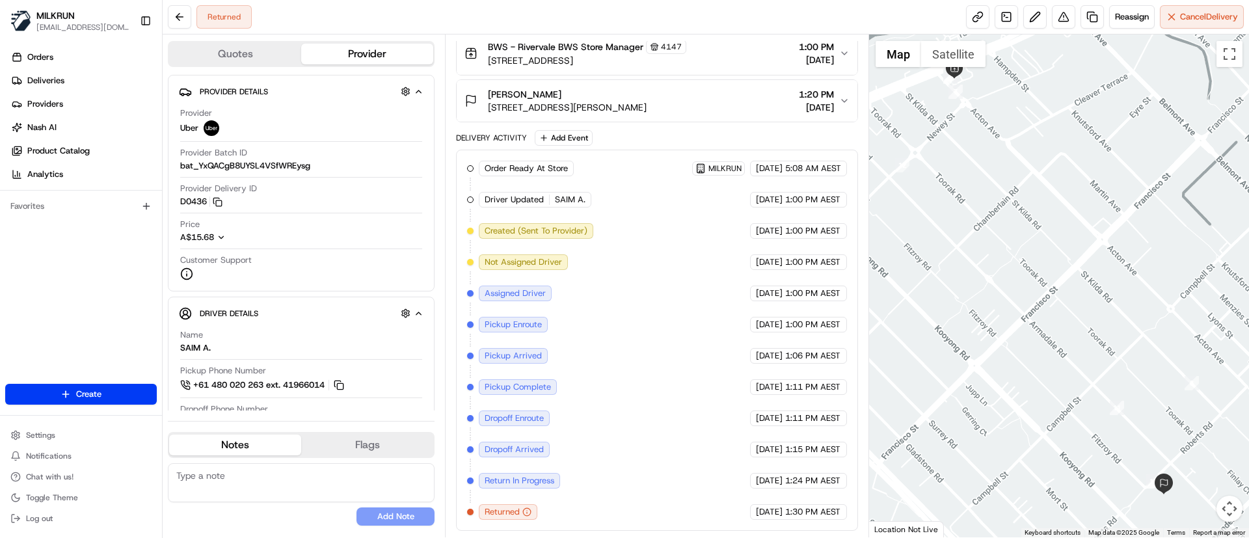
click at [845, 92] on button "[PERSON_NAME] u9/[STREET_ADDRESS][PERSON_NAME] 1:20 PM [DATE]" at bounding box center [657, 101] width 400 height 42
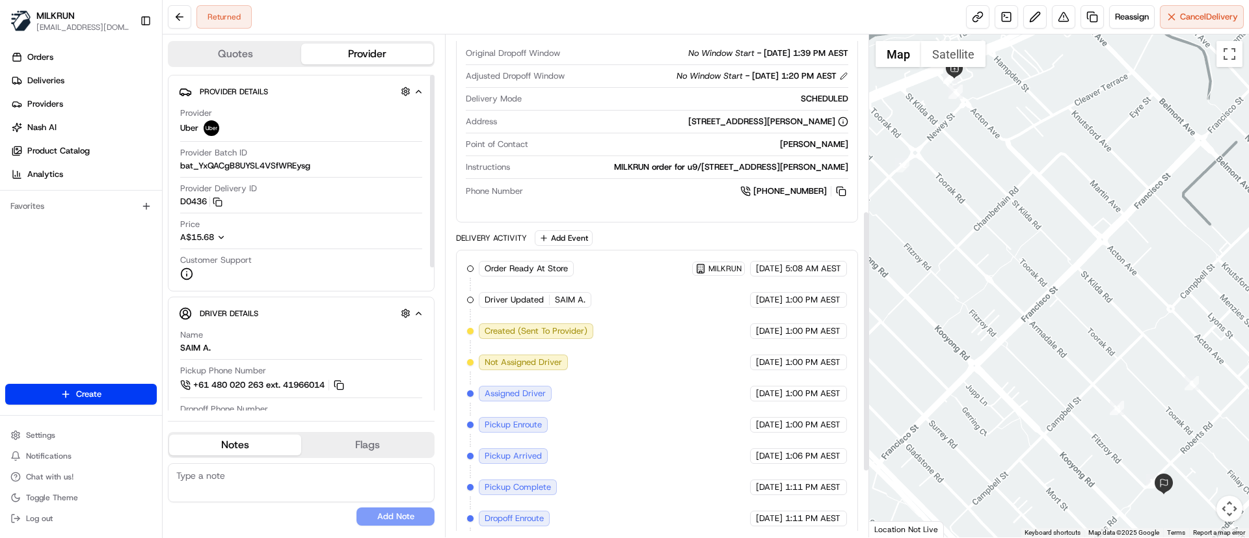
scroll to position [465, 0]
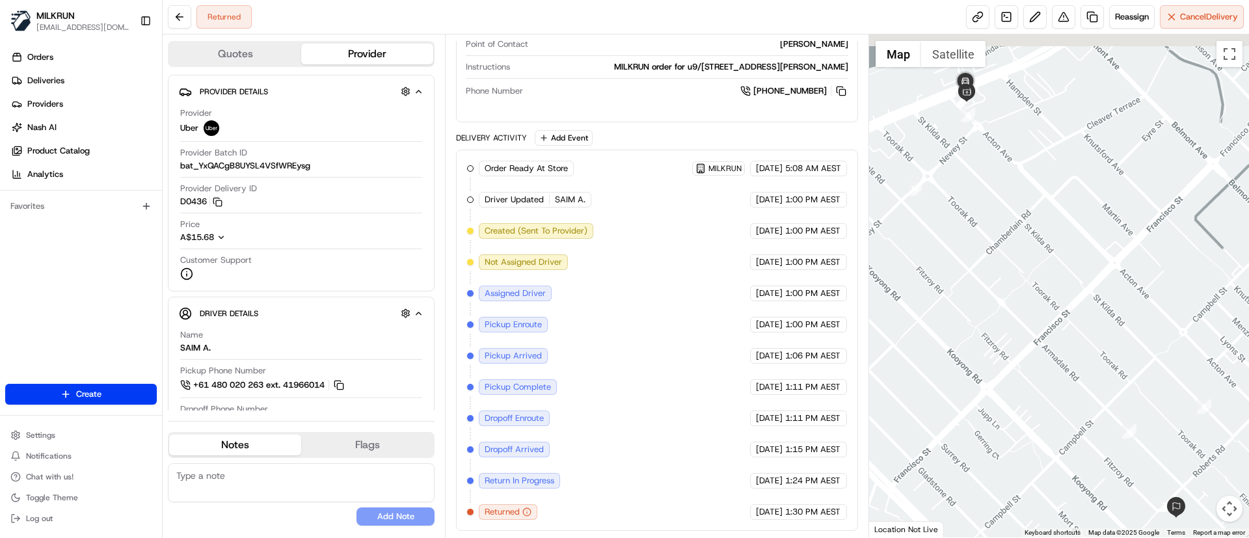
drag, startPoint x: 968, startPoint y: 204, endPoint x: 1044, endPoint y: 345, distance: 160.4
click at [1044, 345] on div at bounding box center [1059, 285] width 381 height 503
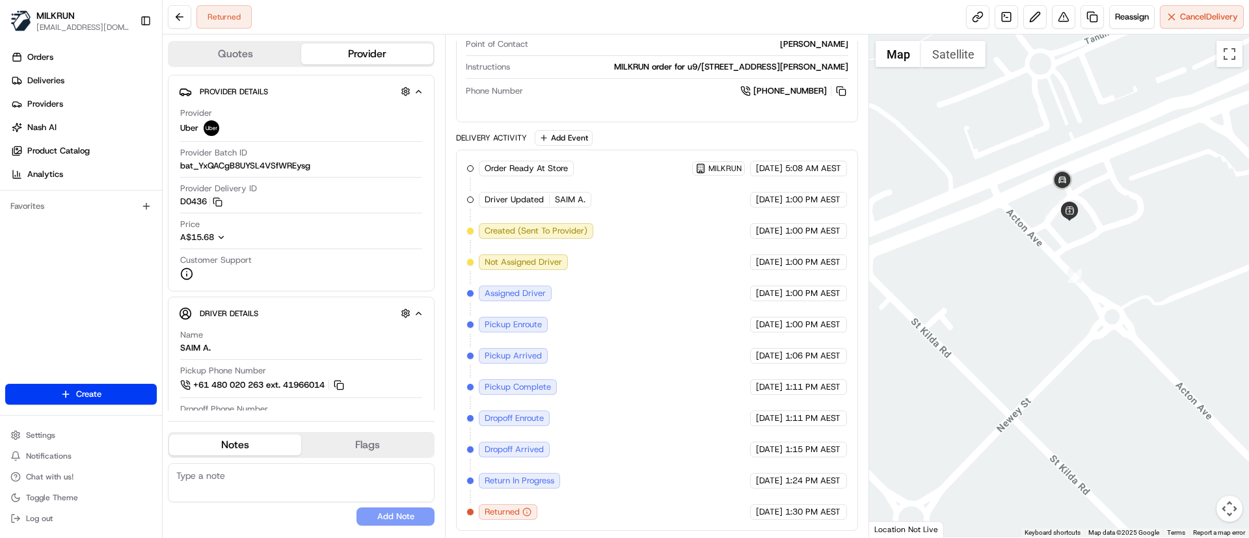
drag, startPoint x: 1062, startPoint y: 202, endPoint x: 1091, endPoint y: 250, distance: 55.8
click at [1091, 250] on div at bounding box center [1059, 285] width 381 height 503
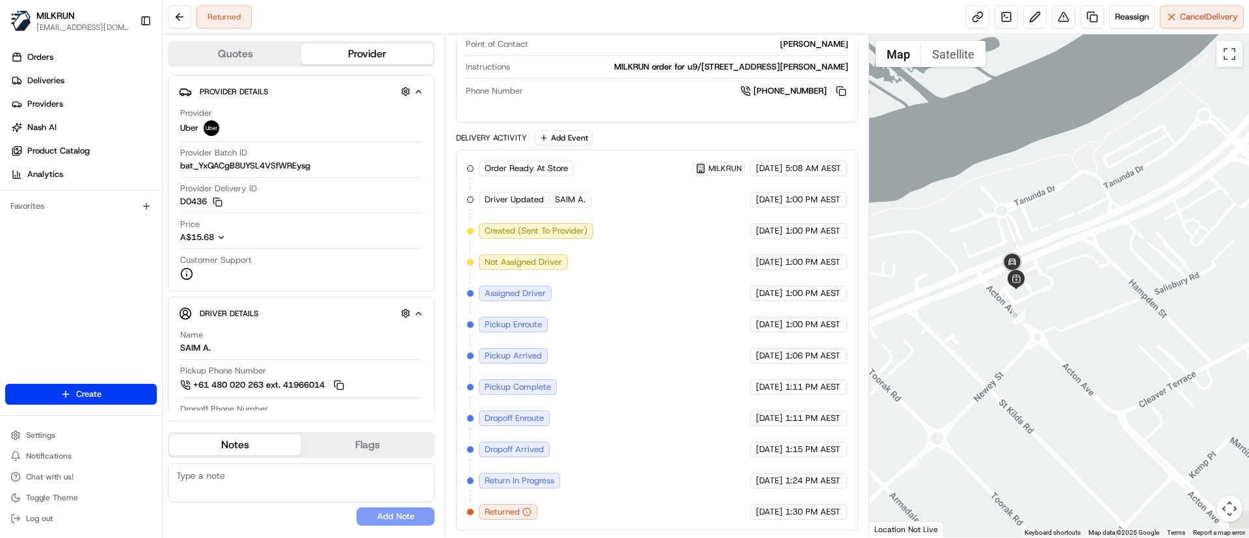
drag, startPoint x: 1042, startPoint y: 450, endPoint x: 1044, endPoint y: 390, distance: 59.9
click at [1044, 390] on div at bounding box center [1059, 285] width 381 height 503
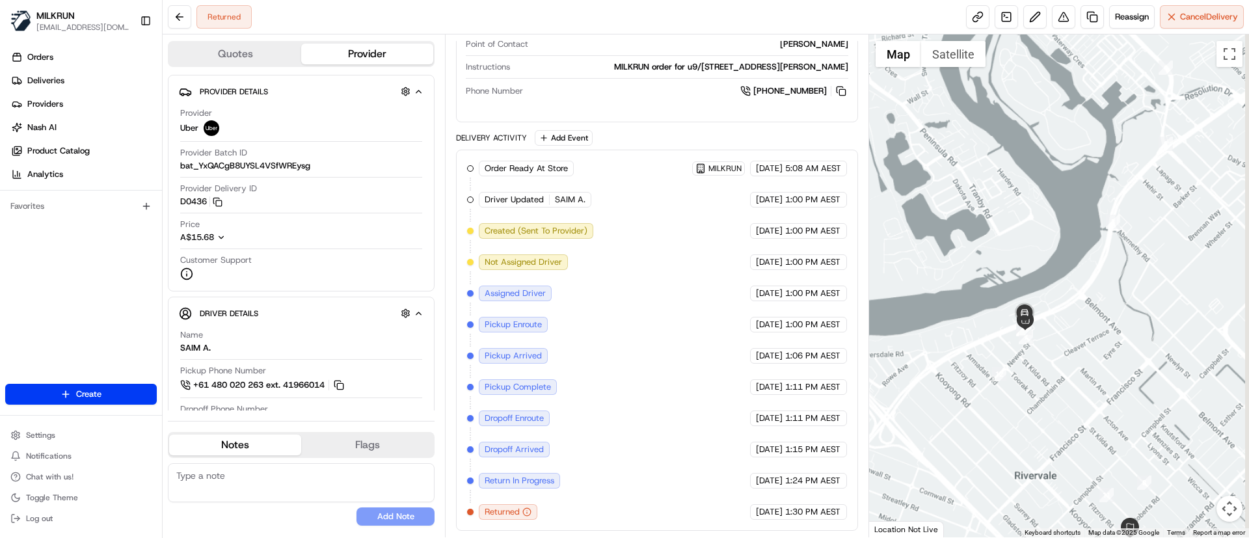
drag, startPoint x: 1055, startPoint y: 438, endPoint x: 1036, endPoint y: 370, distance: 70.7
click at [1036, 370] on div at bounding box center [1059, 285] width 381 height 503
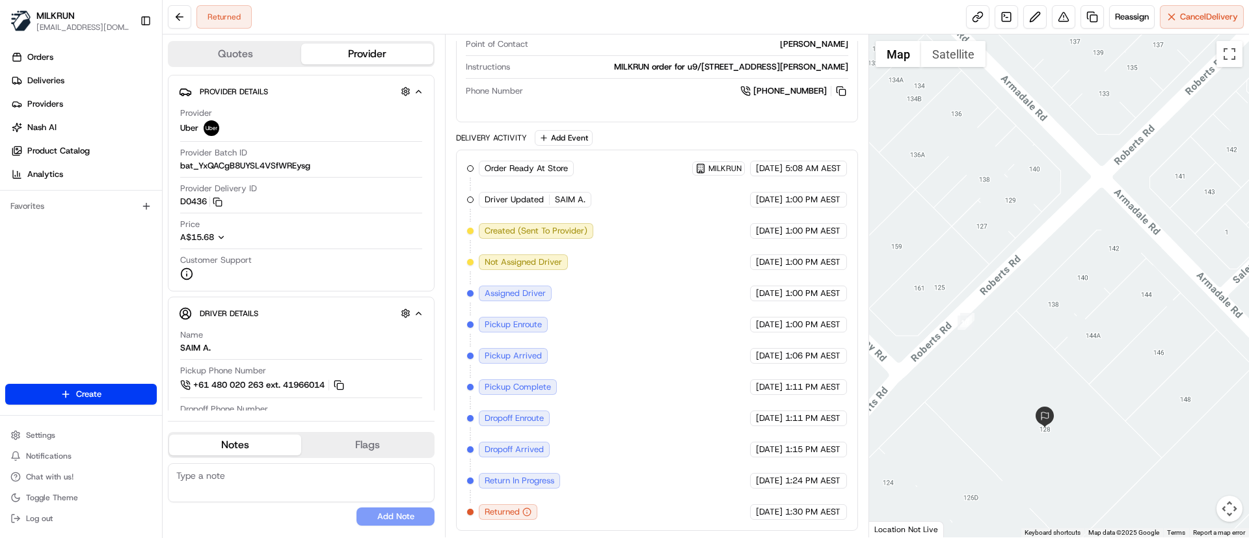
drag, startPoint x: 1073, startPoint y: 435, endPoint x: 1066, endPoint y: 393, distance: 43.0
click at [1066, 393] on div at bounding box center [1059, 285] width 381 height 503
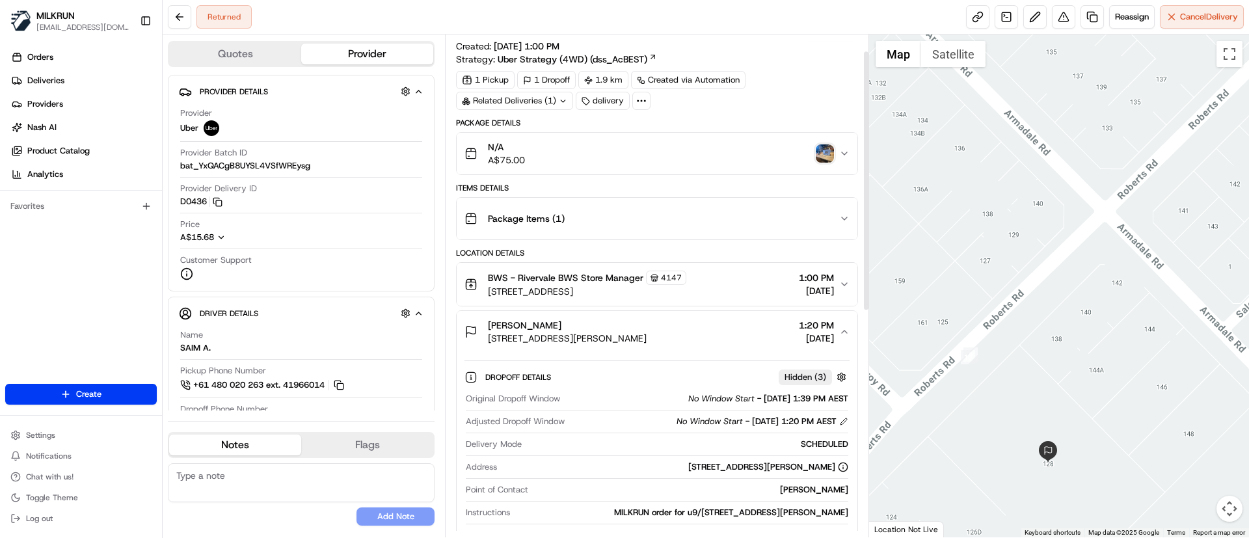
scroll to position [0, 0]
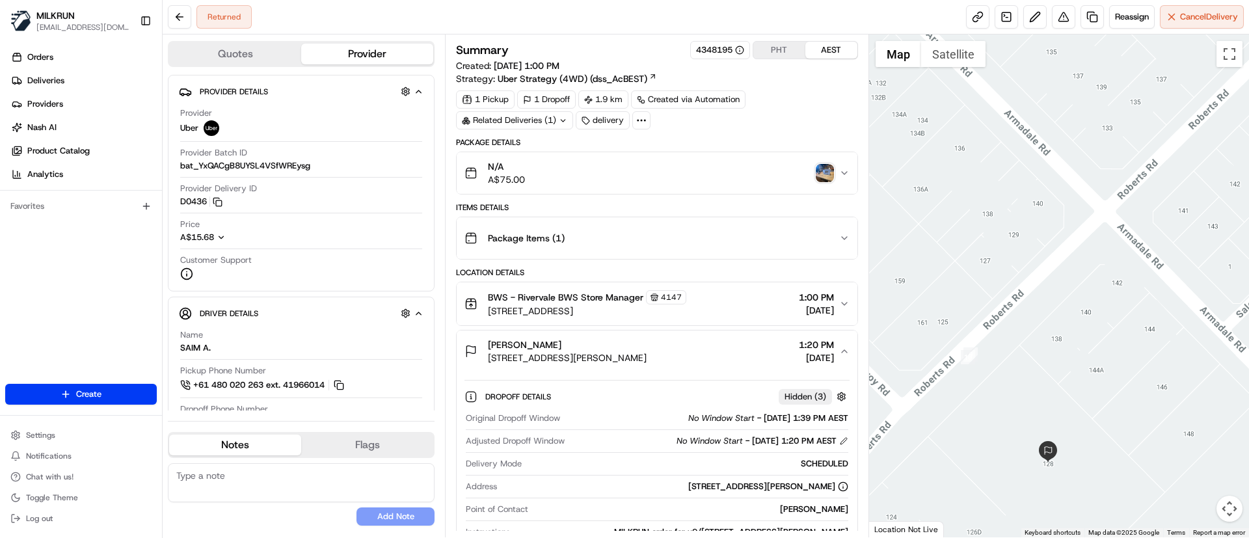
click at [822, 170] on img "button" at bounding box center [825, 173] width 18 height 18
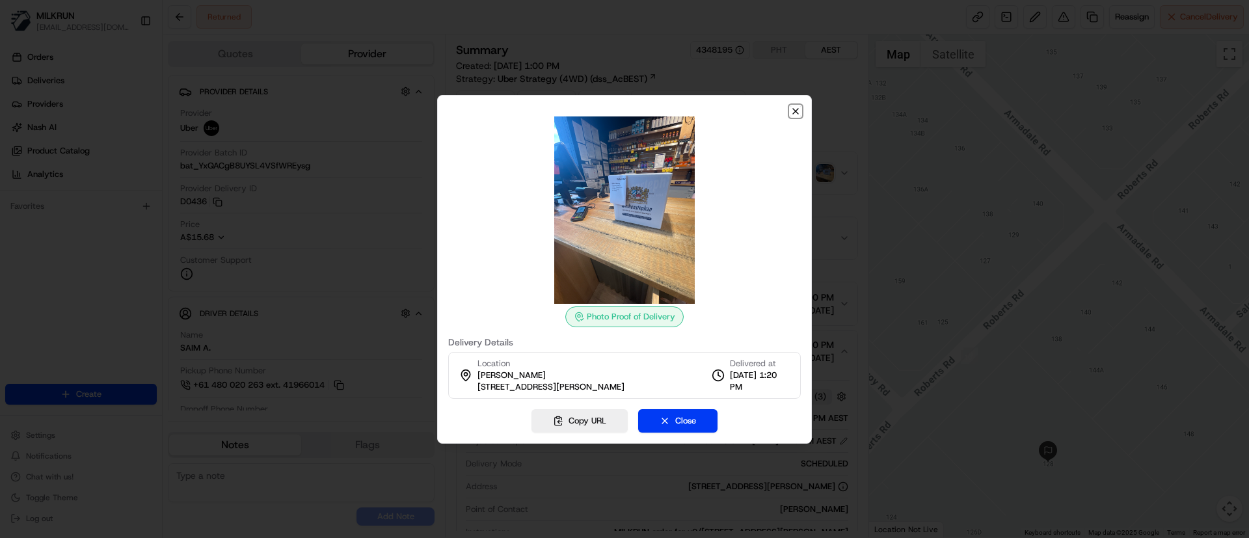
click at [794, 109] on icon "button" at bounding box center [795, 111] width 5 height 5
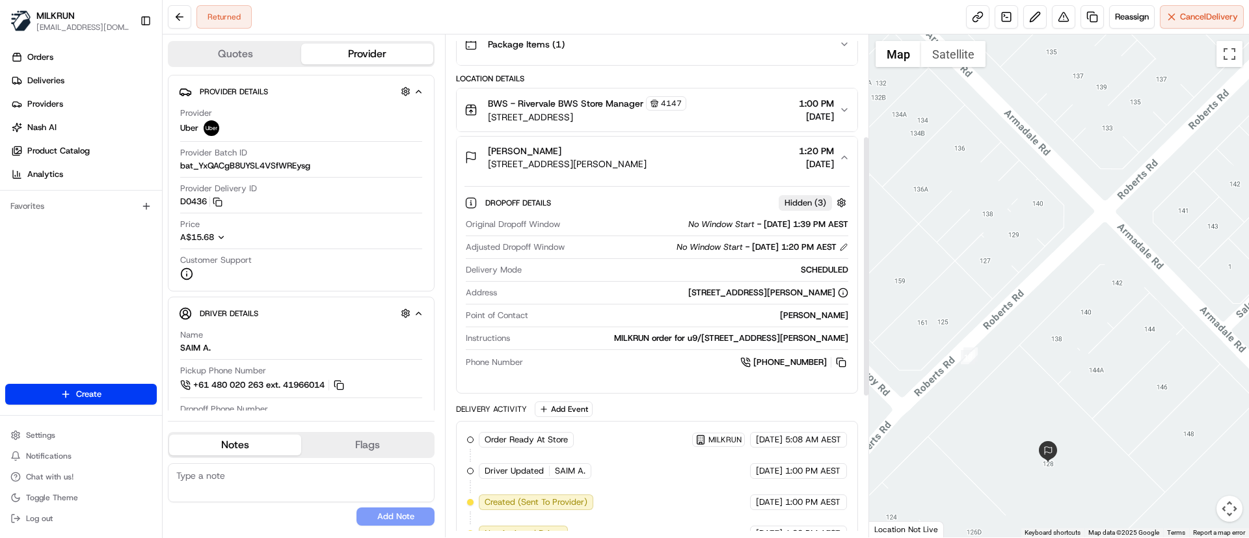
scroll to position [195, 0]
drag, startPoint x: 683, startPoint y: 334, endPoint x: 672, endPoint y: 332, distance: 11.1
click at [672, 332] on div "MILKRUN order for u9/130 Roberts Rd, Rivervale, WA 6103, AU" at bounding box center [681, 337] width 332 height 12
click at [523, 334] on div "MILKRUN order for u9/130 Roberts Rd, Rivervale, WA 6103, AU" at bounding box center [681, 337] width 332 height 12
click at [841, 158] on icon "button" at bounding box center [844, 156] width 10 height 10
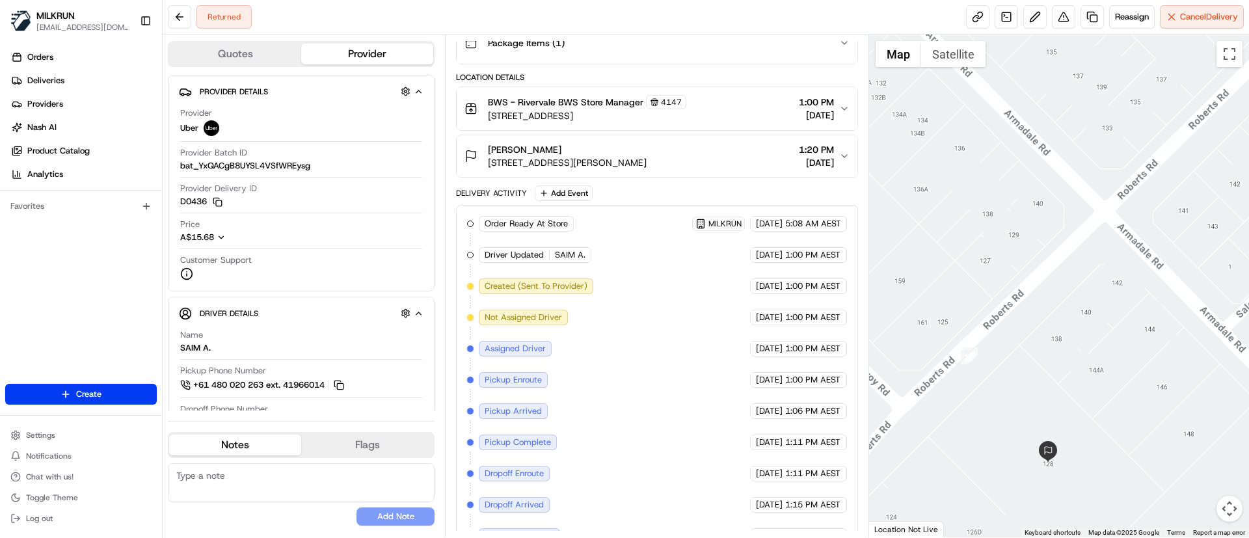
click at [841, 158] on icon "button" at bounding box center [844, 156] width 10 height 10
